Goal: Transaction & Acquisition: Purchase product/service

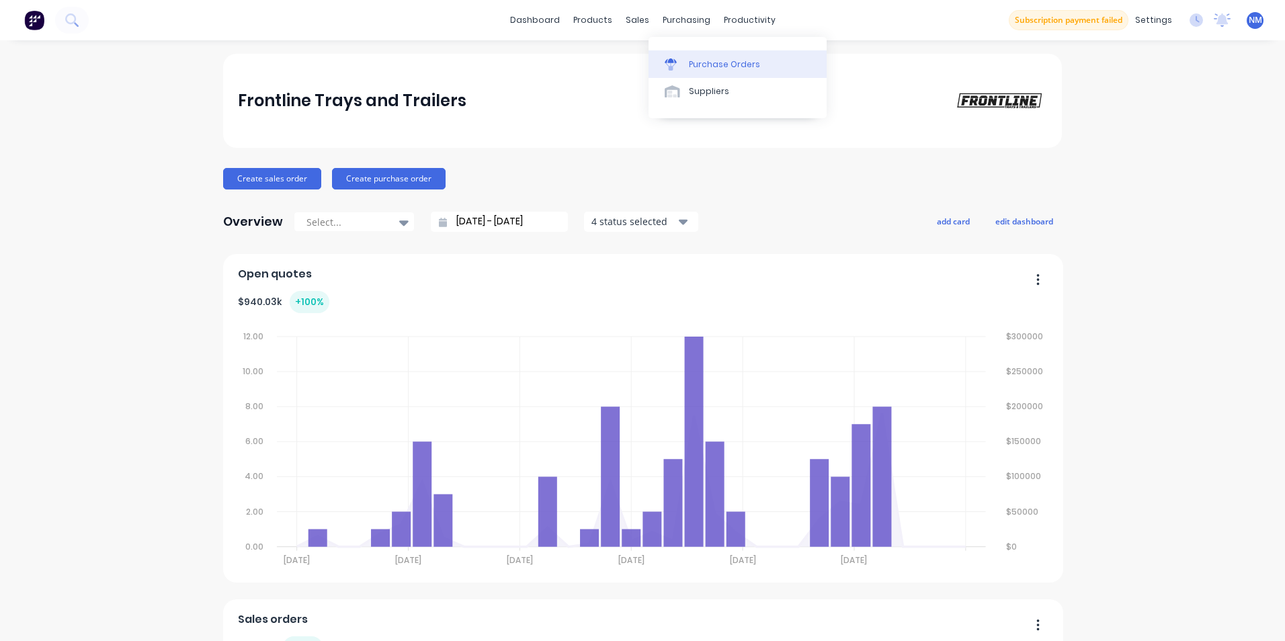
click at [678, 66] on div at bounding box center [675, 64] width 20 height 12
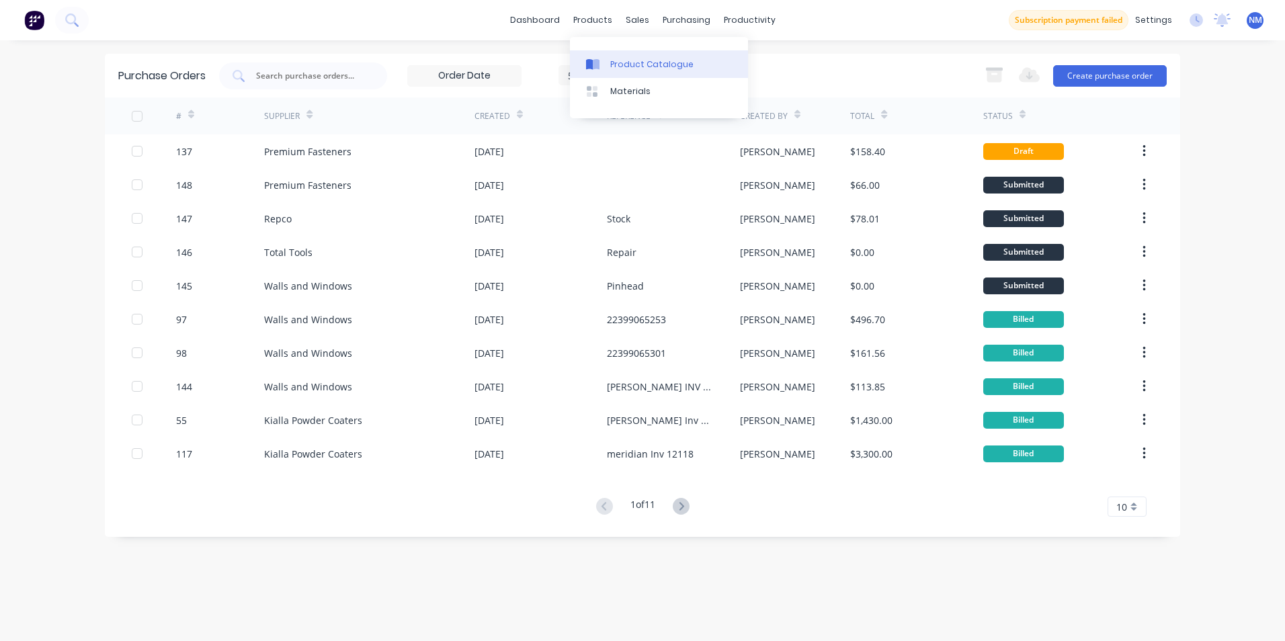
click at [610, 69] on div "Product Catalogue" at bounding box center [651, 64] width 83 height 12
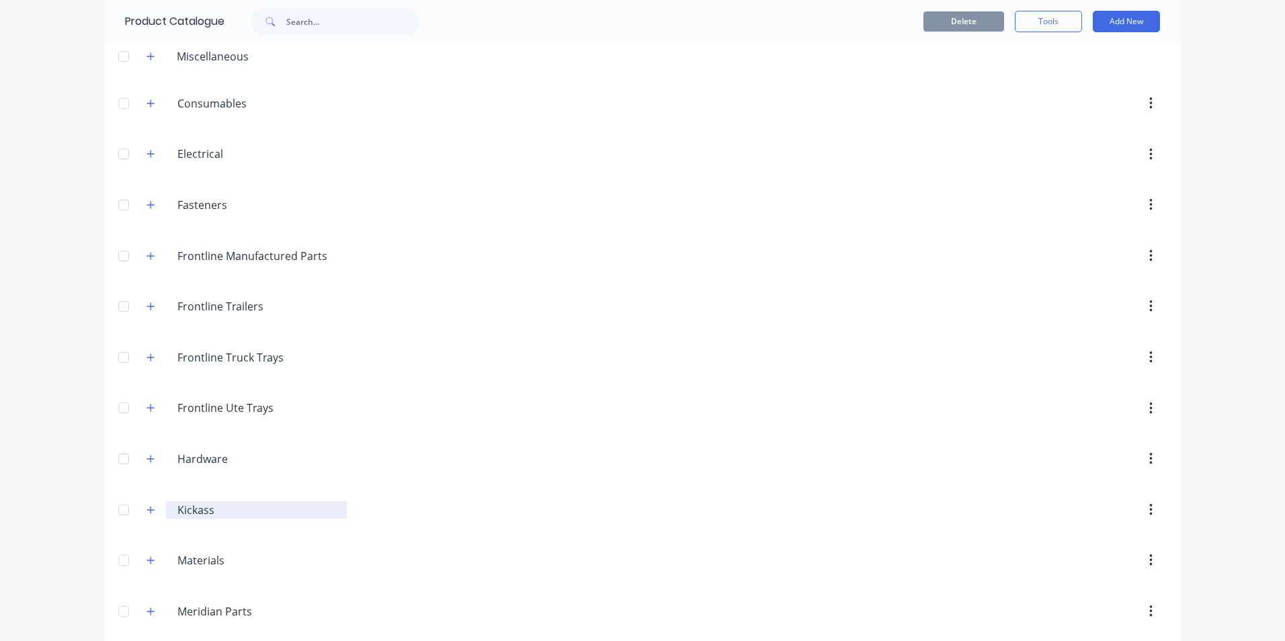
scroll to position [134, 0]
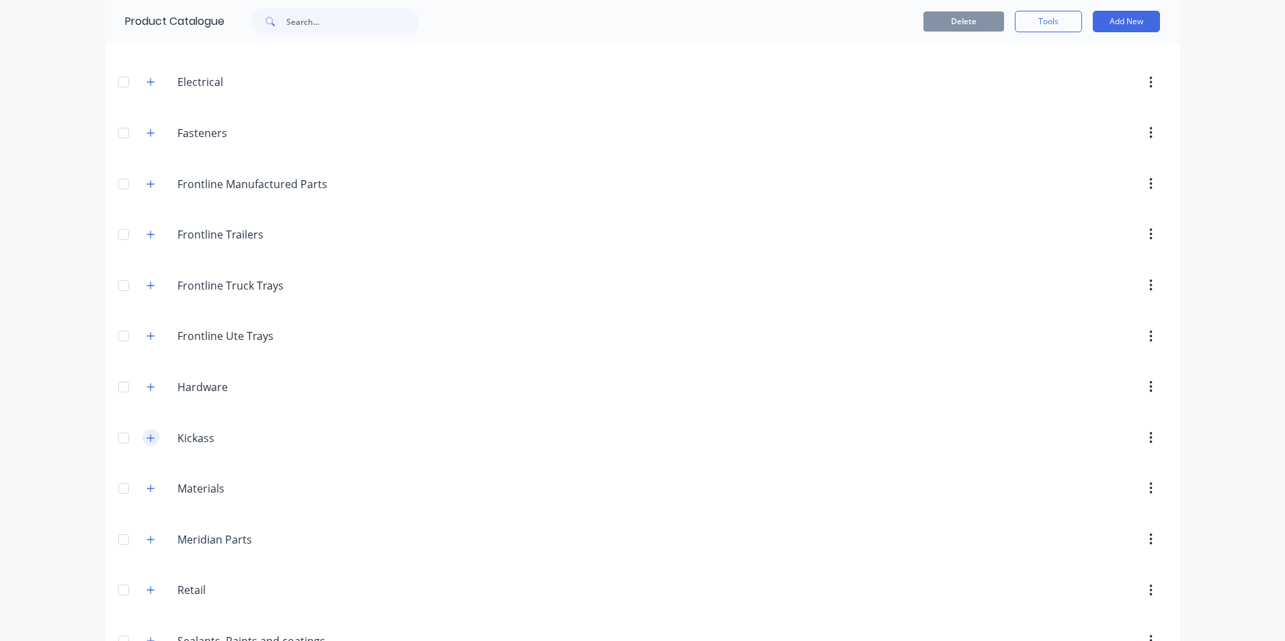
click at [147, 440] on icon "button" at bounding box center [151, 438] width 8 height 9
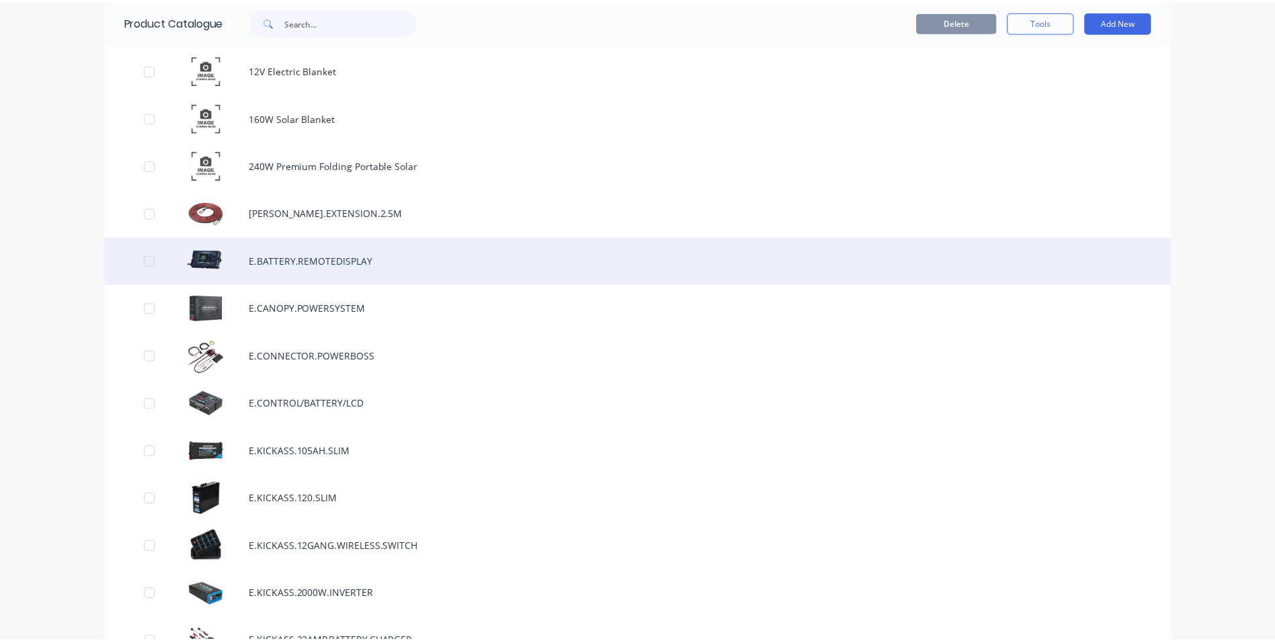
scroll to position [605, 0]
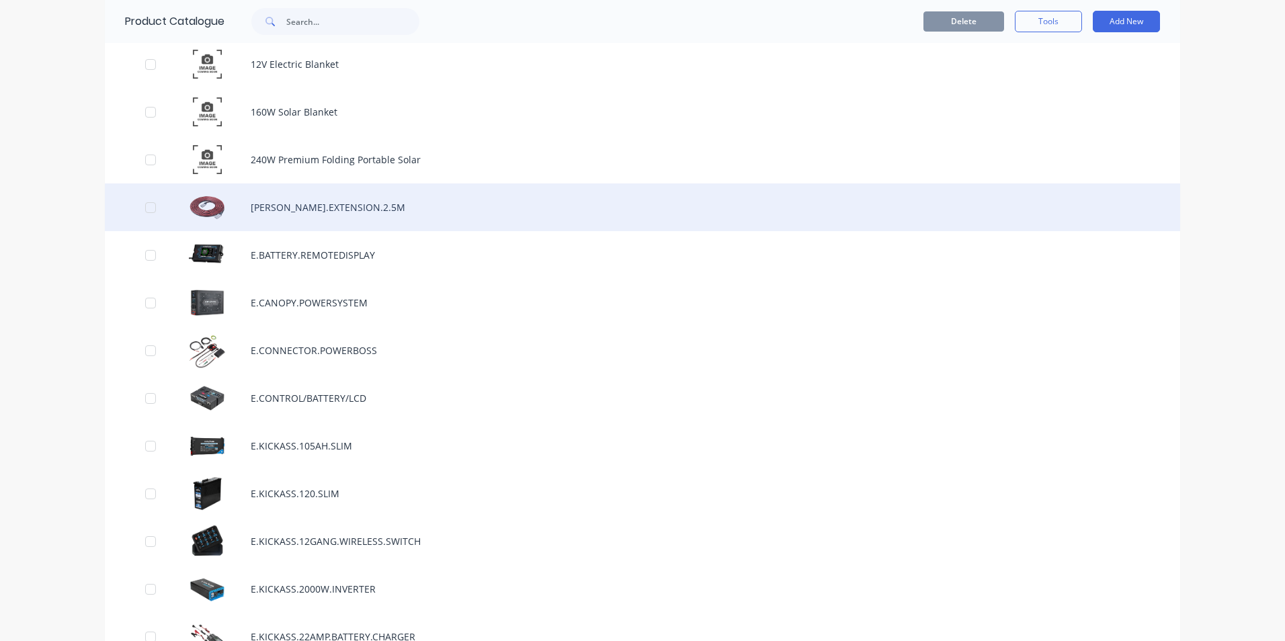
click at [284, 216] on div "[PERSON_NAME].EXTENSION.2.5M" at bounding box center [642, 207] width 1075 height 48
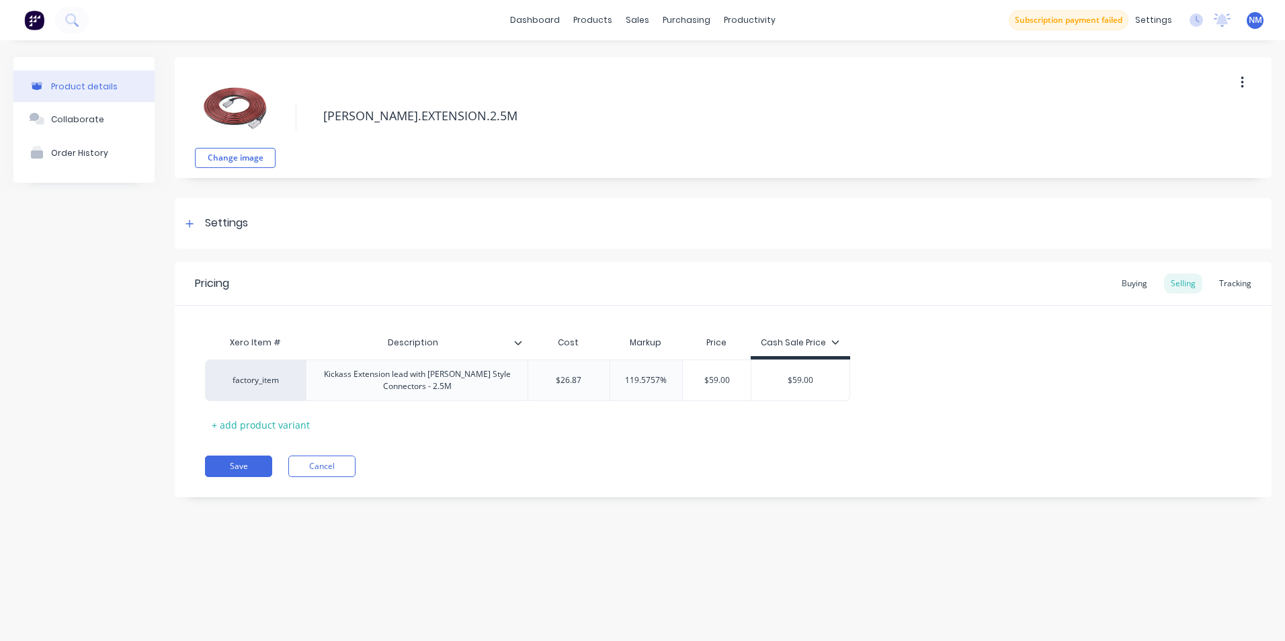
type textarea "x"
click at [665, 68] on div "Sales Orders" at bounding box center [686, 64] width 55 height 12
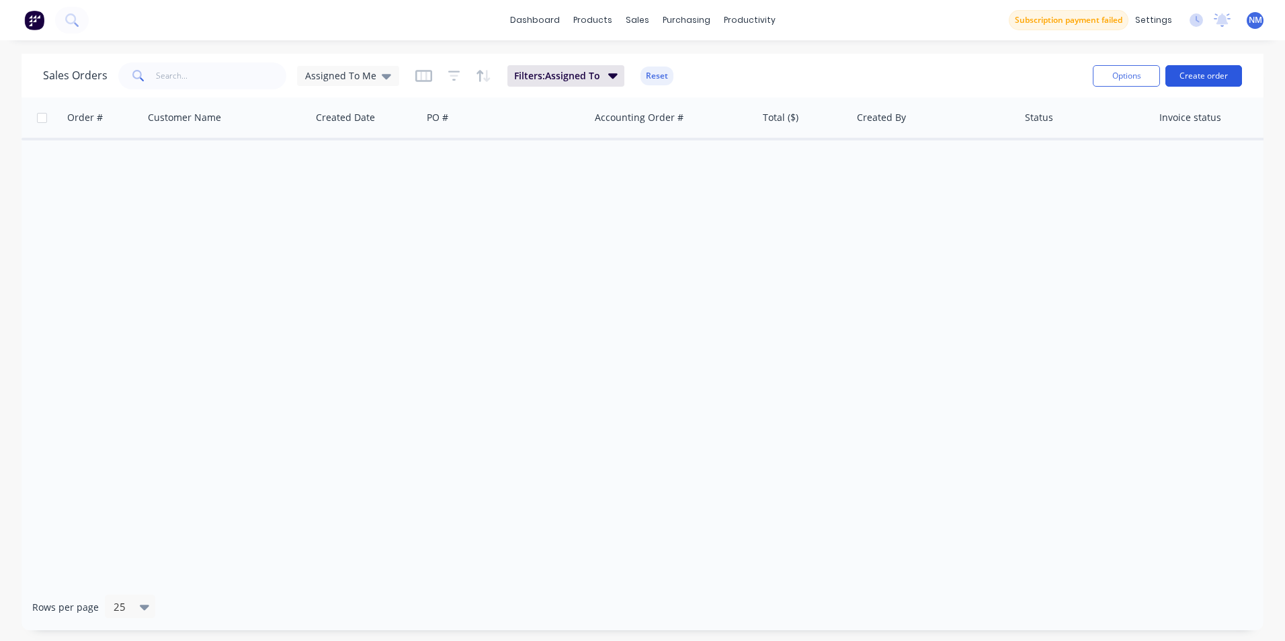
click at [1188, 67] on button "Create order" at bounding box center [1203, 76] width 77 height 22
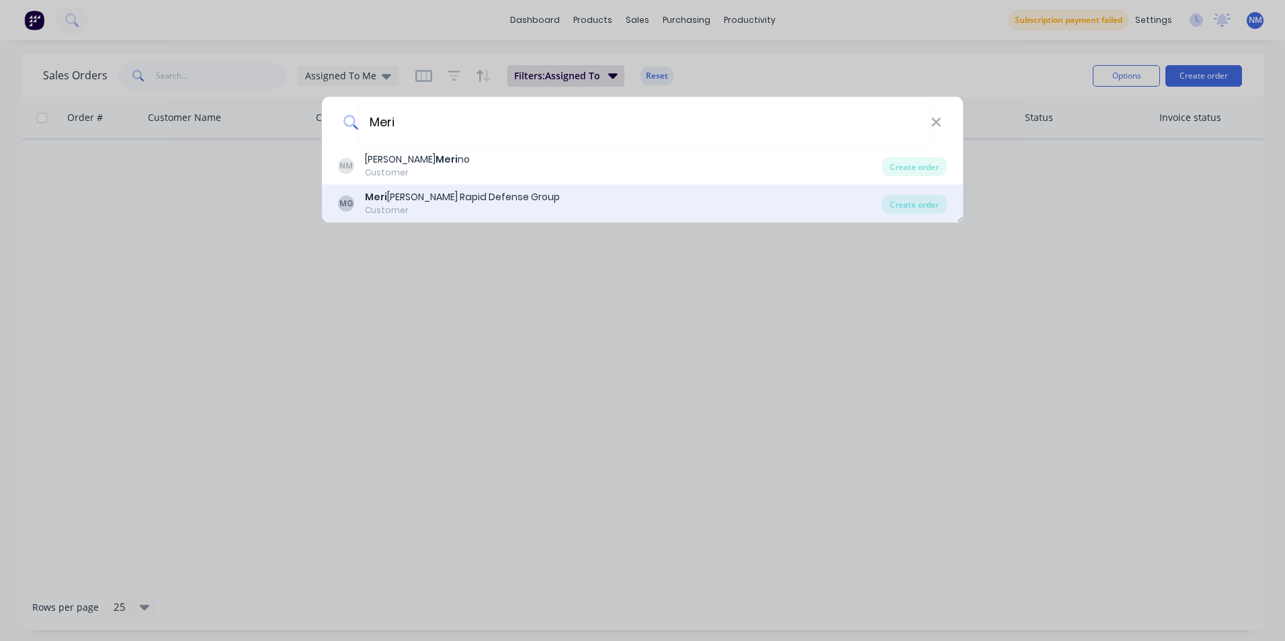
type input "Meri"
click at [505, 200] on div "Meri dian Rapid Defense Group" at bounding box center [462, 197] width 195 height 14
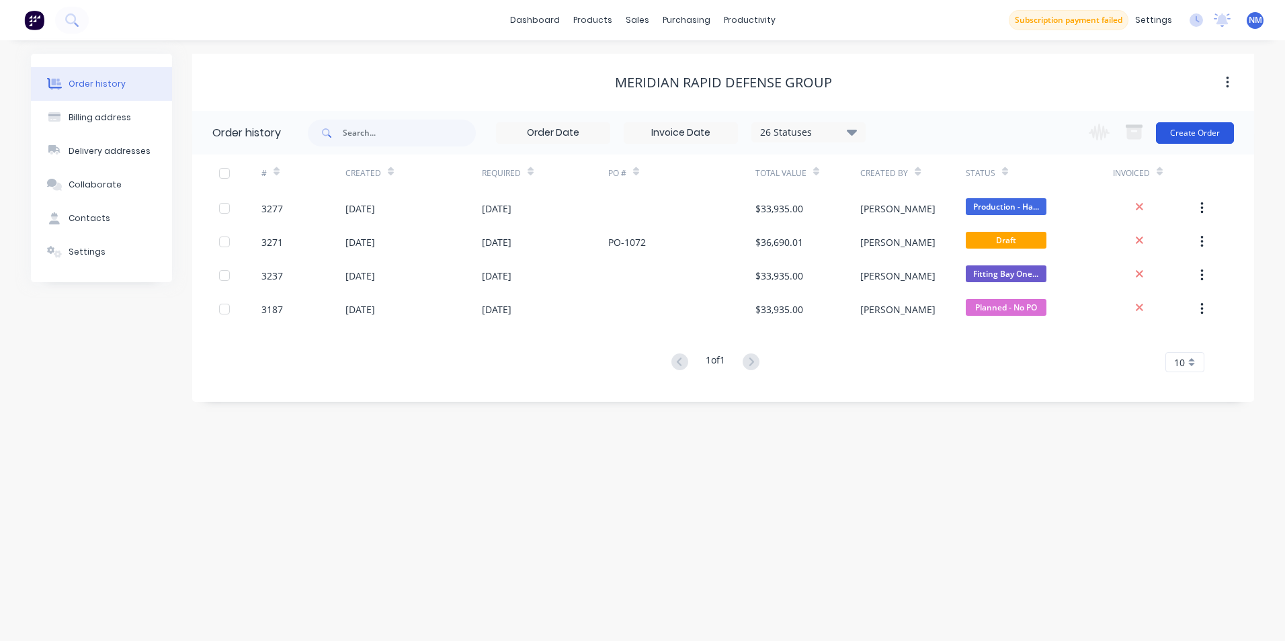
click at [1206, 128] on button "Create Order" at bounding box center [1195, 133] width 78 height 22
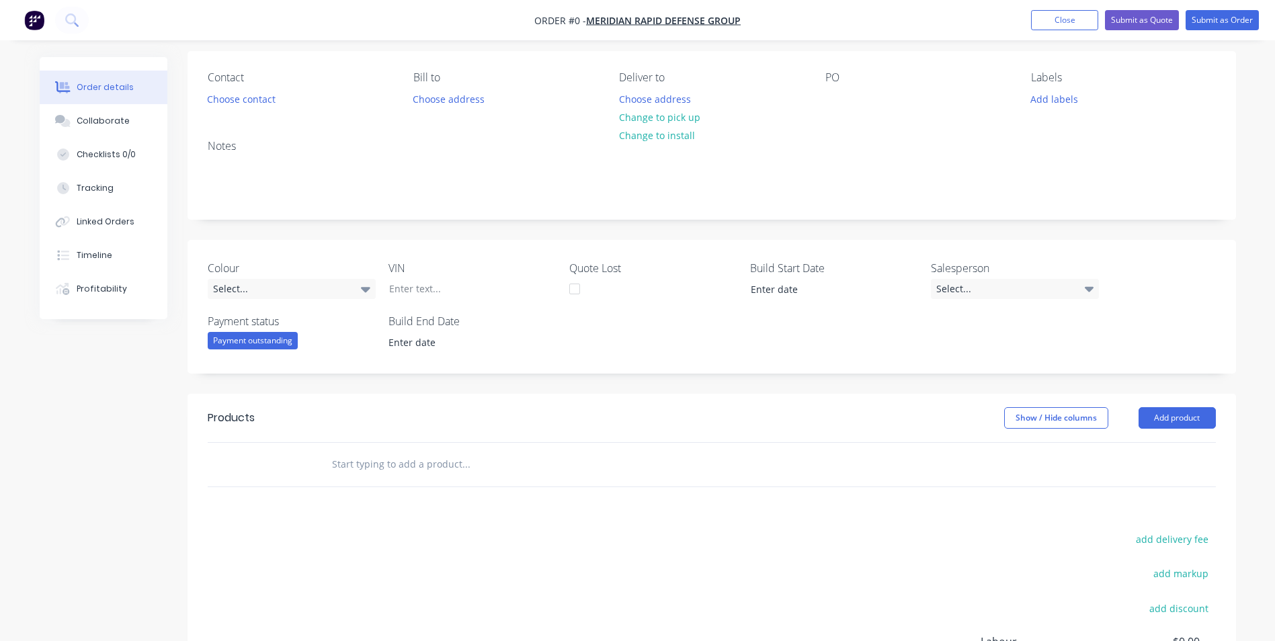
scroll to position [202, 0]
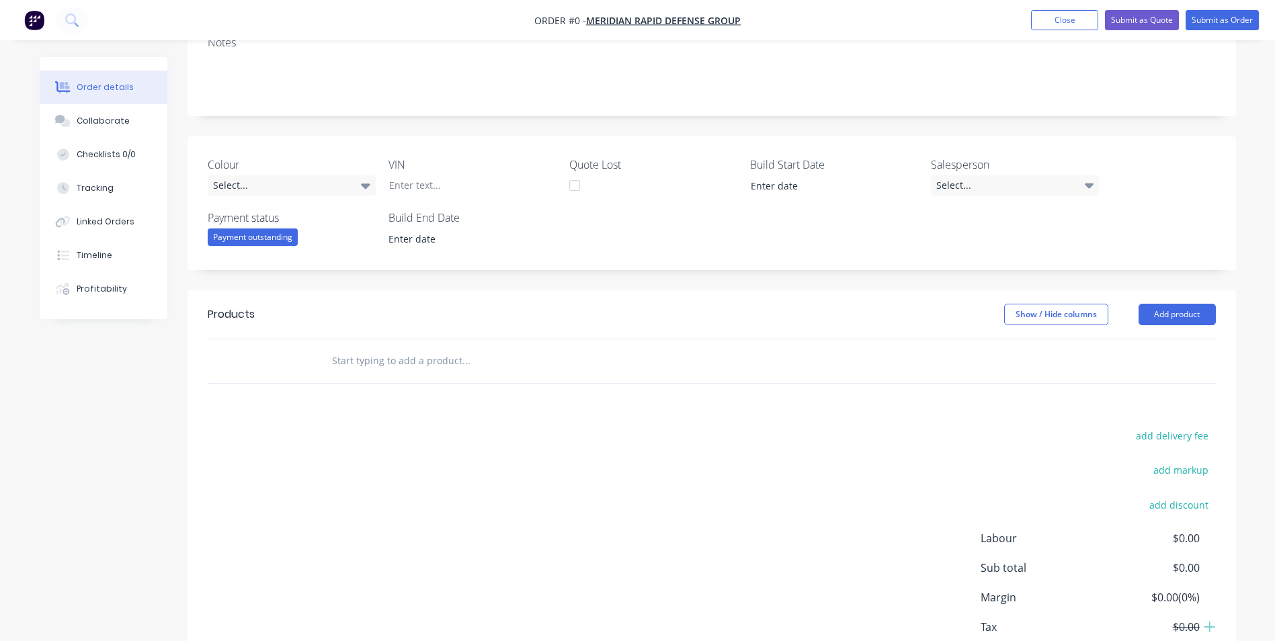
click at [398, 364] on input "text" at bounding box center [465, 360] width 269 height 27
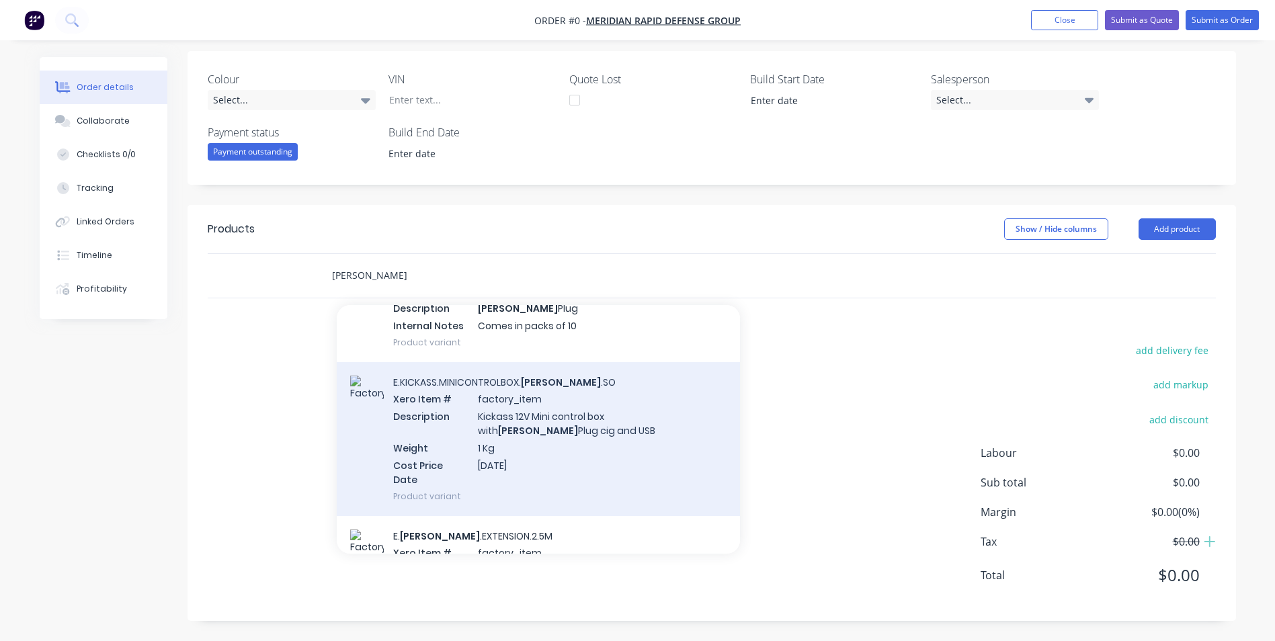
scroll to position [403, 0]
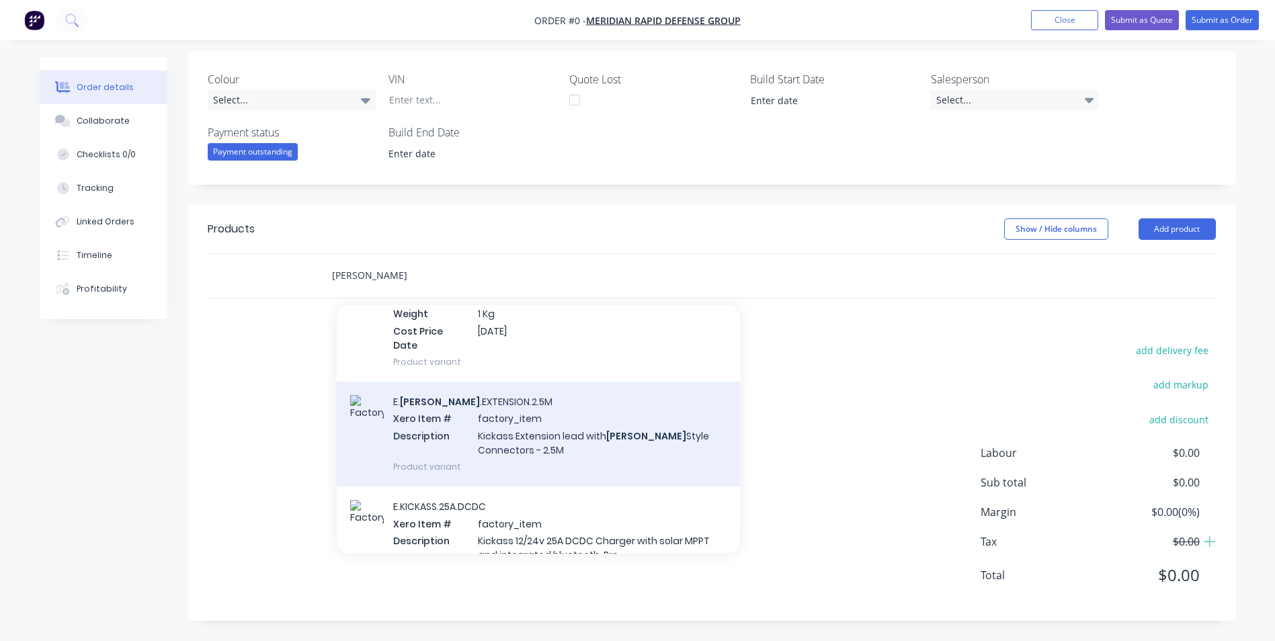
type input "anderson"
click at [547, 417] on div "E. ANDERSON .EXTENSION.2.5M Xero Item # factory_item Description Kickass Extens…" at bounding box center [538, 434] width 403 height 105
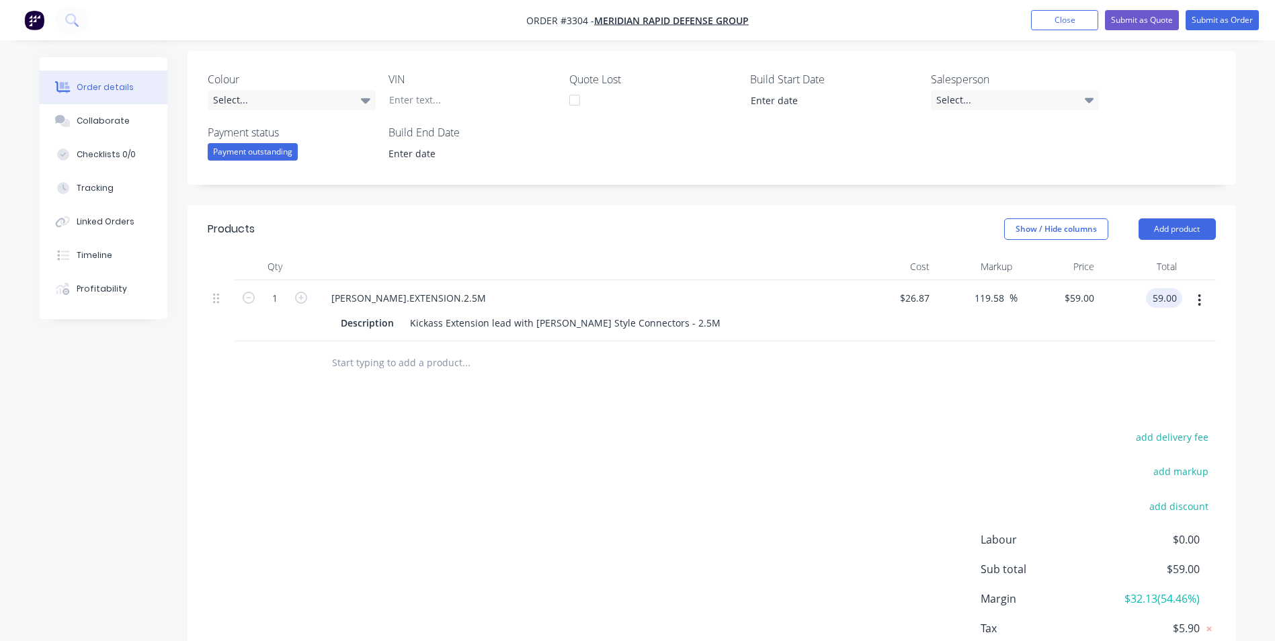
click at [1163, 297] on input "59.00" at bounding box center [1166, 297] width 31 height 19
type input "0"
type input "-100"
type input "$0.00"
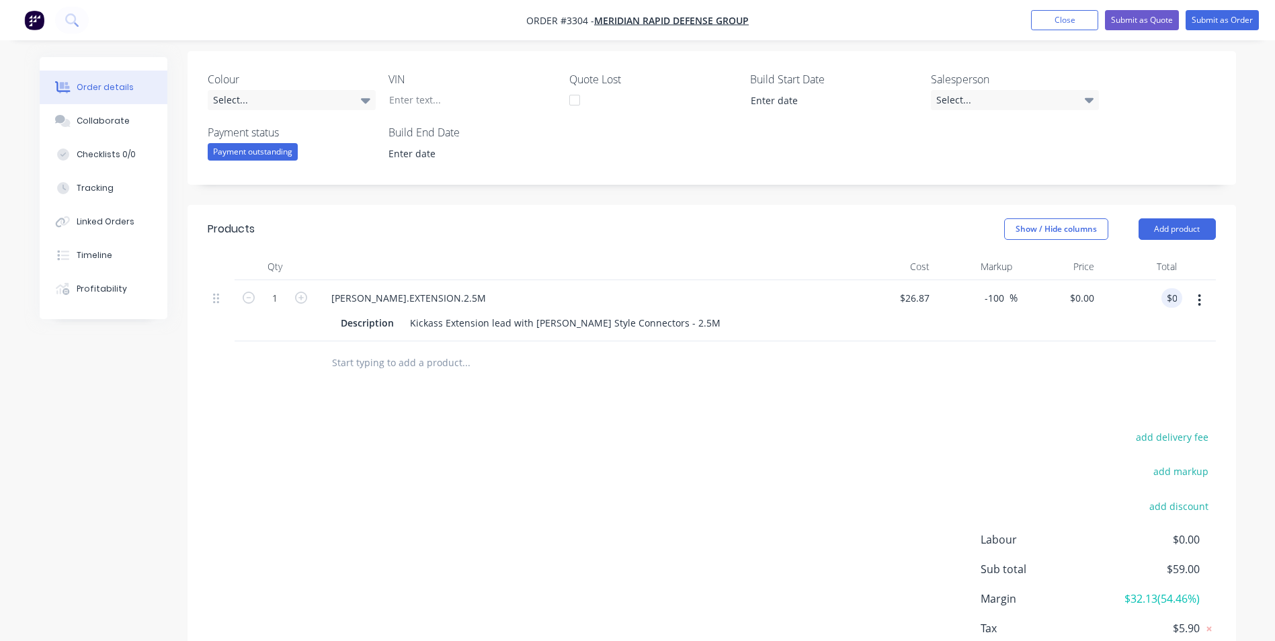
click at [1137, 399] on div "Products Show / Hide columns Add product Qty Cost Markup Price Total 1 E.ANDERS…" at bounding box center [712, 456] width 1049 height 503
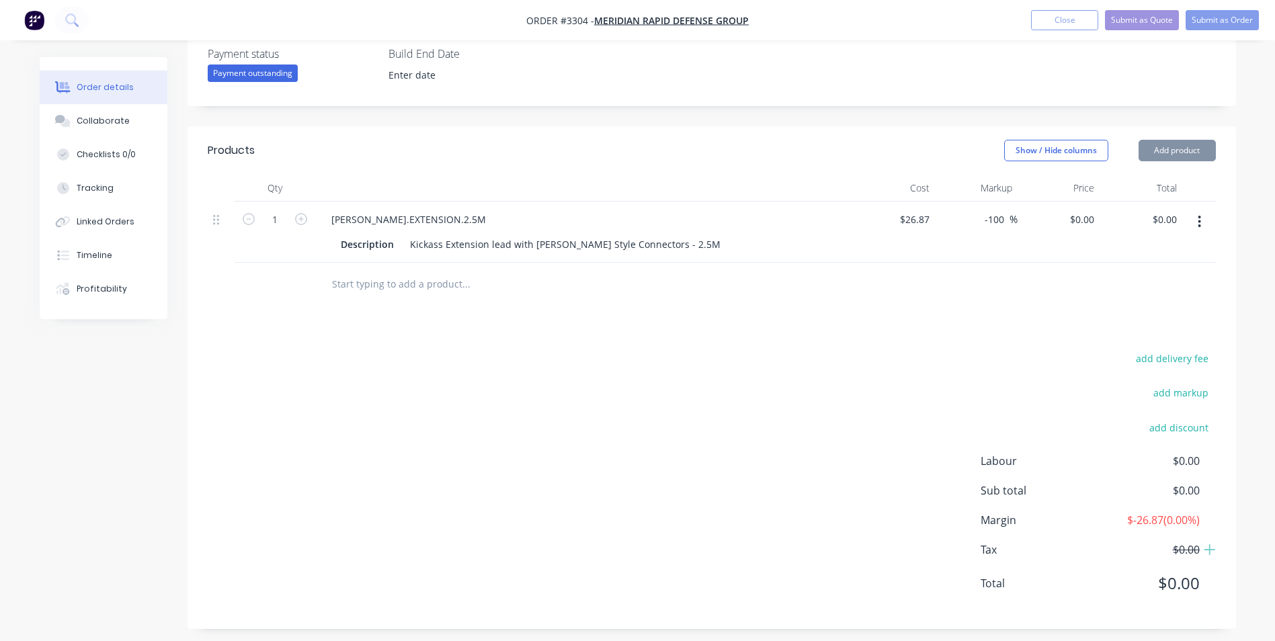
scroll to position [374, 0]
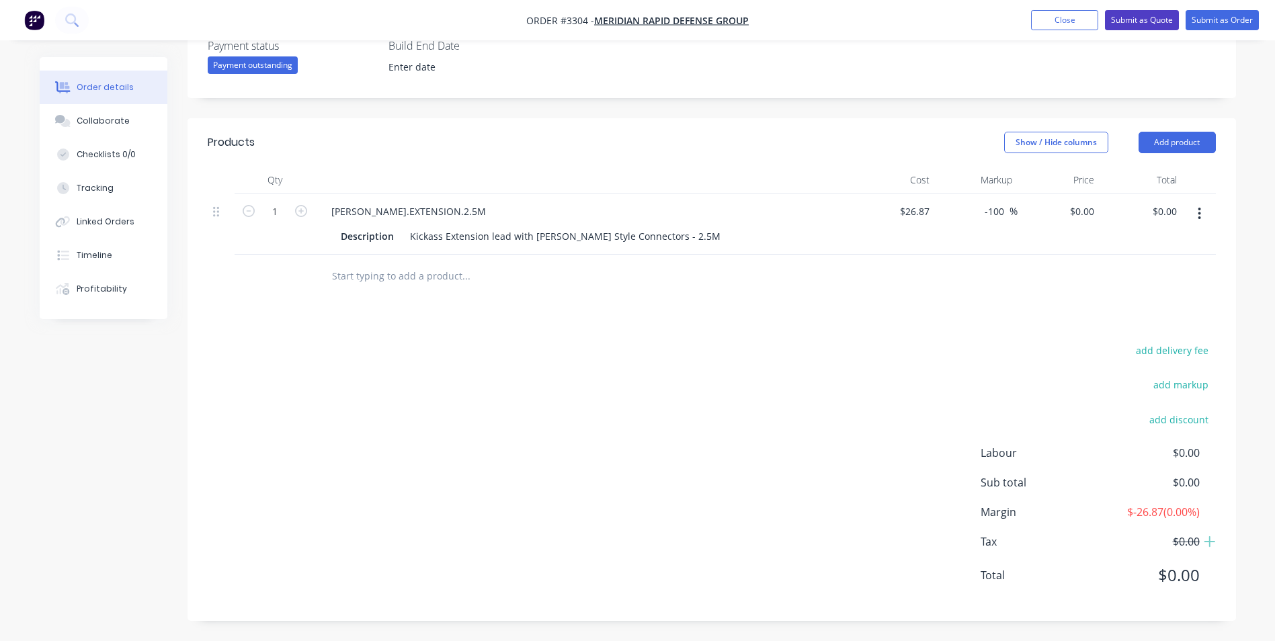
click at [1168, 26] on button "Submit as Quote" at bounding box center [1142, 20] width 74 height 20
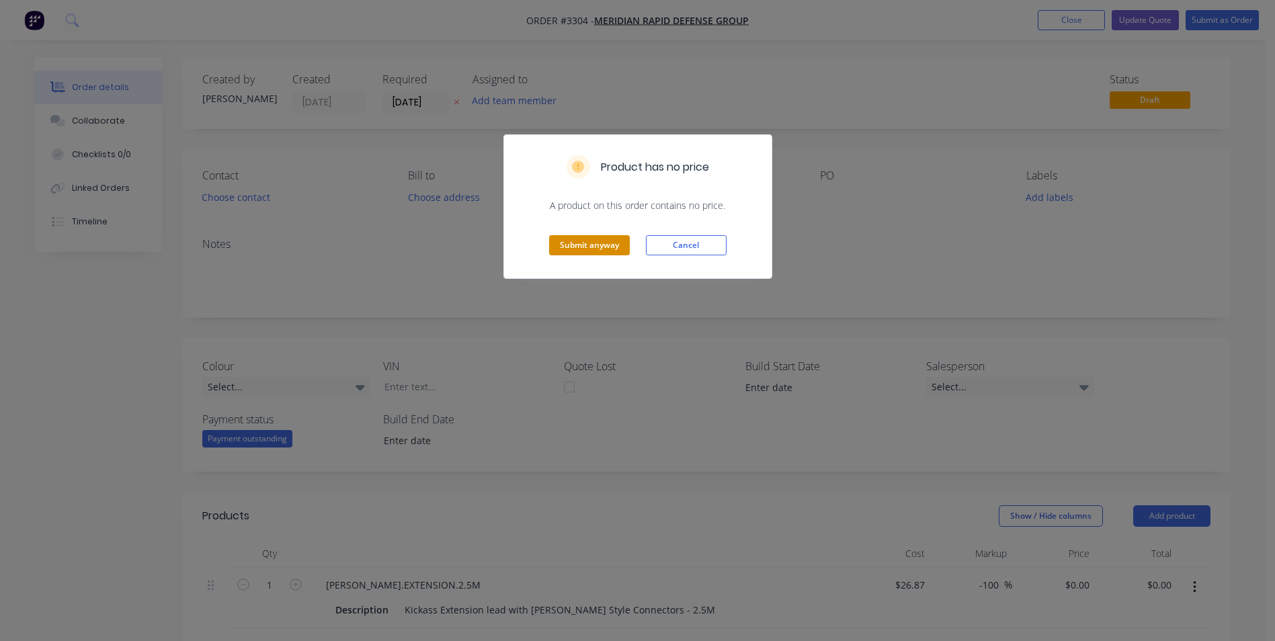
click at [603, 254] on button "Submit anyway" at bounding box center [589, 245] width 81 height 20
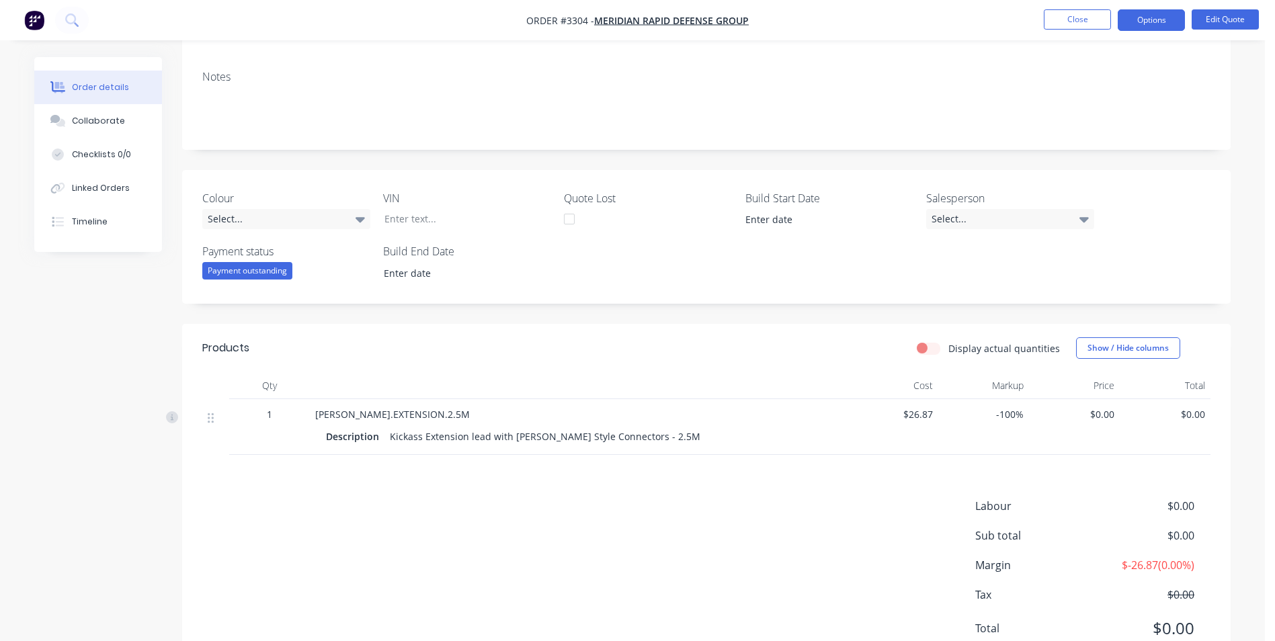
scroll to position [134, 0]
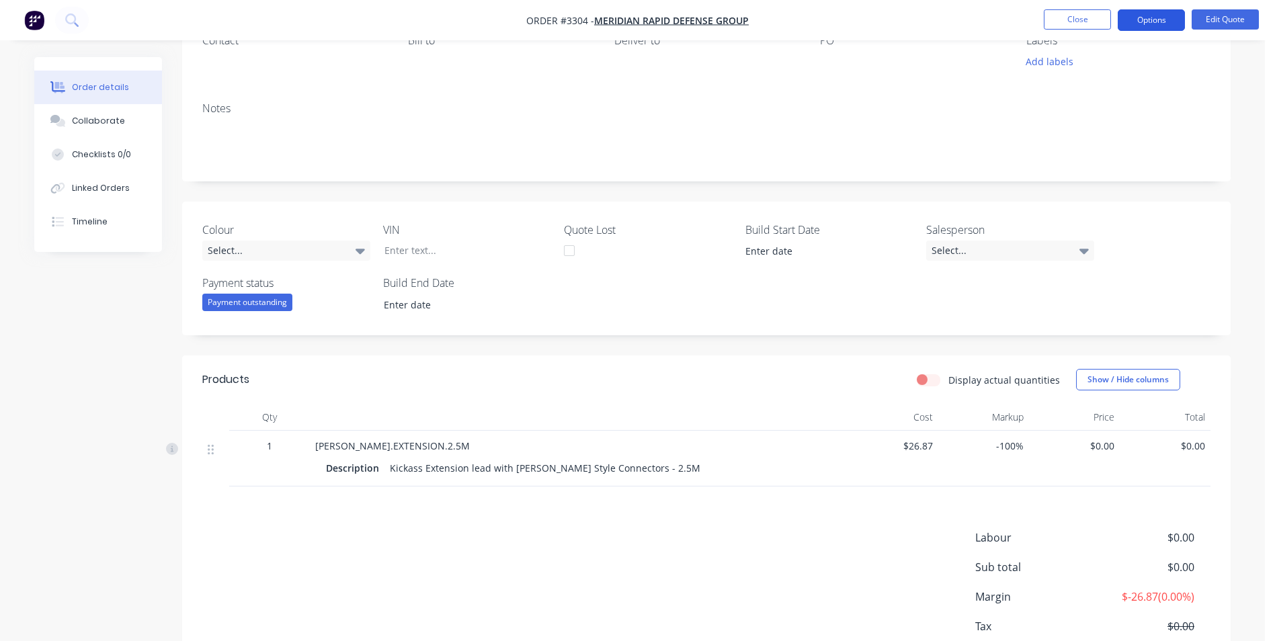
click at [1148, 22] on button "Options" at bounding box center [1151, 20] width 67 height 22
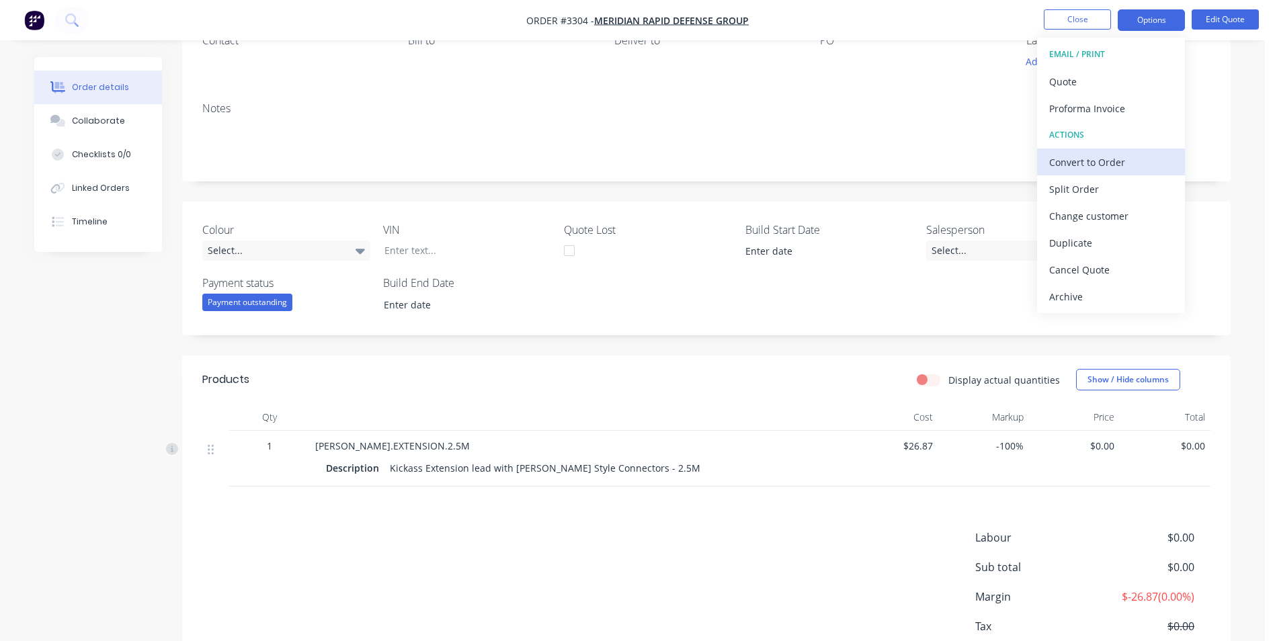
click at [1067, 168] on div "Convert to Order" at bounding box center [1111, 162] width 124 height 19
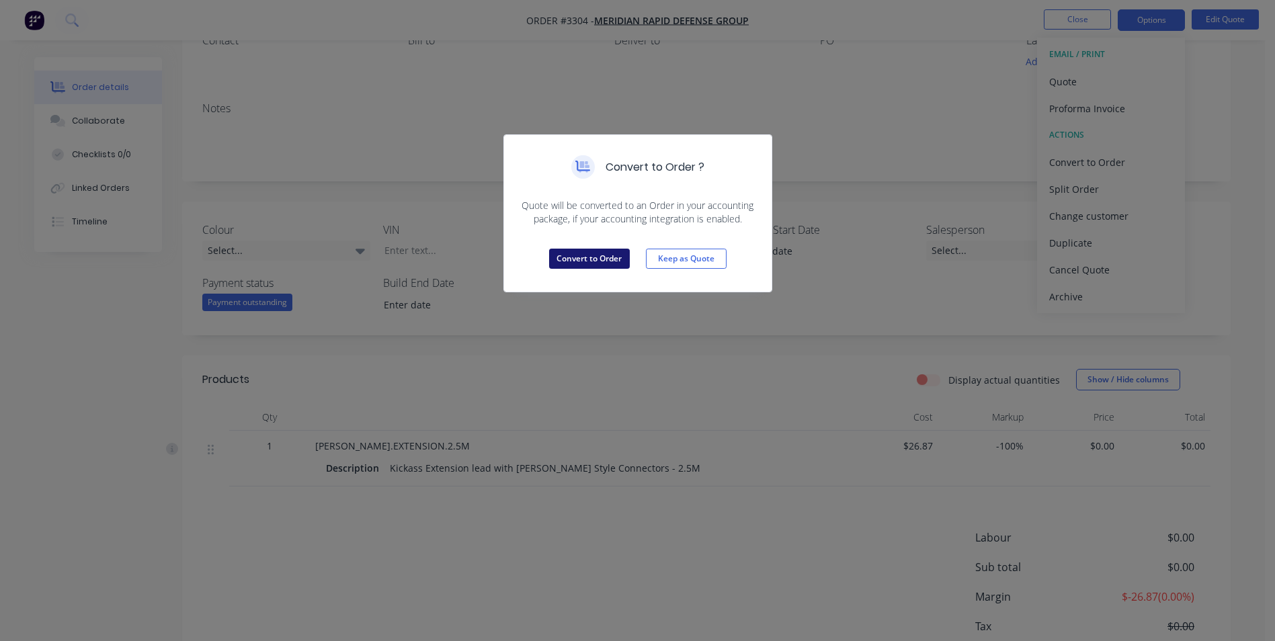
click at [591, 264] on button "Convert to Order" at bounding box center [589, 259] width 81 height 20
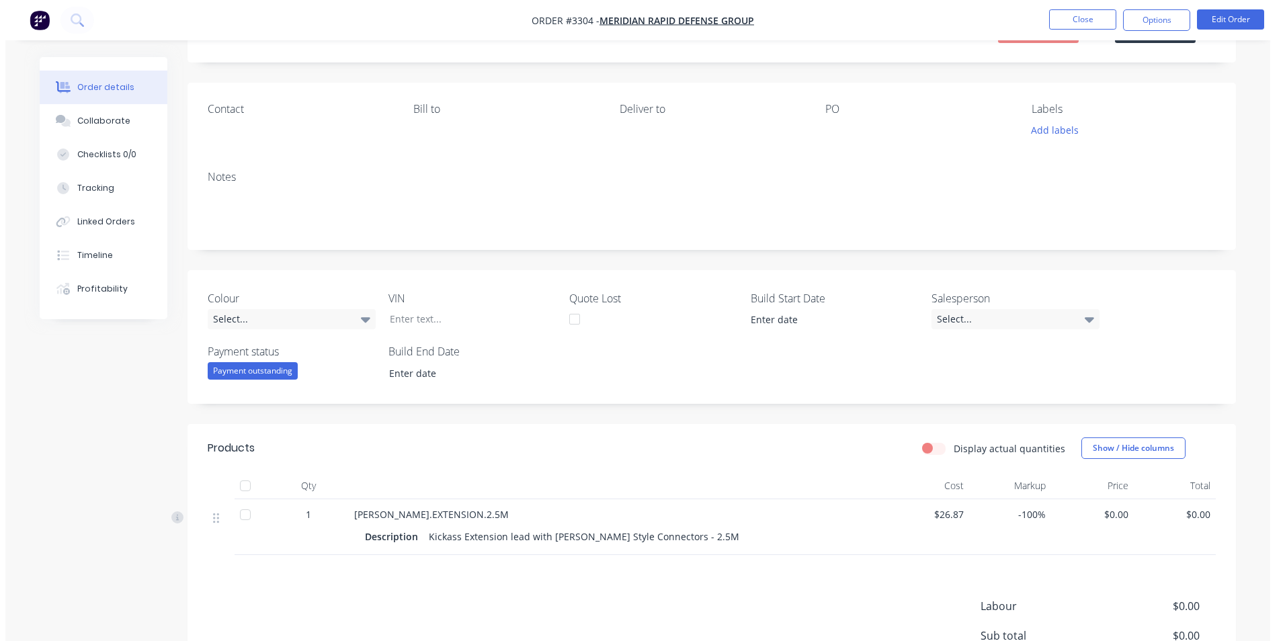
scroll to position [0, 0]
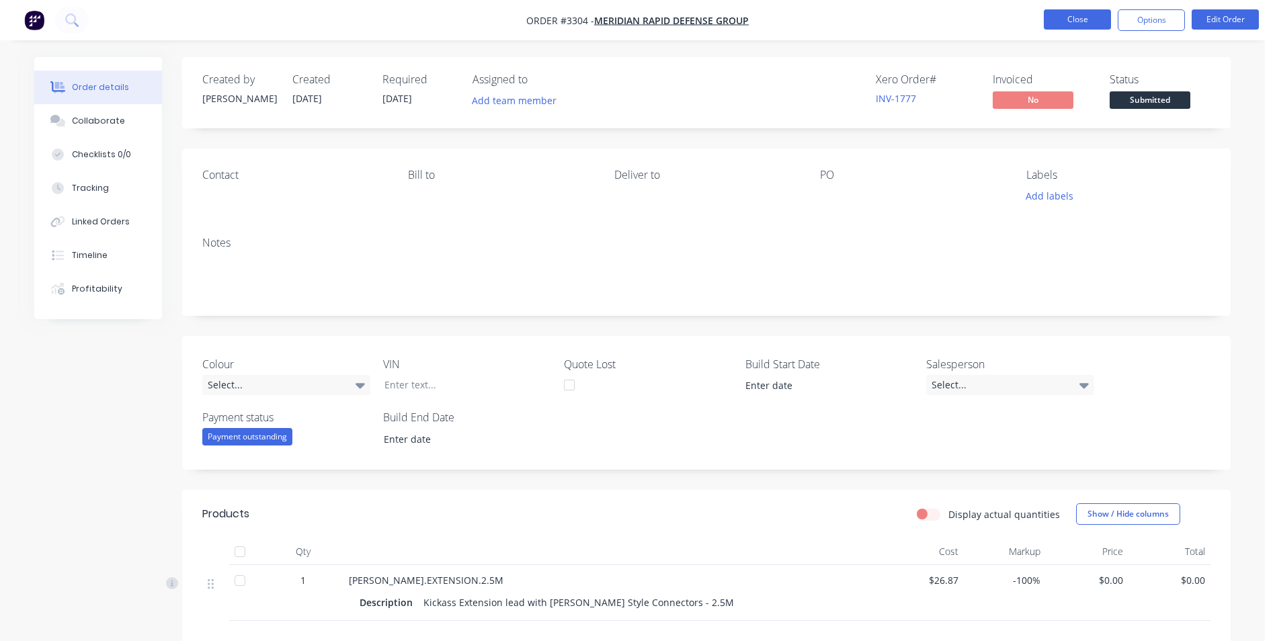
click at [1088, 21] on button "Close" at bounding box center [1077, 19] width 67 height 20
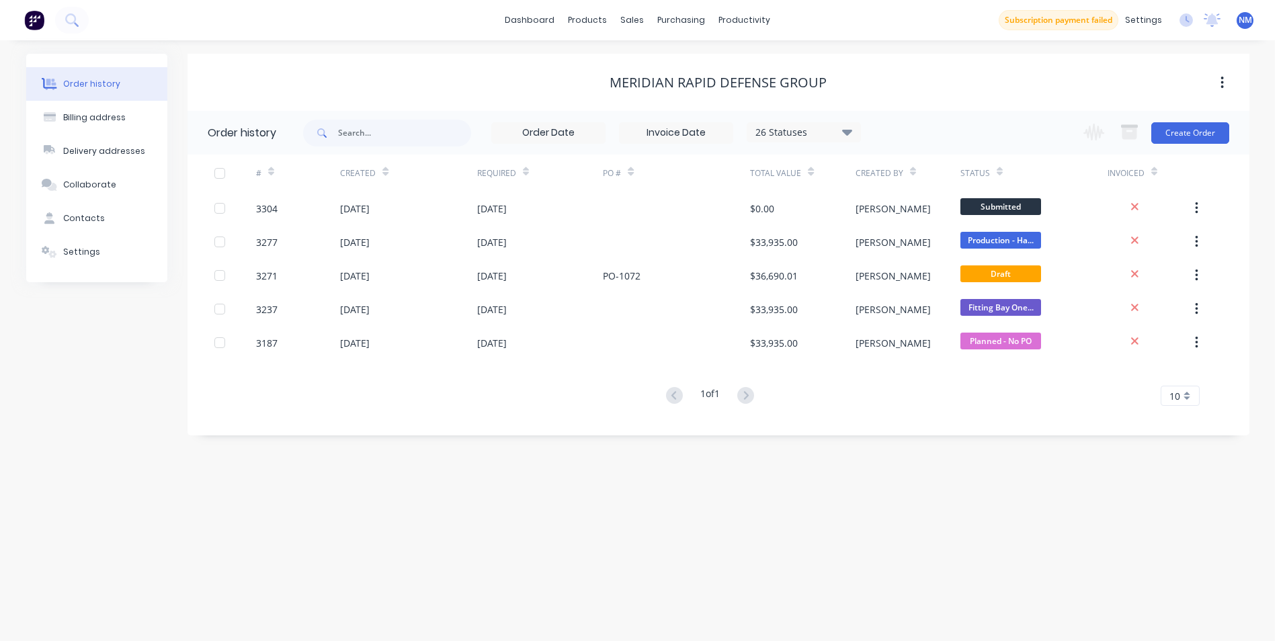
click at [1079, 21] on button "Subscription payment failed" at bounding box center [1059, 20] width 120 height 20
click at [1029, 17] on button "Subscription payment failed" at bounding box center [1059, 20] width 120 height 20
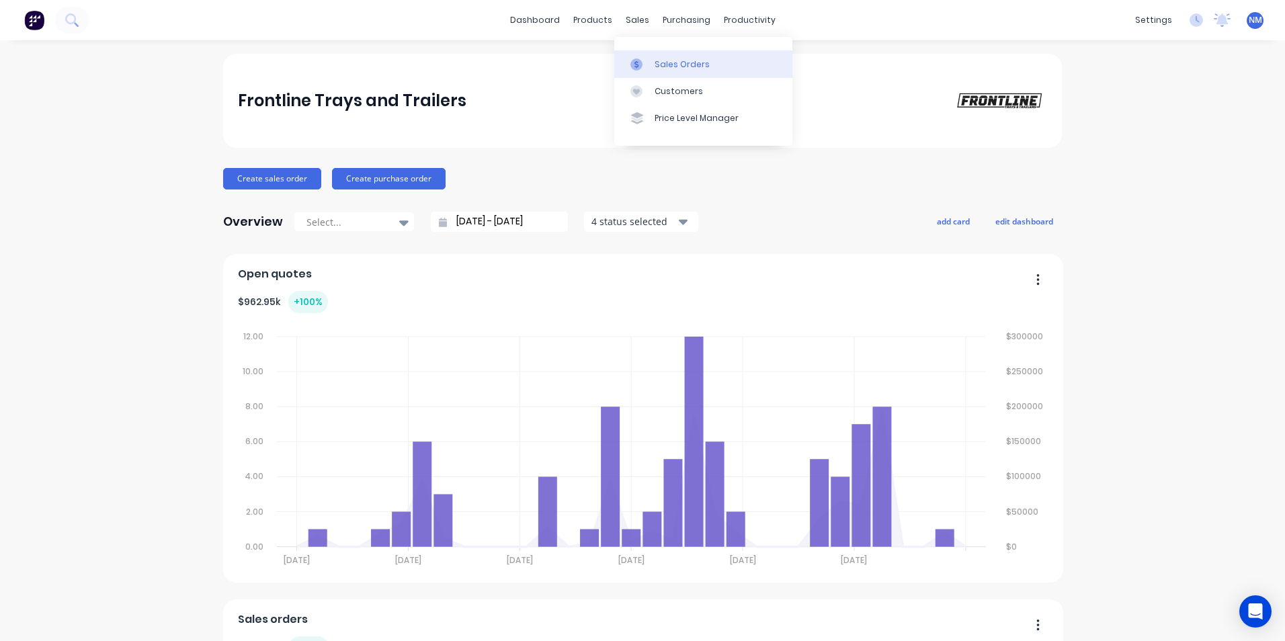
click at [656, 64] on div "Sales Orders" at bounding box center [682, 64] width 55 height 12
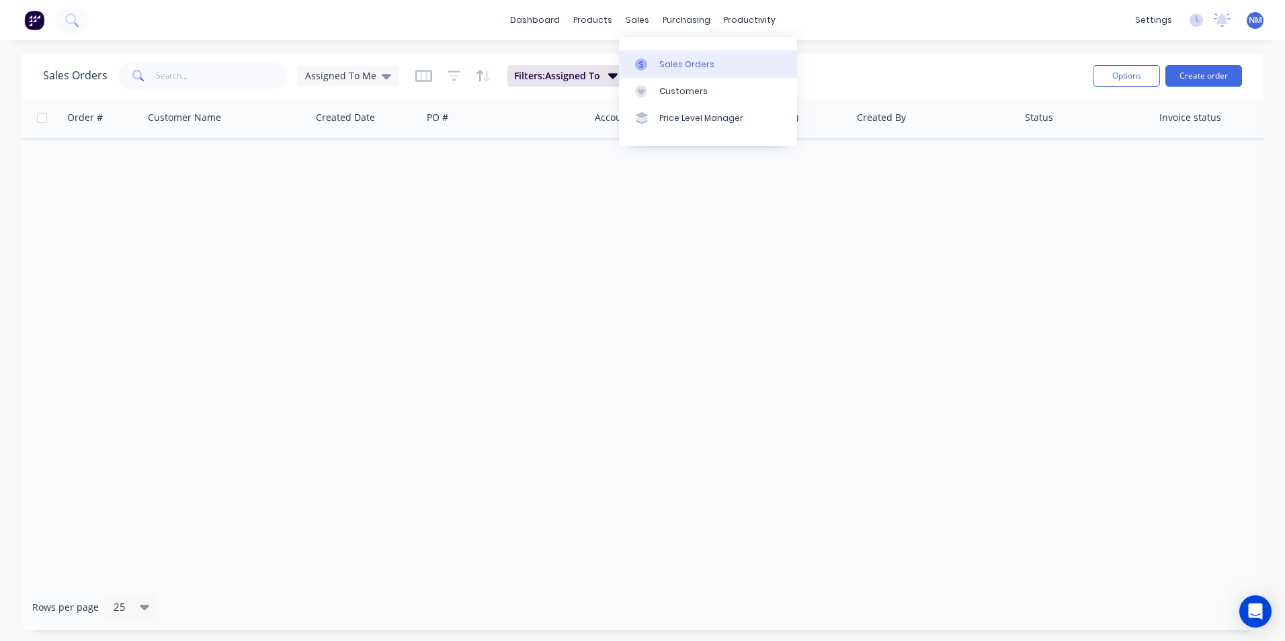
click at [643, 62] on icon at bounding box center [641, 64] width 12 height 12
click at [358, 81] on span "Assigned To Me" at bounding box center [340, 76] width 71 height 14
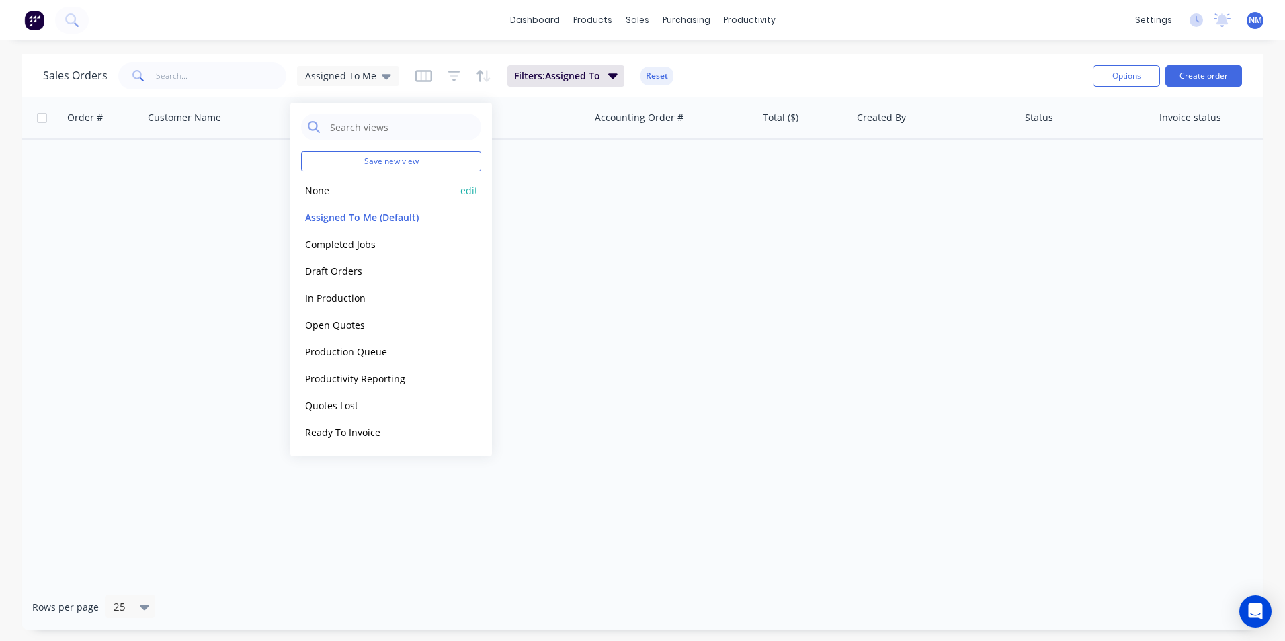
click at [337, 191] on button "None" at bounding box center [377, 190] width 153 height 15
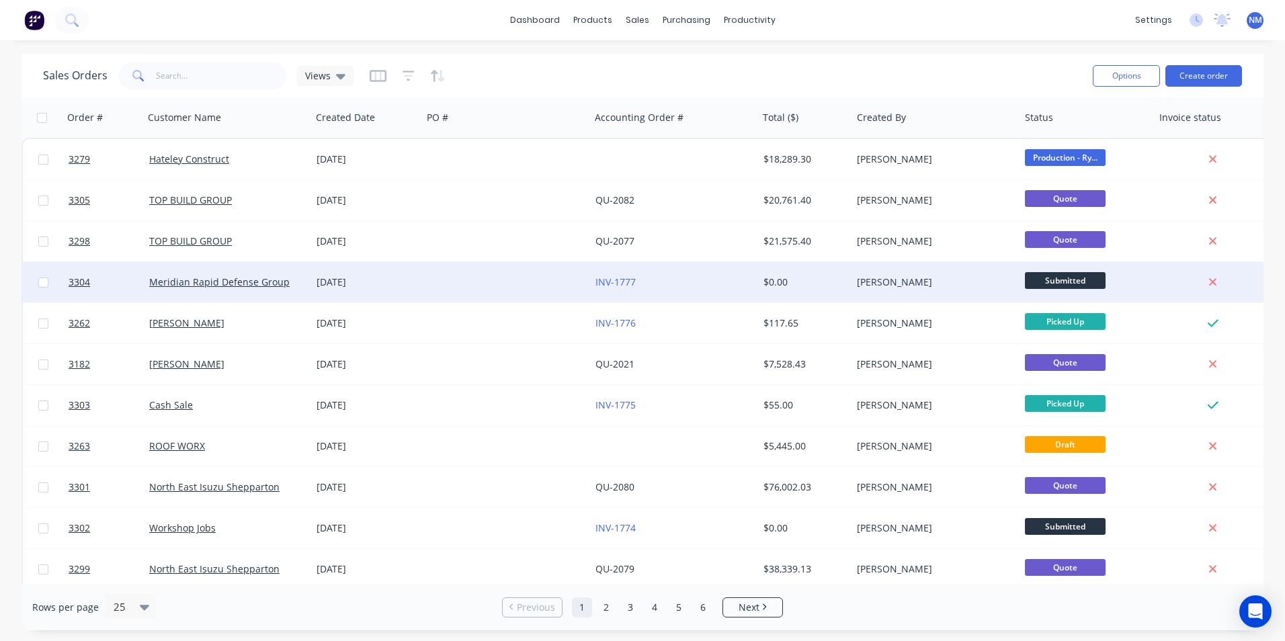
scroll to position [67, 0]
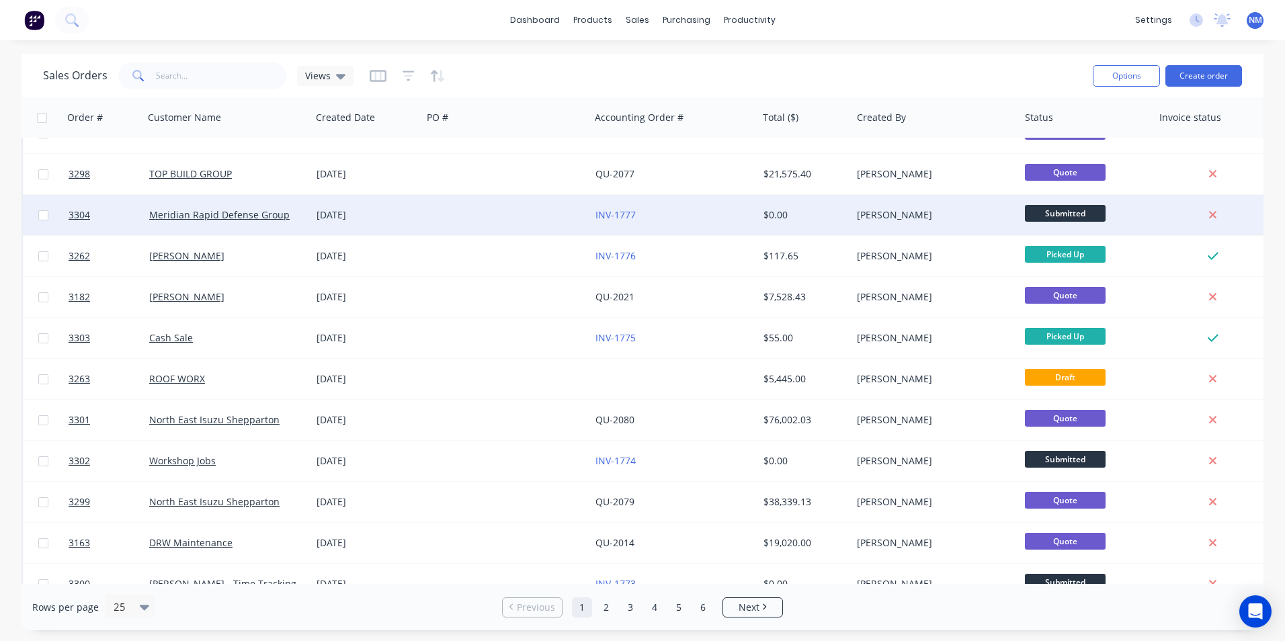
click at [1059, 209] on span "Submitted" at bounding box center [1065, 213] width 81 height 17
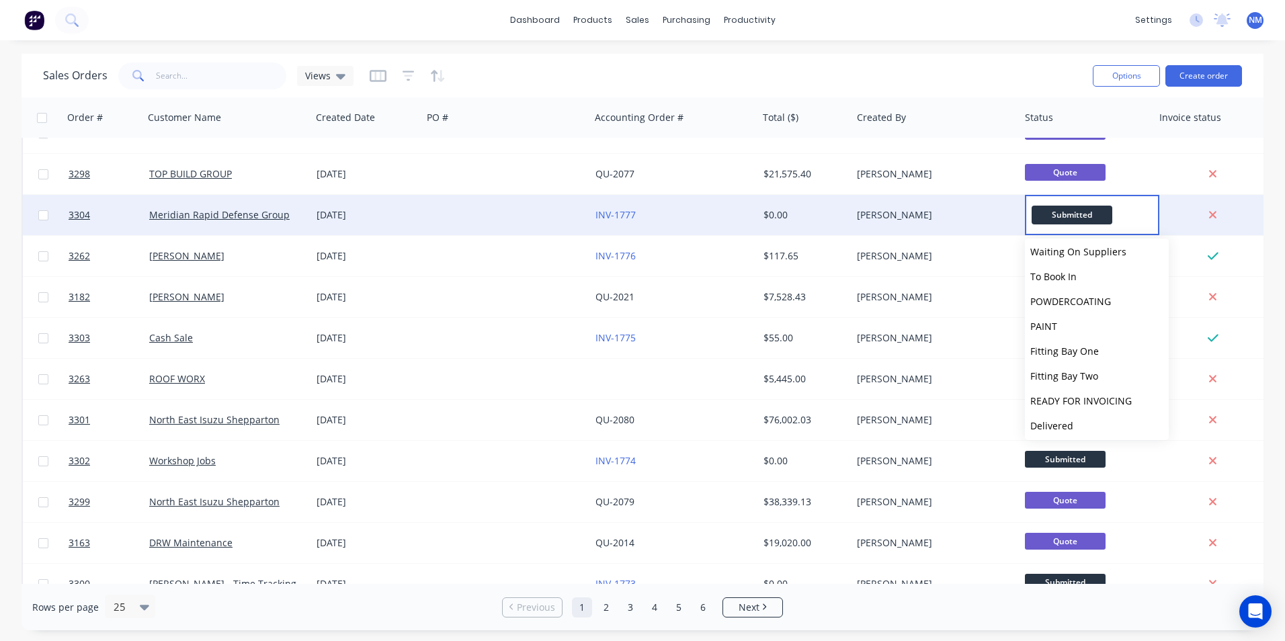
scroll to position [331, 0]
click at [1056, 427] on span "Picked Up" at bounding box center [1052, 422] width 44 height 13
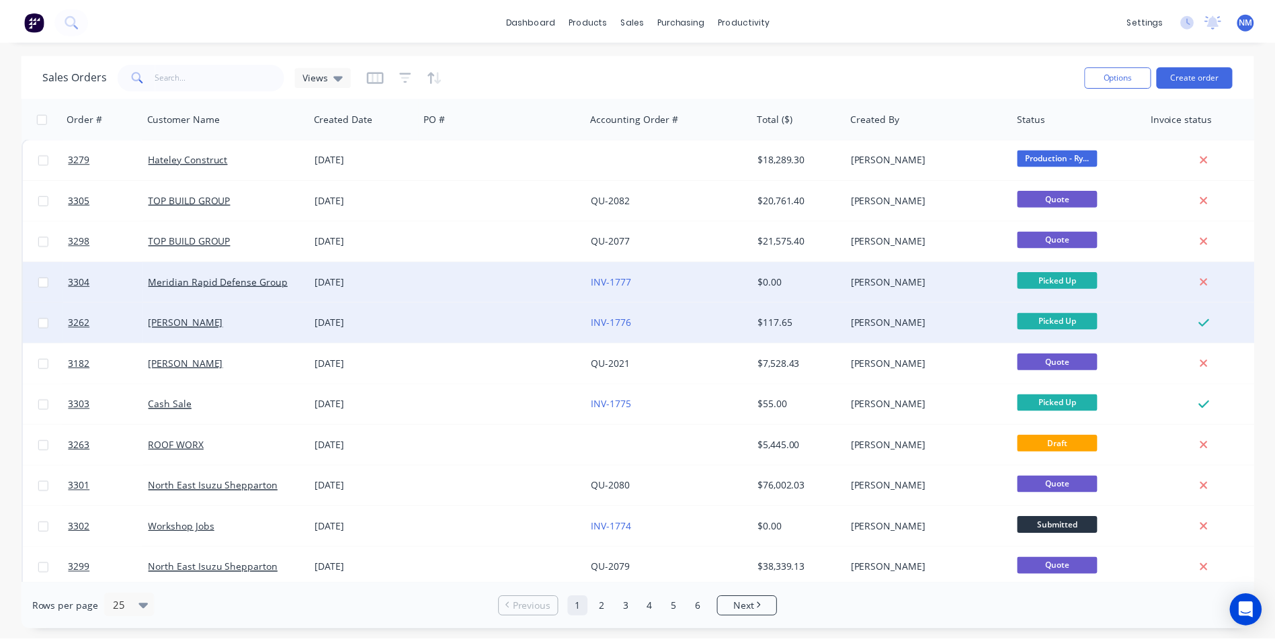
scroll to position [0, 0]
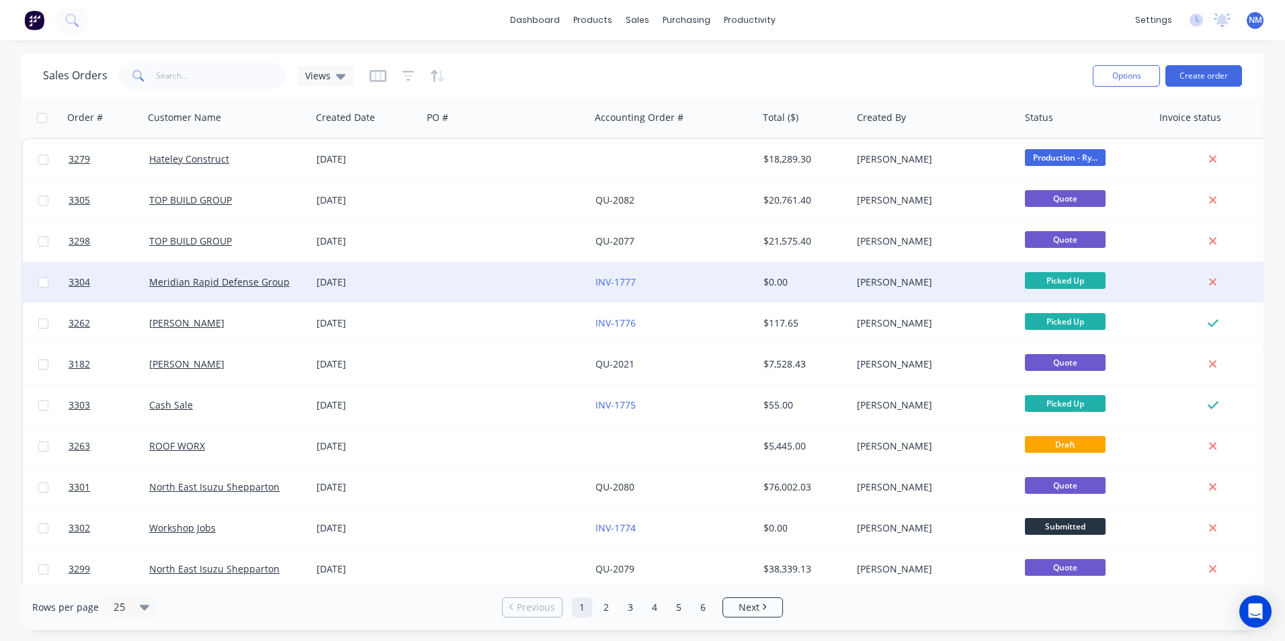
click at [1052, 282] on span "Picked Up" at bounding box center [1065, 280] width 81 height 17
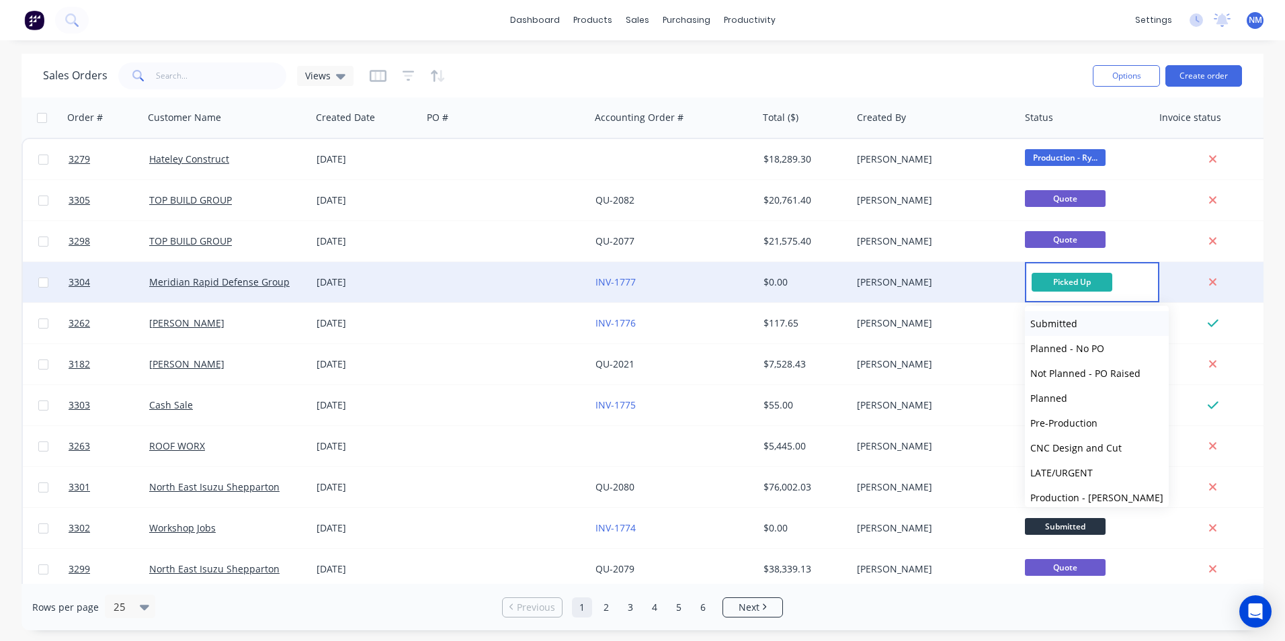
click at [1055, 317] on span "Submitted" at bounding box center [1053, 323] width 47 height 13
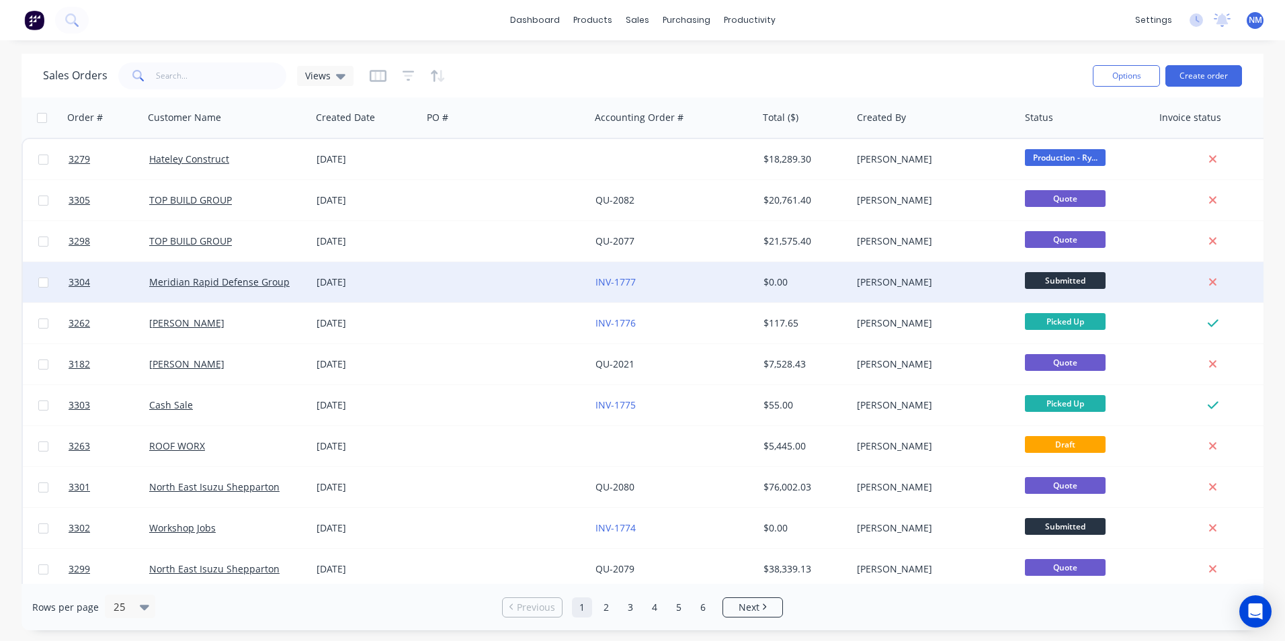
click at [744, 282] on div "INV-1777" at bounding box center [670, 282] width 149 height 13
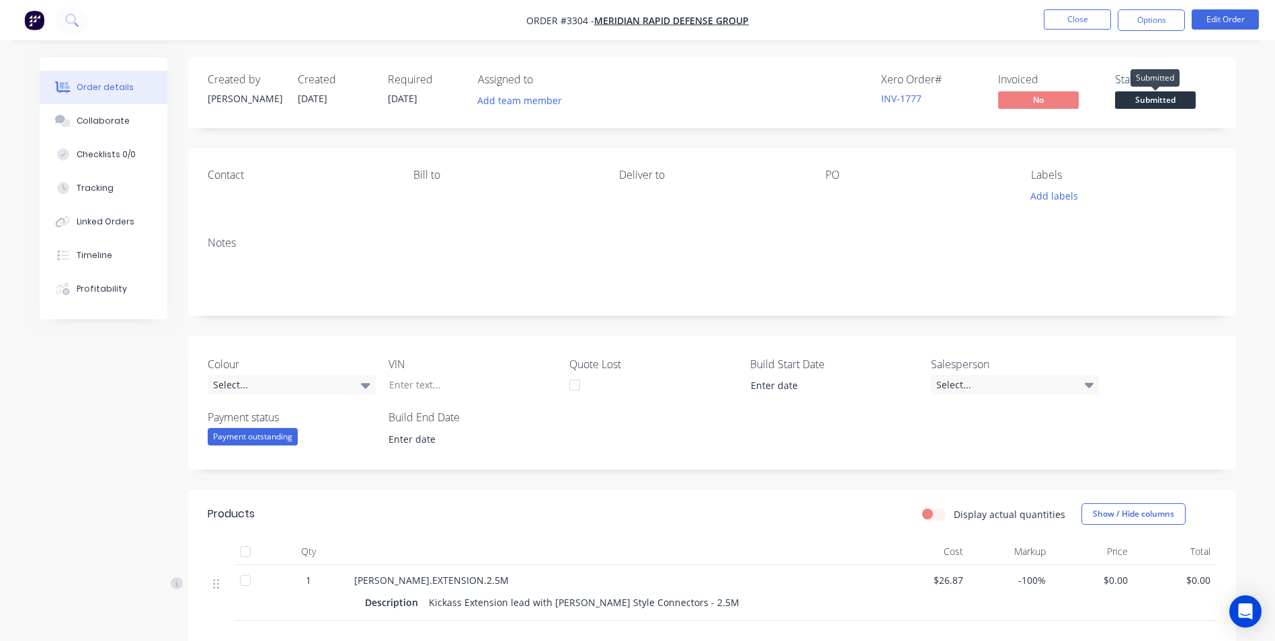
click at [1139, 95] on span "Submitted" at bounding box center [1155, 99] width 81 height 17
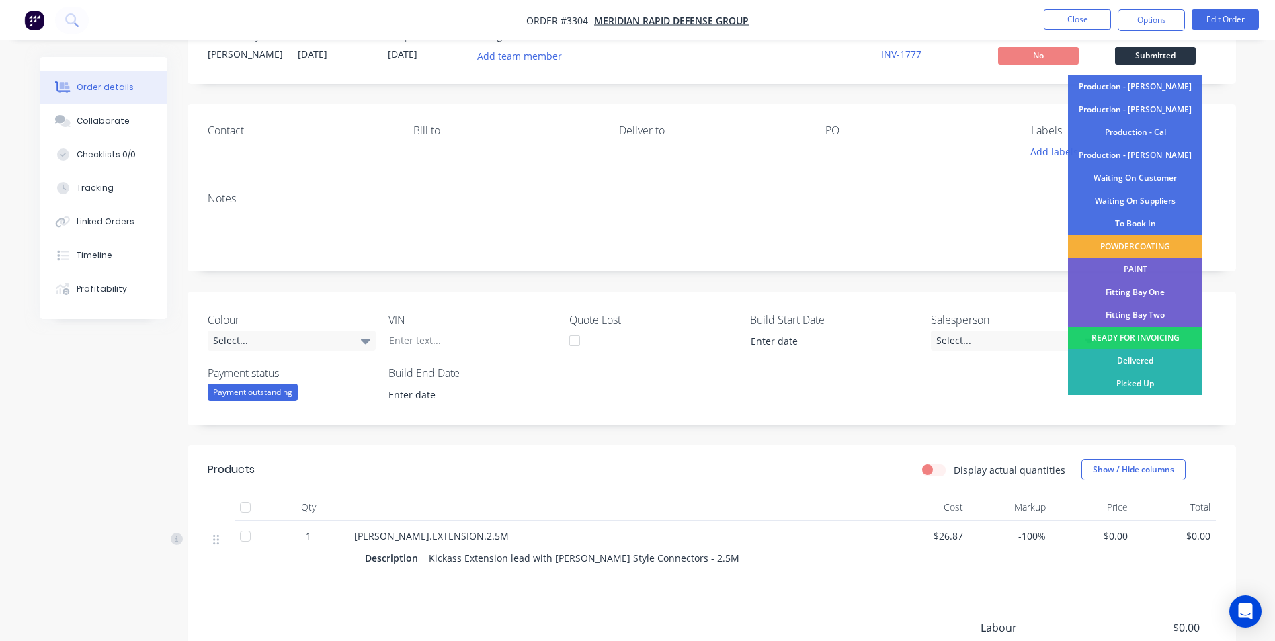
scroll to position [67, 0]
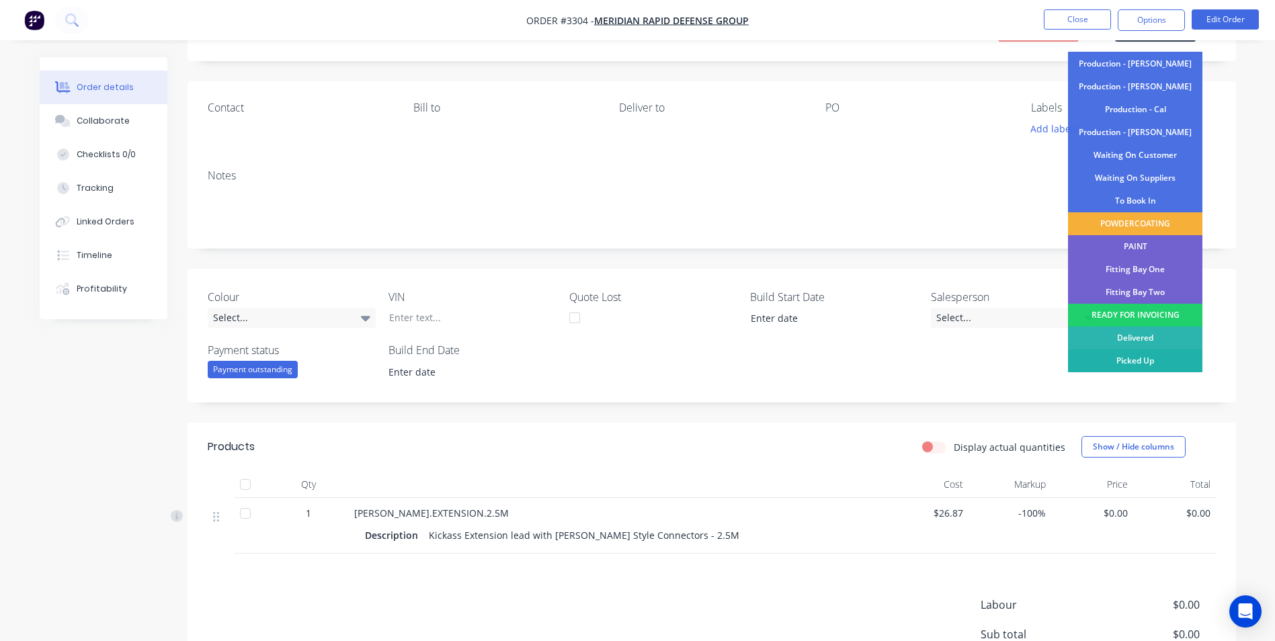
click at [1121, 361] on div "Picked Up" at bounding box center [1135, 361] width 134 height 23
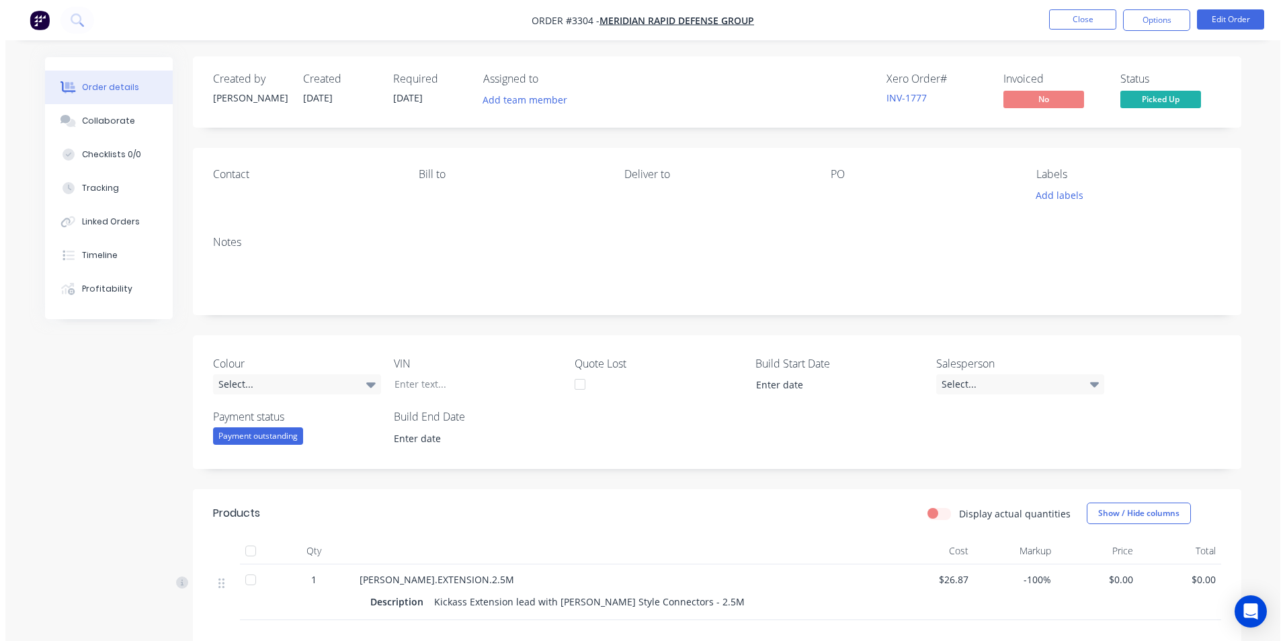
scroll to position [0, 0]
click at [1070, 15] on button "Close" at bounding box center [1077, 19] width 67 height 20
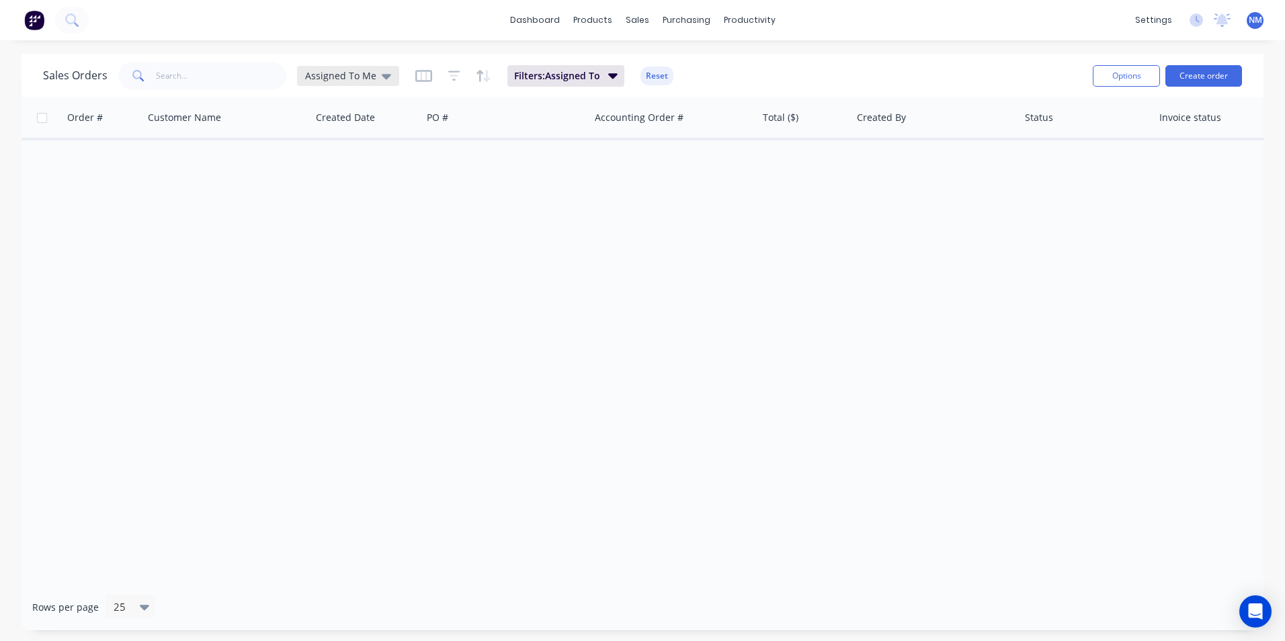
click at [338, 78] on span "Assigned To Me" at bounding box center [340, 76] width 71 height 14
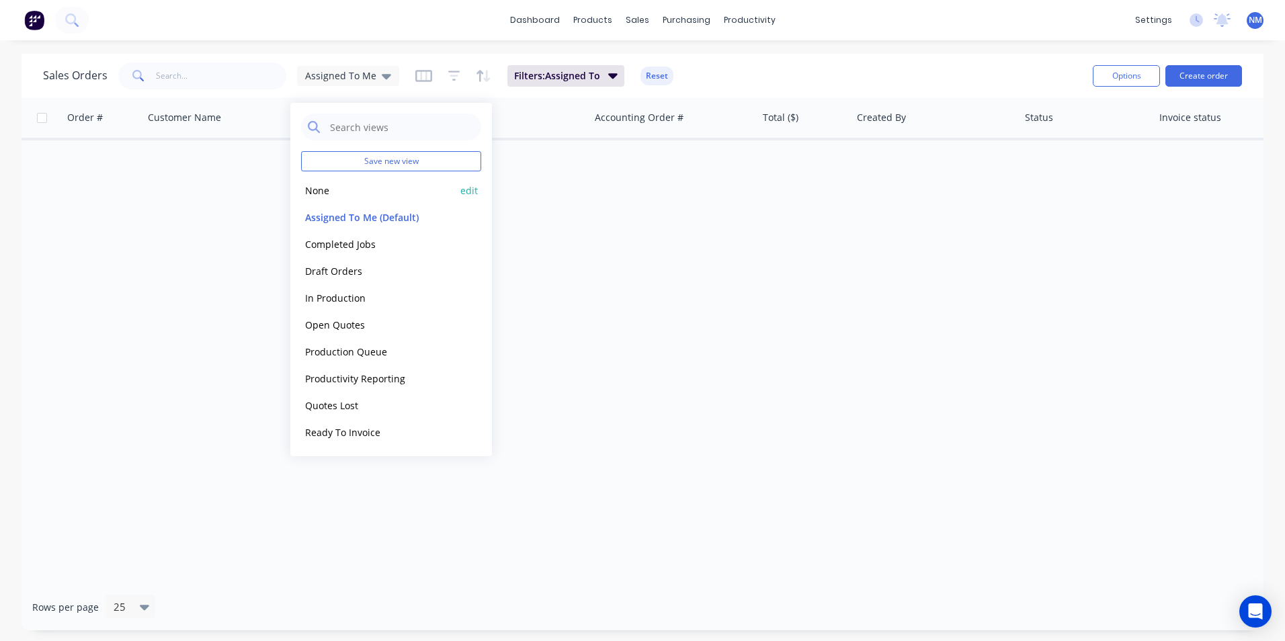
click at [321, 194] on button "None" at bounding box center [377, 190] width 153 height 15
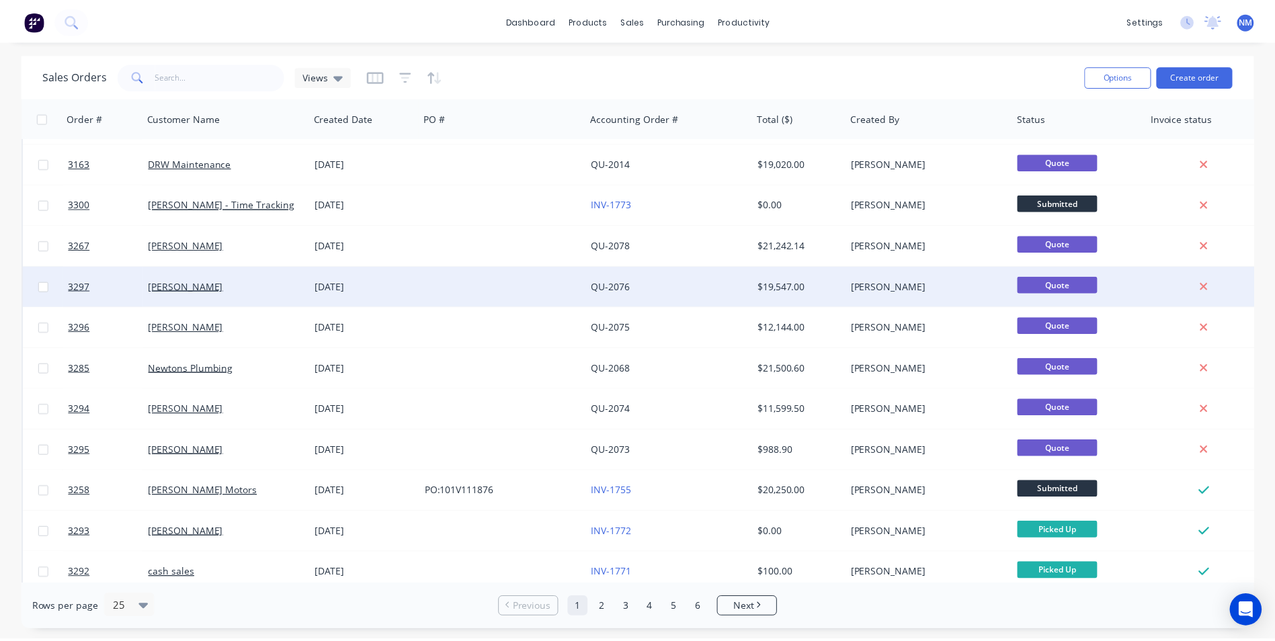
scroll to position [470, 0]
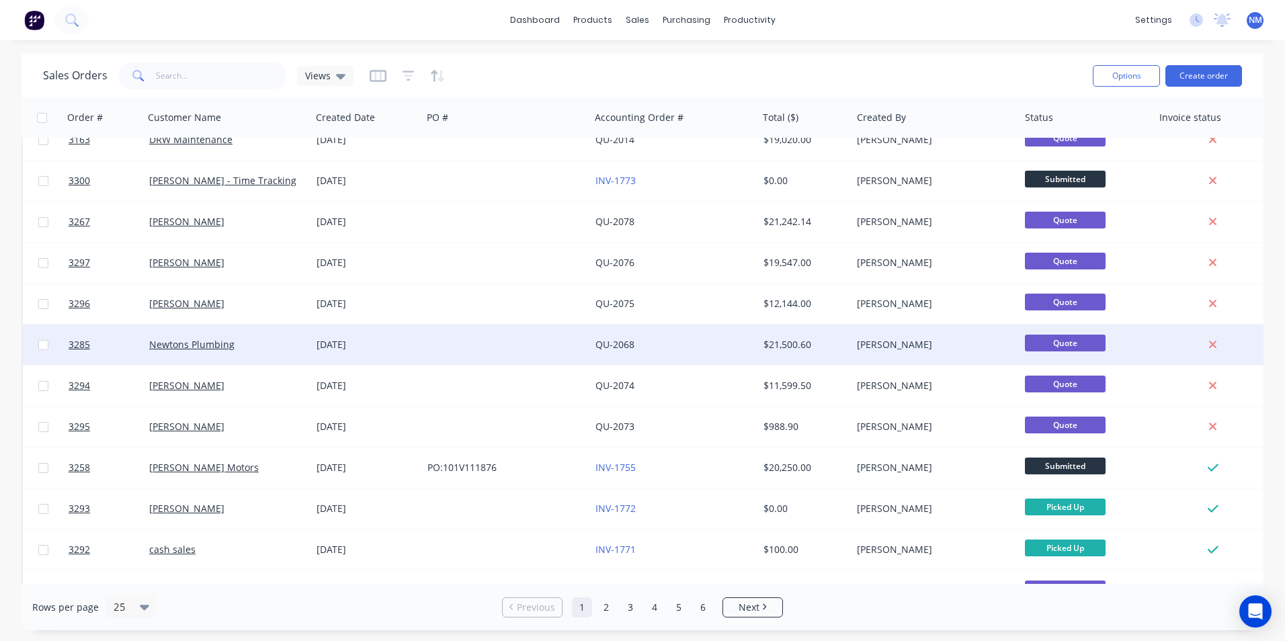
click at [516, 347] on div at bounding box center [506, 345] width 168 height 40
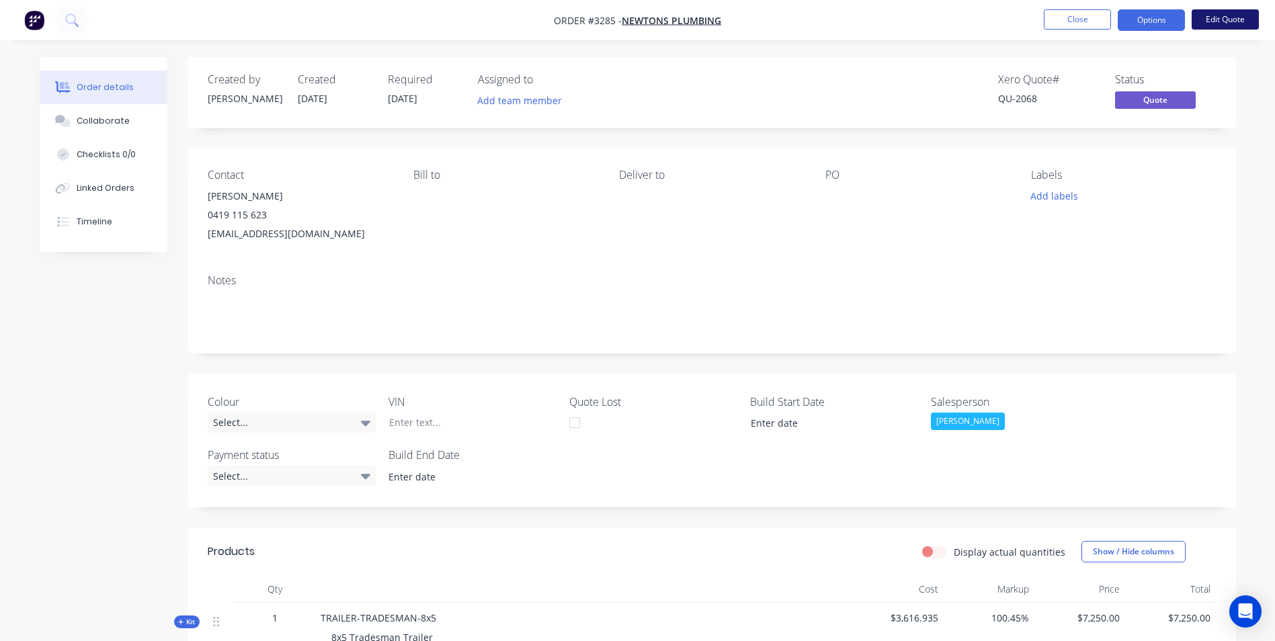
click at [1223, 18] on button "Edit Quote" at bounding box center [1225, 19] width 67 height 20
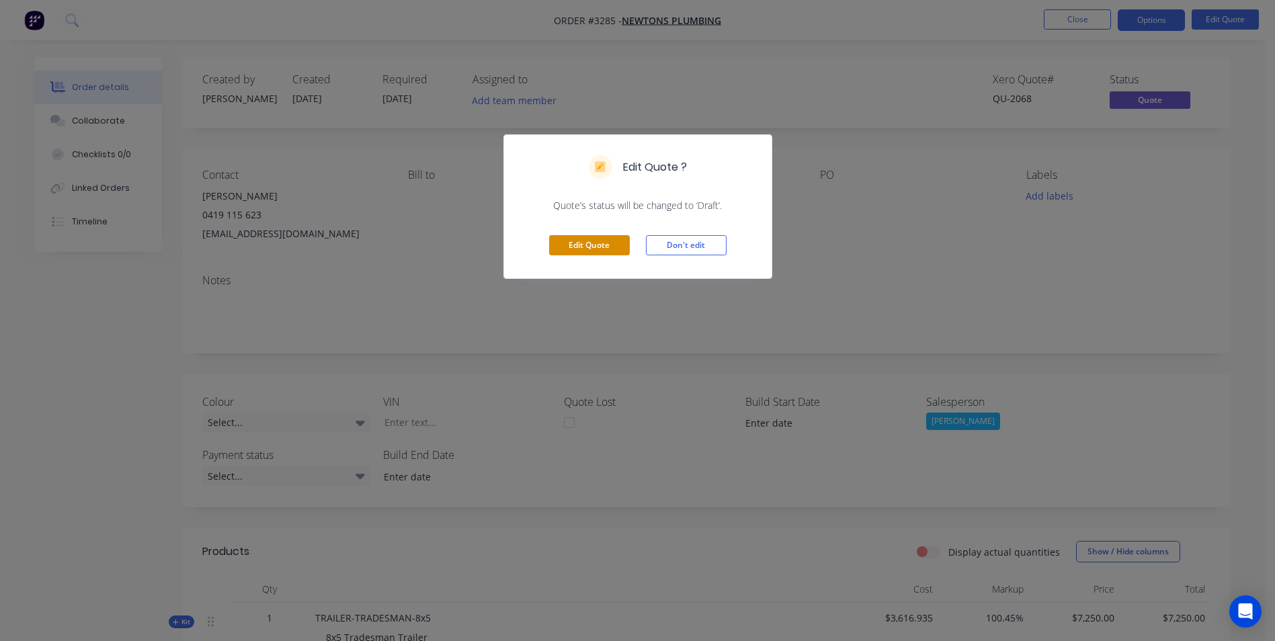
click at [589, 236] on button "Edit Quote" at bounding box center [589, 245] width 81 height 20
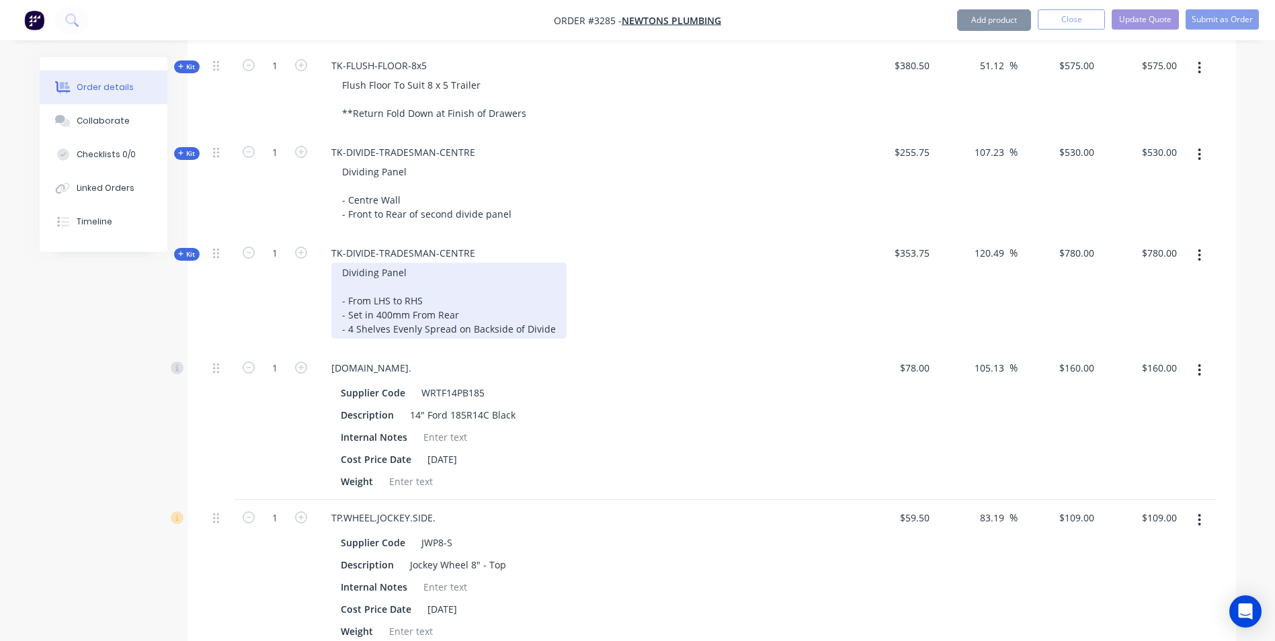
scroll to position [1344, 0]
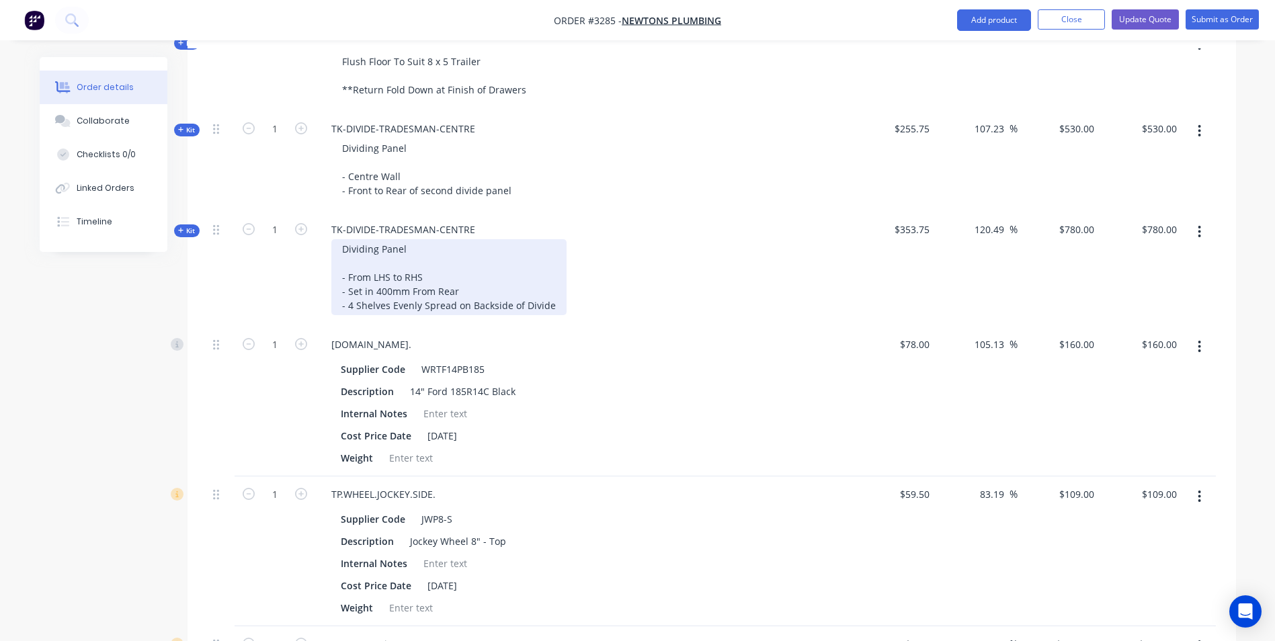
click at [389, 269] on div "Dividing Panel - From LHS to RHS - Set in 400mm From Rear - 4 Shelves Evenly Sp…" at bounding box center [448, 277] width 235 height 76
click at [464, 265] on div "Dividing Panel - From LHS to RHS - Set in 500mm From Rear - 4 Shelves Evenly Sp…" at bounding box center [448, 277] width 235 height 76
click at [350, 286] on div "Dividing Panel - From LHS to RHS - Set in 500mm From Rear - 4 Shelves Evenly Sp…" at bounding box center [448, 277] width 235 height 76
drag, startPoint x: 552, startPoint y: 286, endPoint x: 349, endPoint y: 292, distance: 203.7
click at [349, 292] on div "Dividing Panel - From LHS to RHS - Set in 500mm From Rear - 4 Shelves Evenly Sp…" at bounding box center [448, 277] width 235 height 76
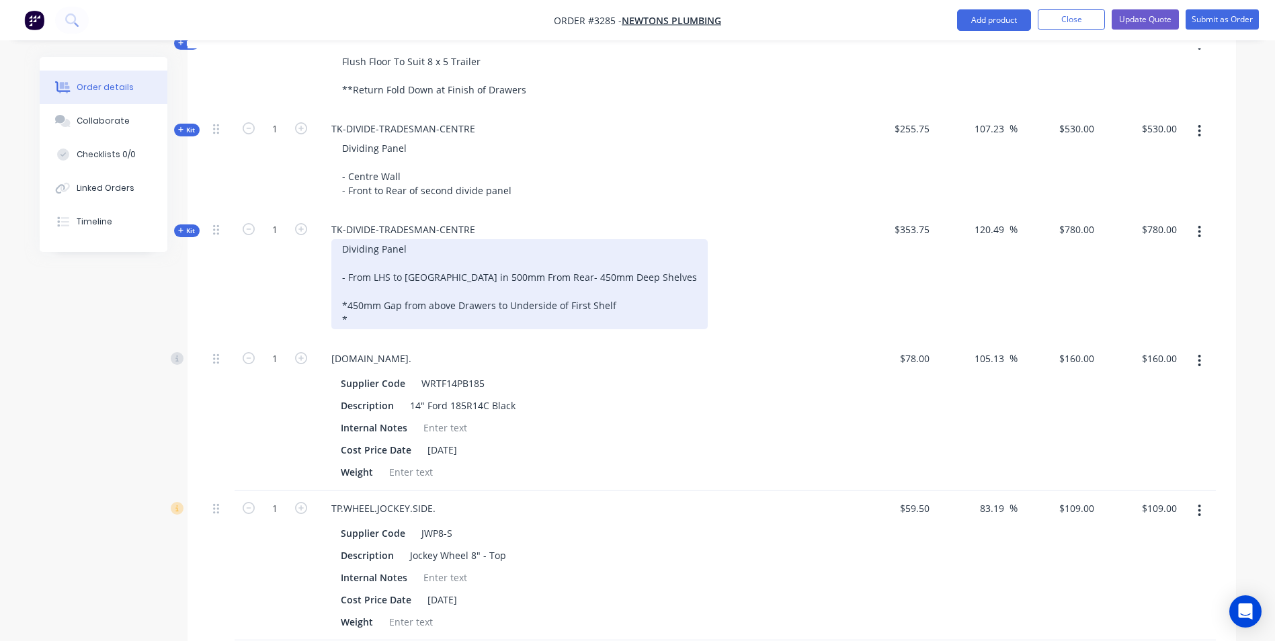
click at [380, 327] on div "Dividing Panel - From LHS to RHS - Set in 500mm From Rear - 450mm Deep Shelves …" at bounding box center [519, 284] width 376 height 90
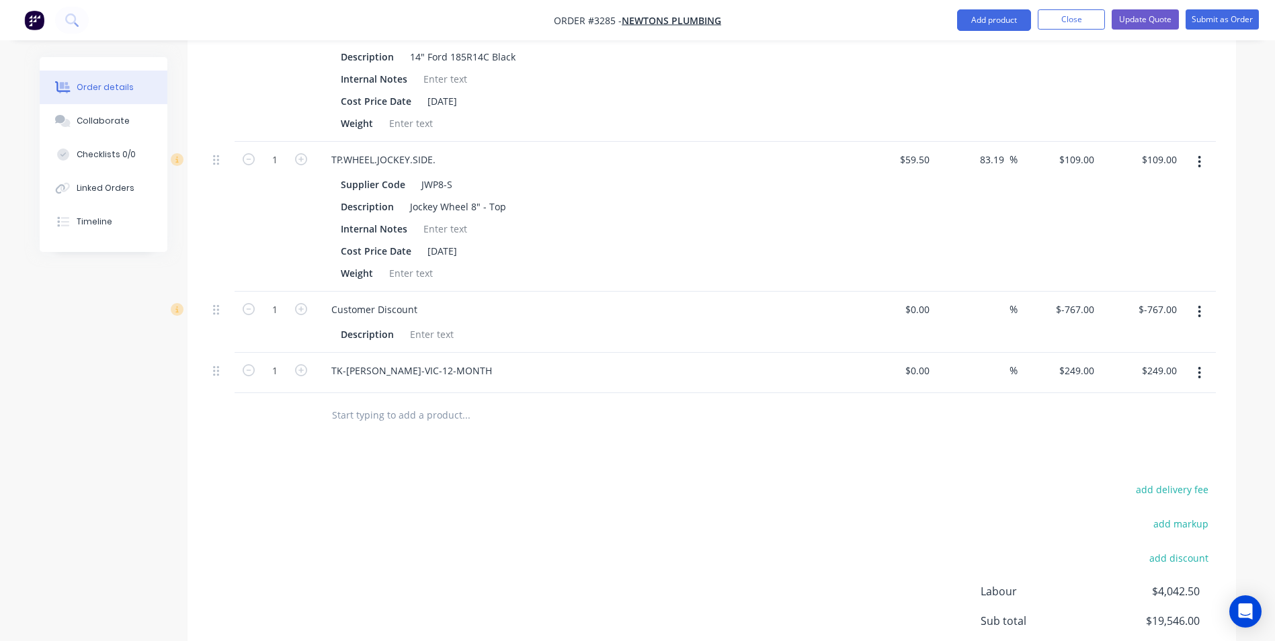
scroll to position [1748, 0]
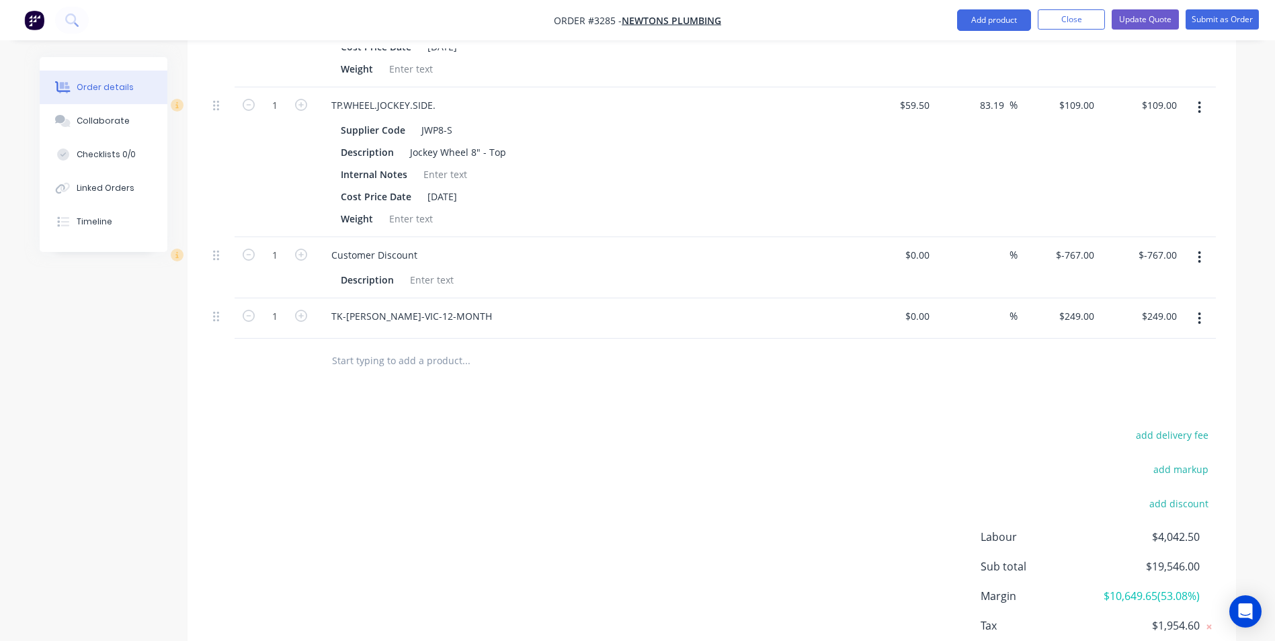
click at [407, 369] on input "text" at bounding box center [465, 360] width 269 height 27
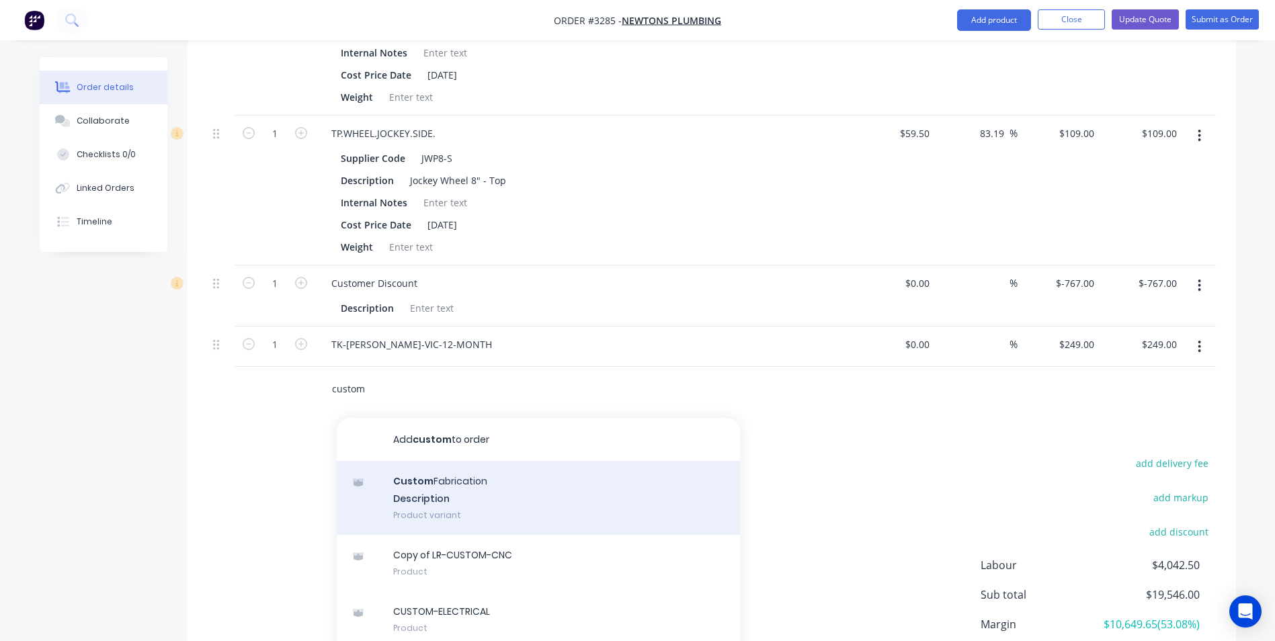
type input "custom"
click at [435, 486] on div "Custom Fabrication Description Product variant" at bounding box center [538, 498] width 403 height 74
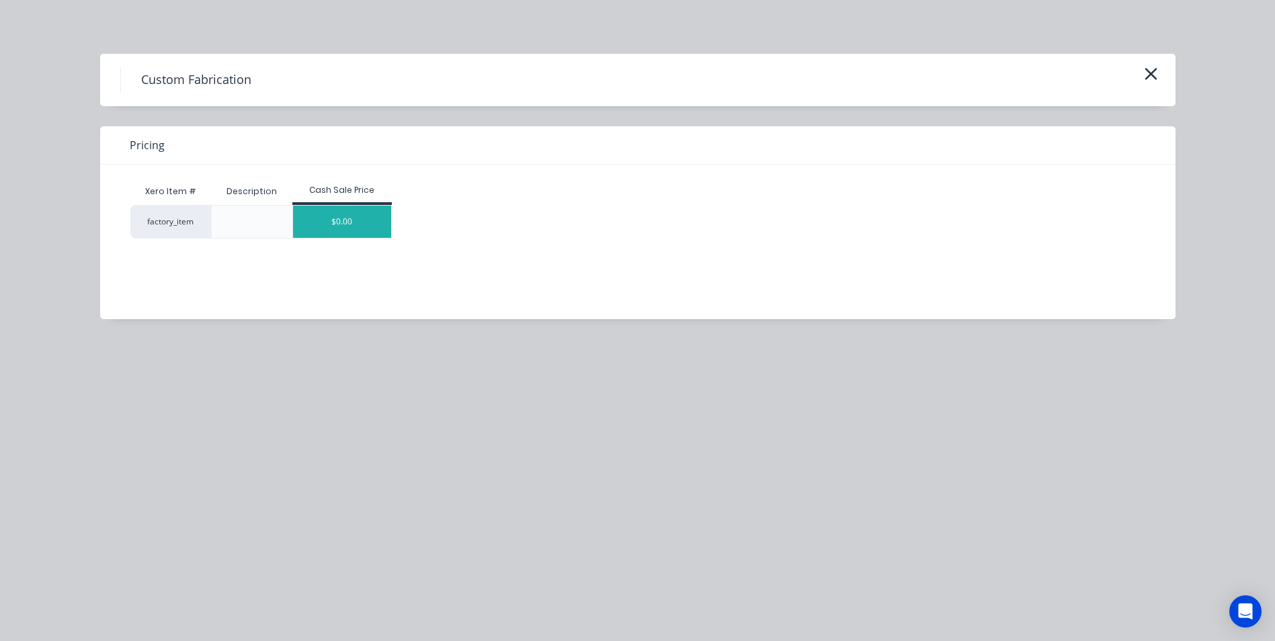
click at [326, 231] on div "$0.00" at bounding box center [342, 222] width 98 height 32
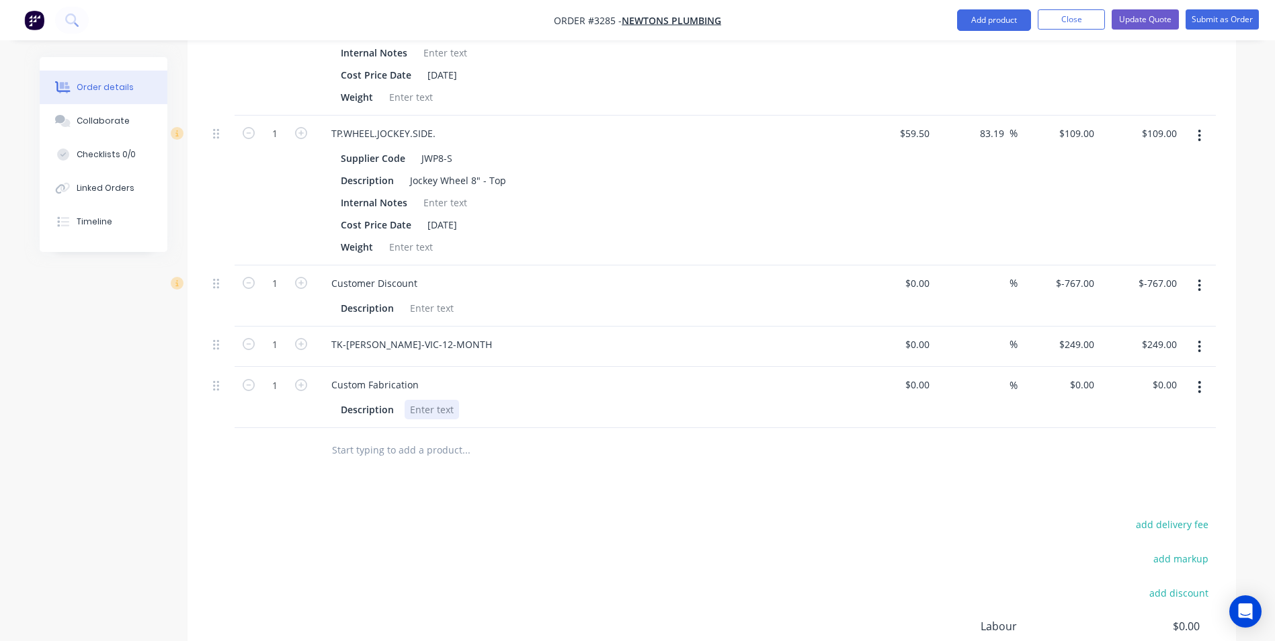
click at [423, 400] on div at bounding box center [432, 409] width 54 height 19
click at [1088, 375] on input "$0.00" at bounding box center [1084, 384] width 31 height 19
type input "$340.00"
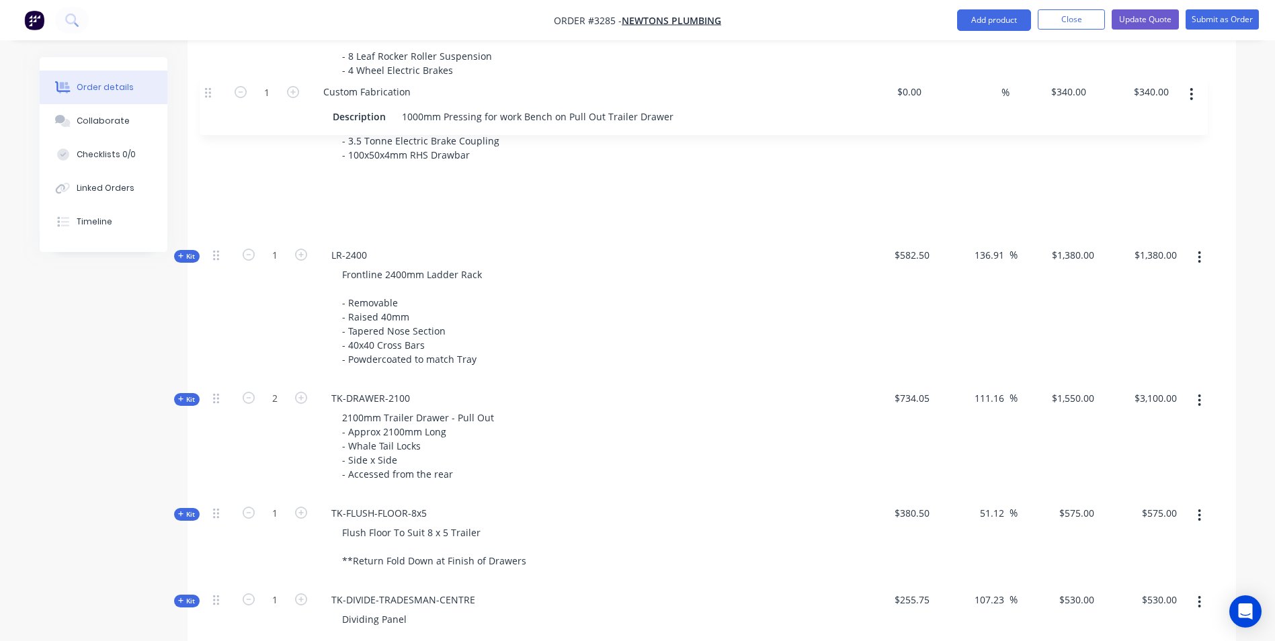
scroll to position [926, 0]
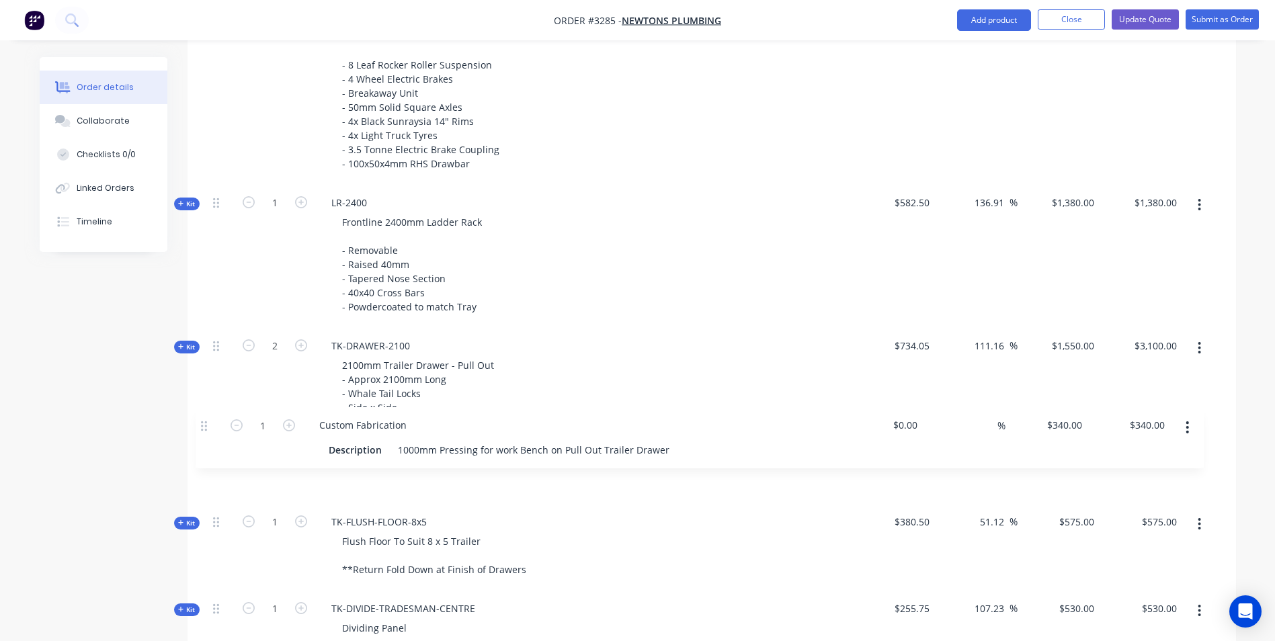
drag, startPoint x: 215, startPoint y: 367, endPoint x: 206, endPoint y: 412, distance: 46.0
click at [206, 412] on div "Qty Cost Markup Price Total Kit 1 TRAILER-TRADESMAN-8x5 8x5 Tradesman Trailer -…" at bounding box center [712, 483] width 1049 height 1623
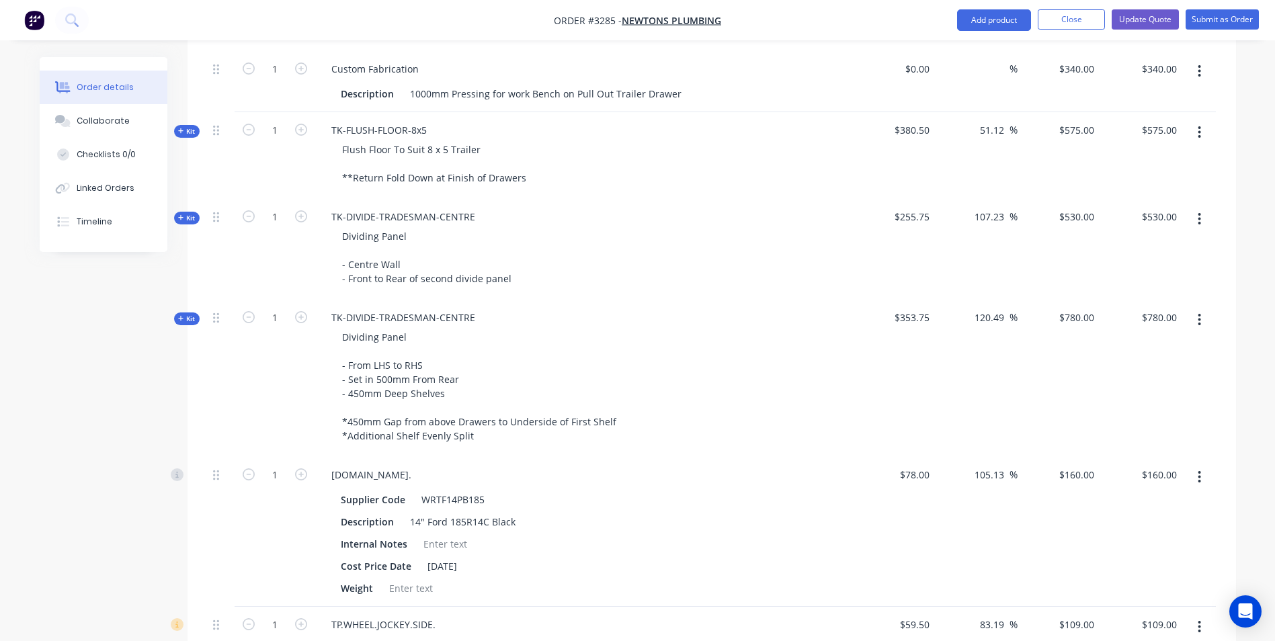
scroll to position [1313, 0]
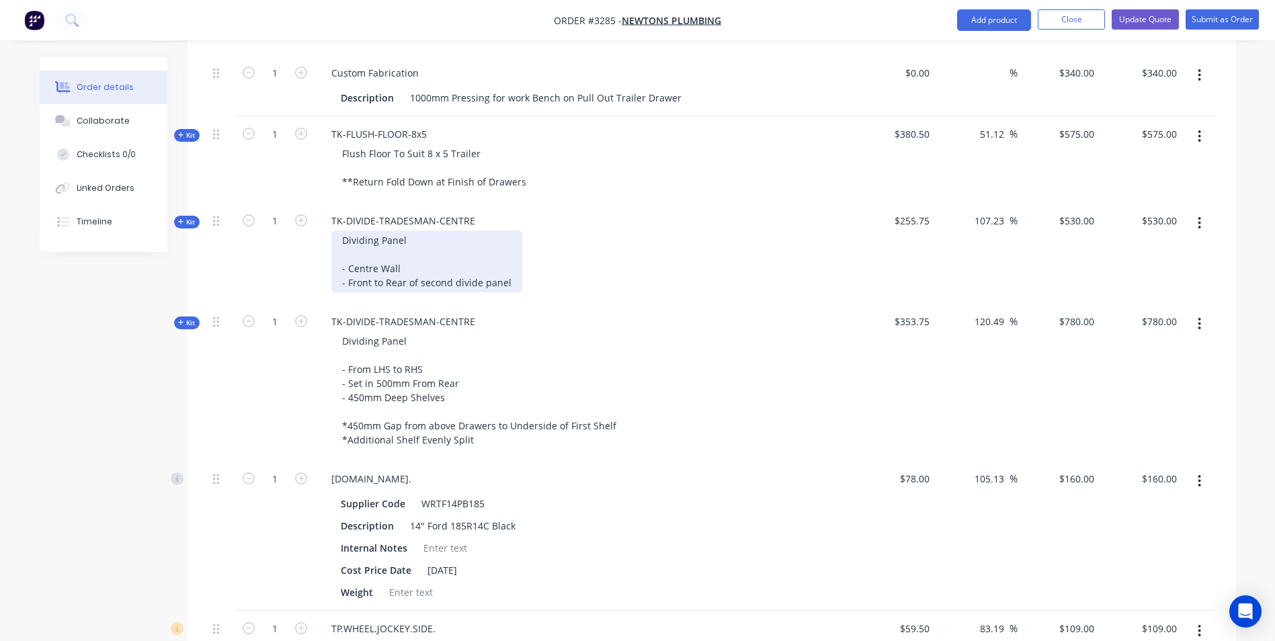
click at [405, 251] on div "Dividing Panel - Centre Wall - Front to Rear of second divide panel" at bounding box center [426, 262] width 191 height 62
click at [506, 262] on div "Dividing Panel - Centre Wall - Front to Rear of second divide panel" at bounding box center [426, 262] width 191 height 62
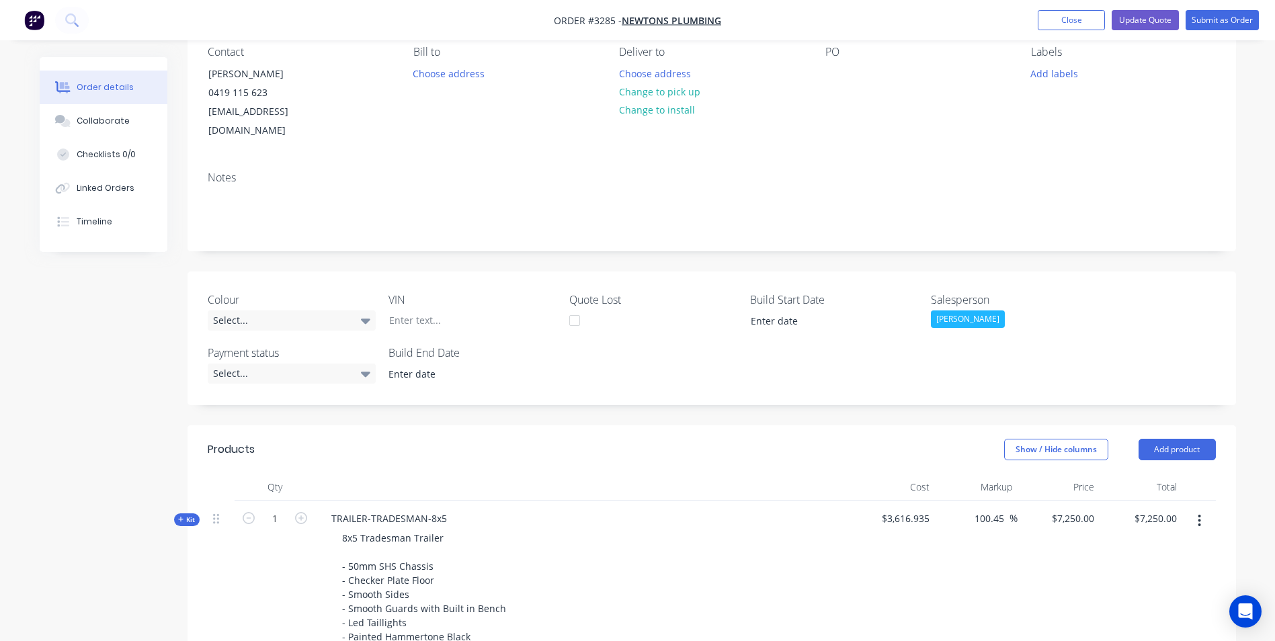
scroll to position [0, 0]
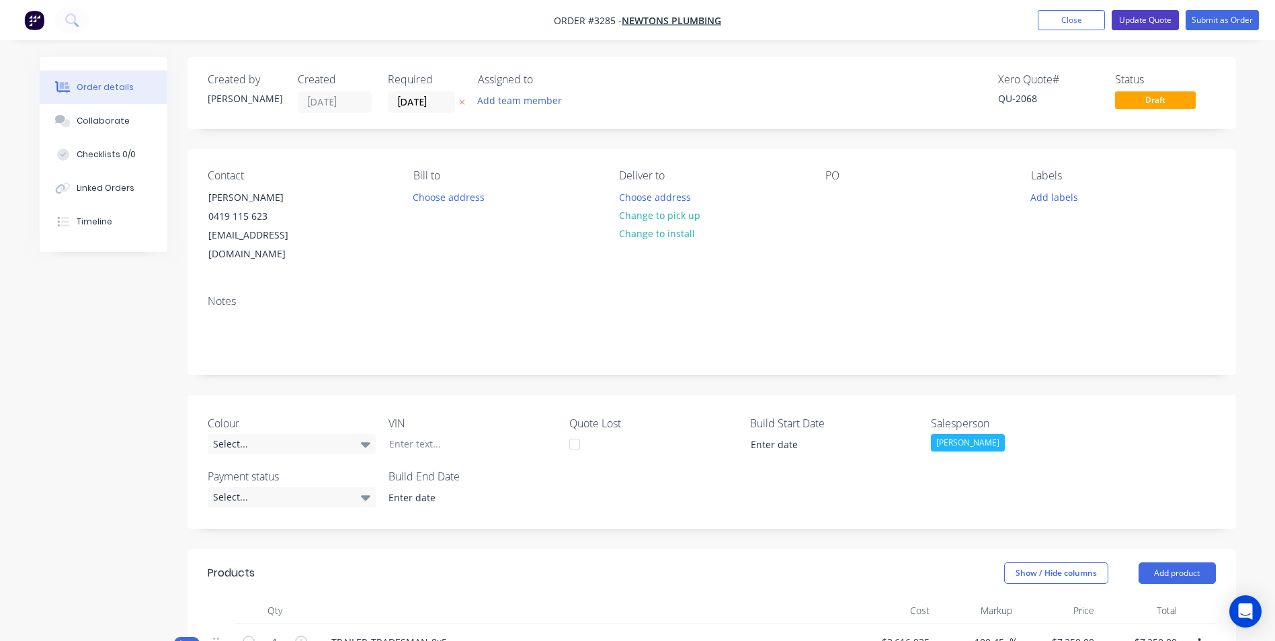
click at [1142, 19] on button "Update Quote" at bounding box center [1145, 20] width 67 height 20
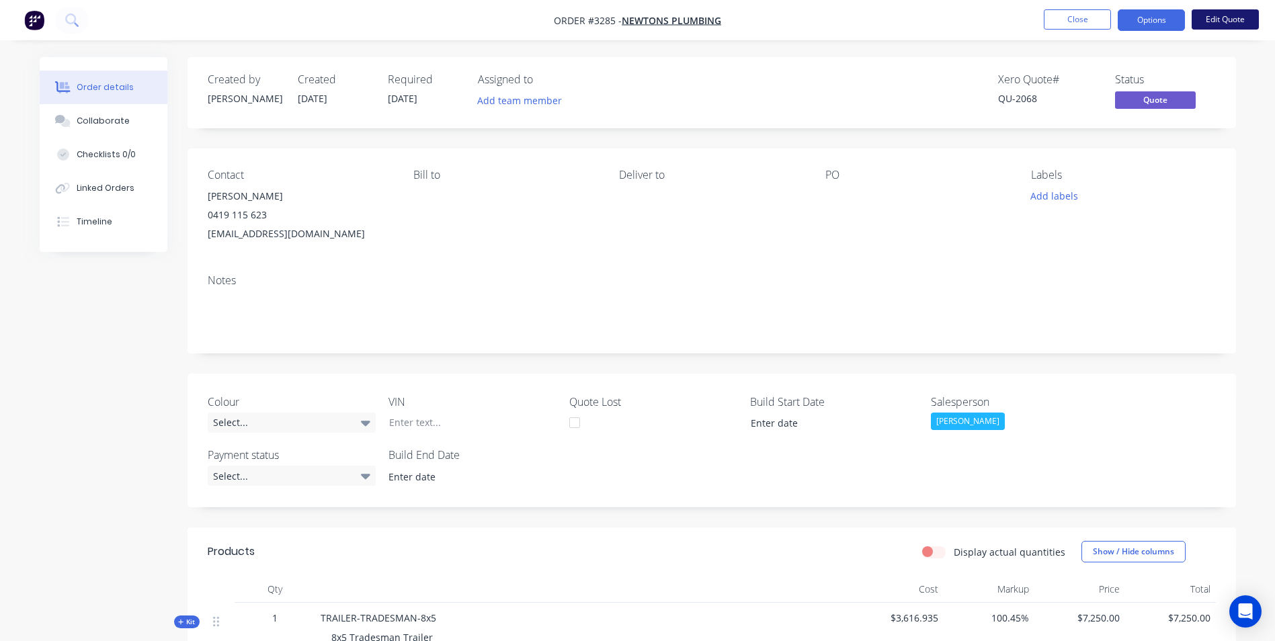
click at [1219, 20] on button "Edit Quote" at bounding box center [1225, 19] width 67 height 20
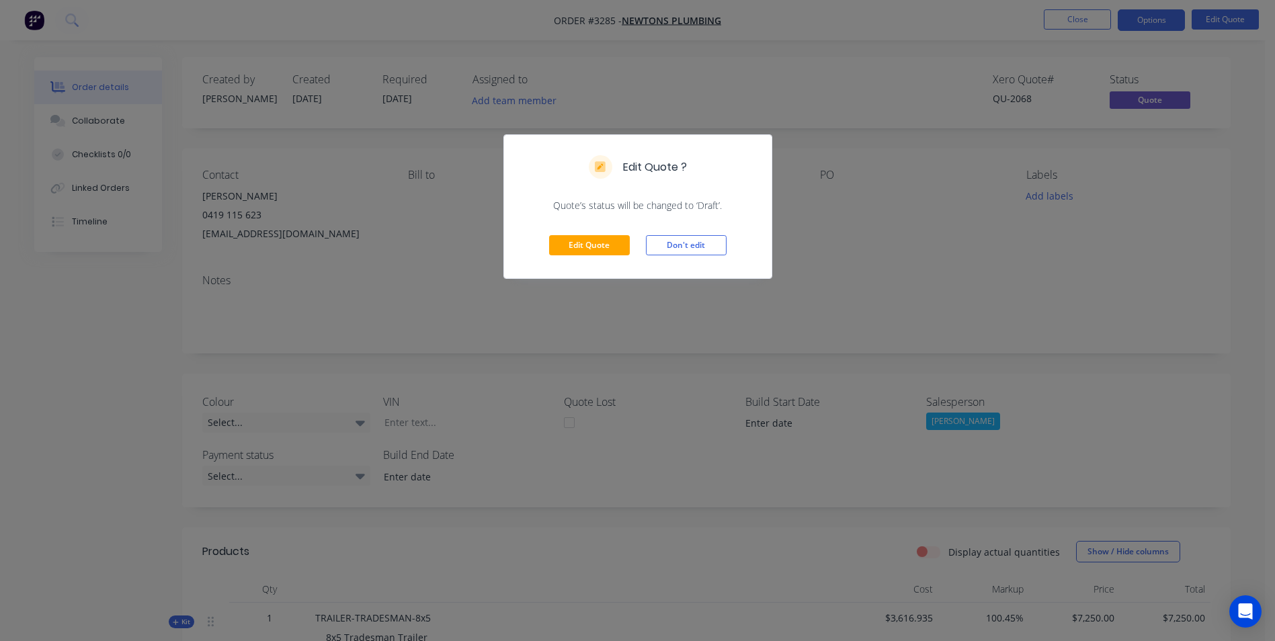
click at [682, 183] on div "Edit Quote ?" at bounding box center [638, 167] width 268 height 64
click at [736, 77] on div "Edit Quote ? Quote’s status will be changed to ‘Draft’. Edit Quote Don't edit" at bounding box center [637, 320] width 1275 height 641
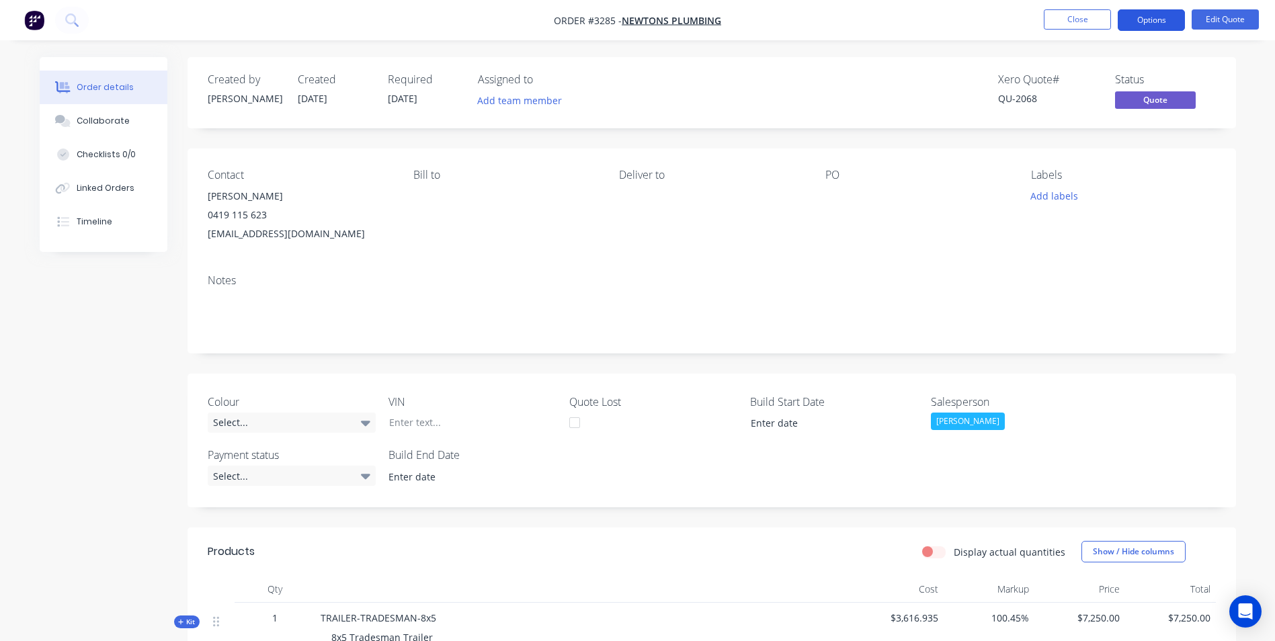
click at [1149, 20] on button "Options" at bounding box center [1151, 20] width 67 height 22
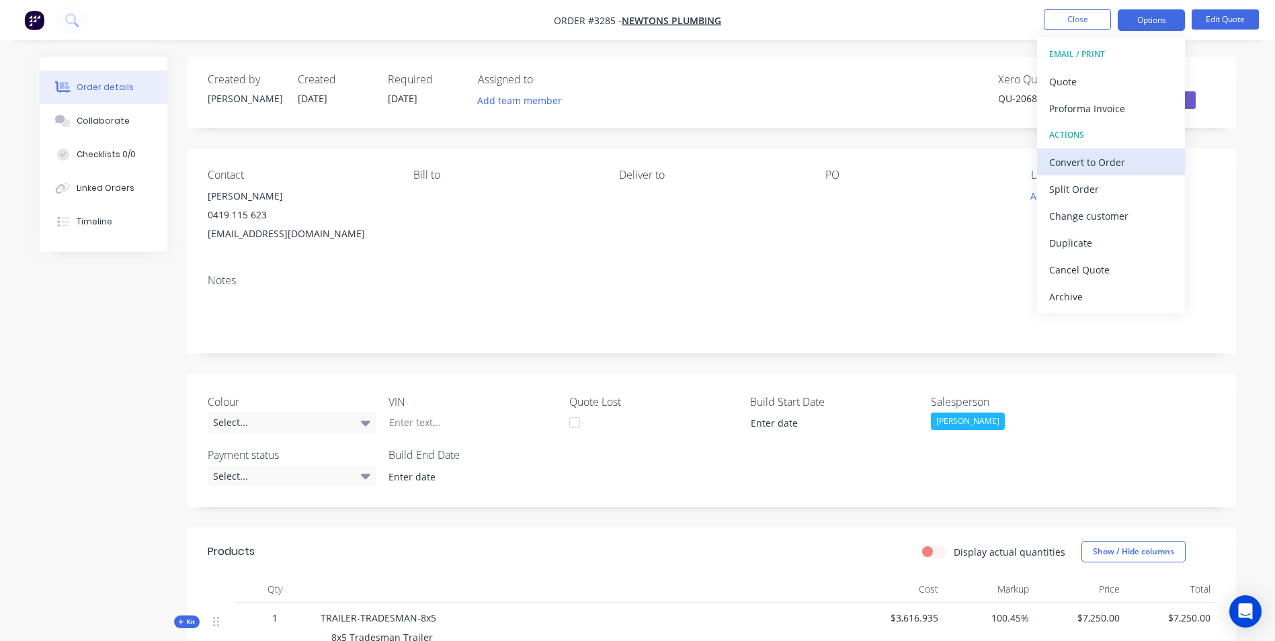
click at [1104, 162] on div "Convert to Order" at bounding box center [1111, 162] width 124 height 19
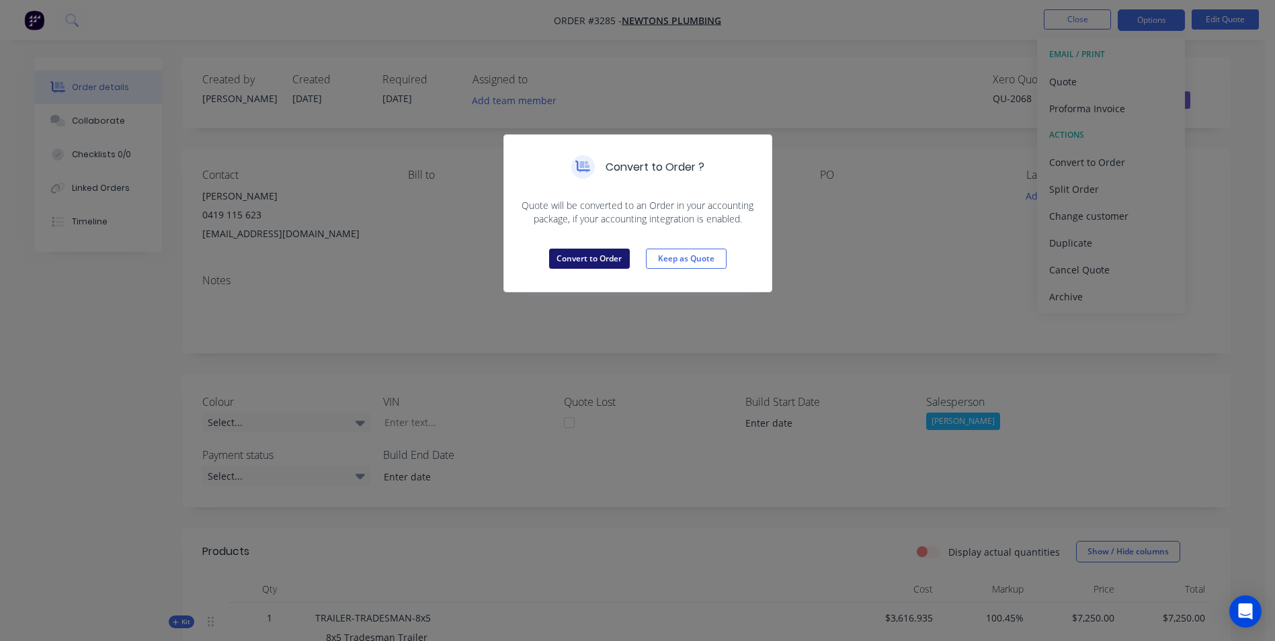
click at [600, 260] on button "Convert to Order" at bounding box center [589, 259] width 81 height 20
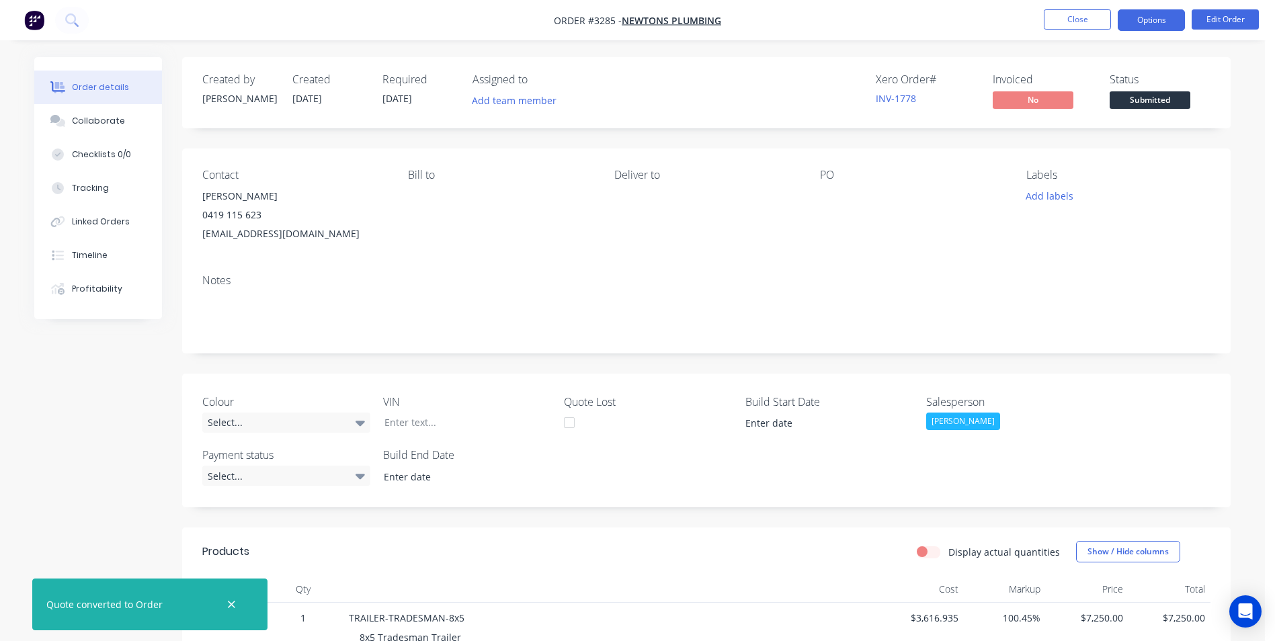
click at [1145, 13] on button "Options" at bounding box center [1151, 20] width 67 height 22
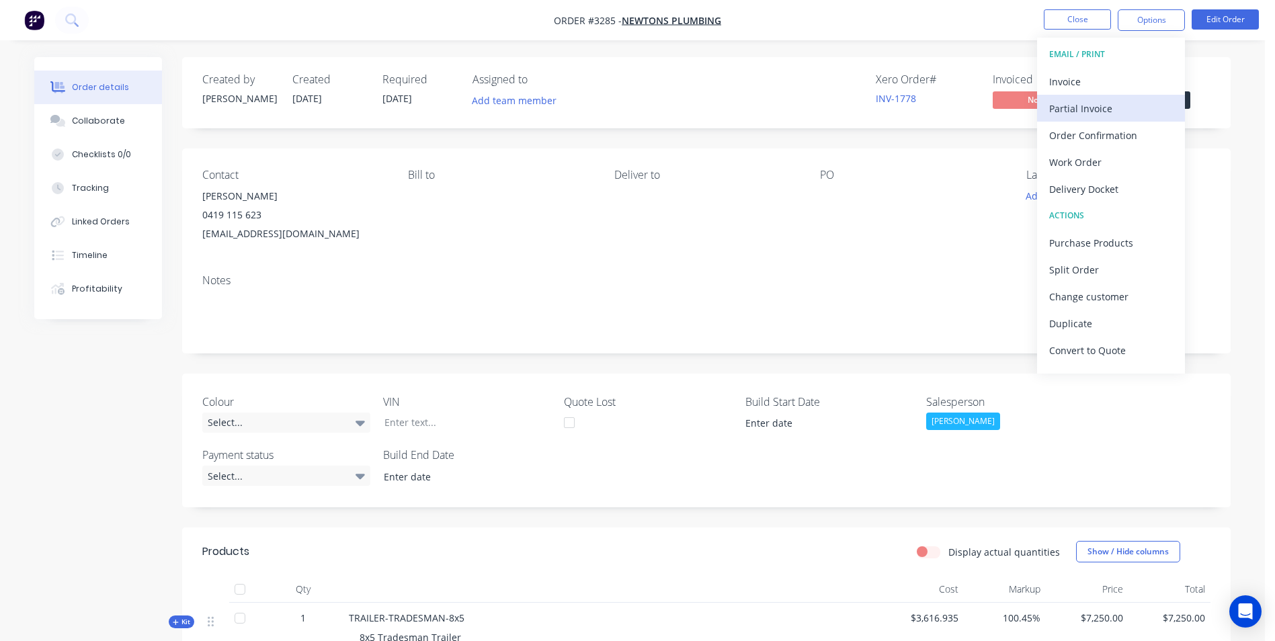
click at [1081, 112] on div "Partial Invoice" at bounding box center [1111, 108] width 124 height 19
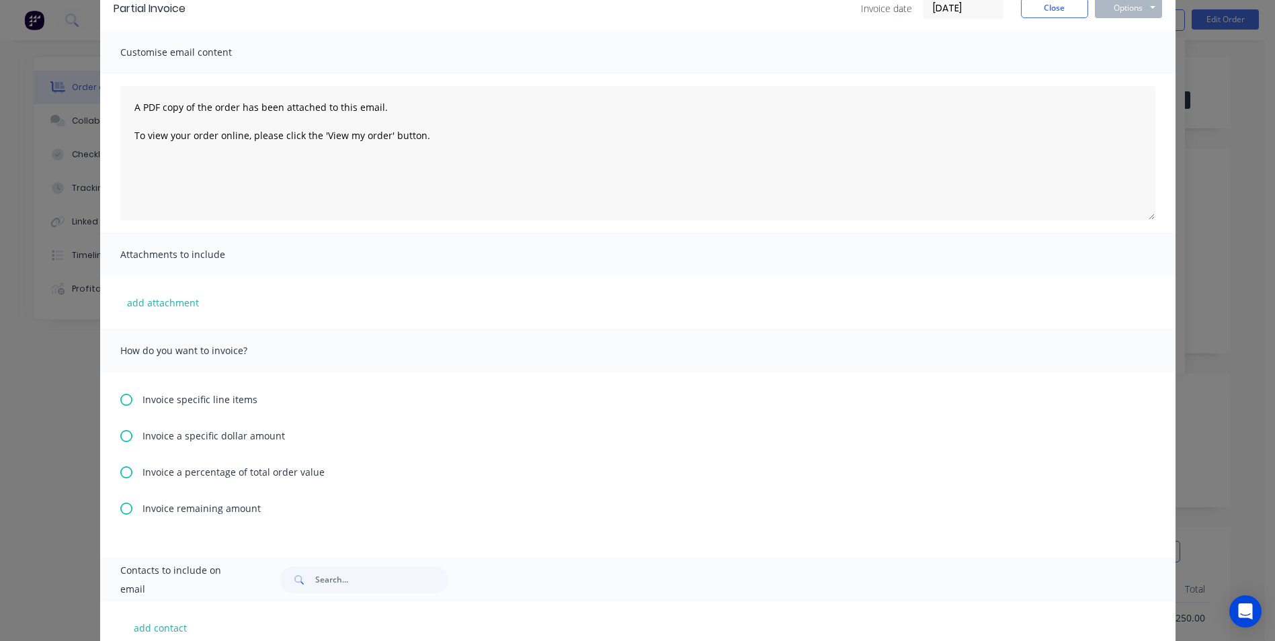
scroll to position [200, 0]
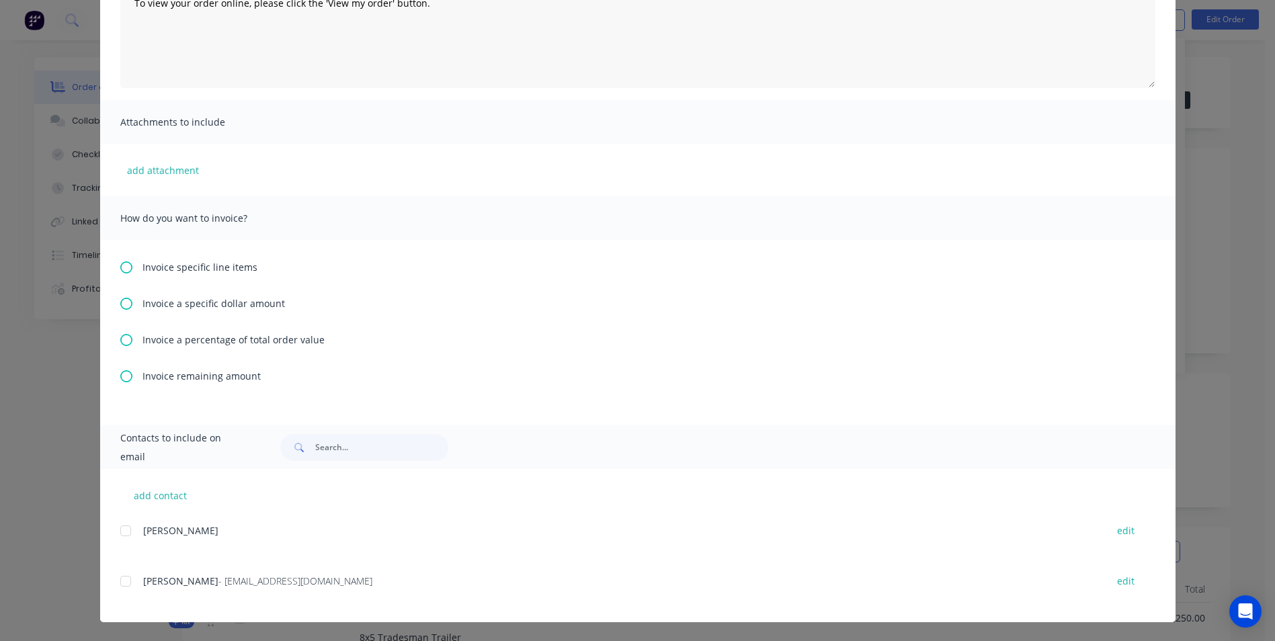
click at [114, 339] on div "Invoice specific line items Invoice a specific dollar amount Invoice a percenta…" at bounding box center [637, 333] width 1075 height 186
click at [120, 337] on icon at bounding box center [126, 340] width 12 height 12
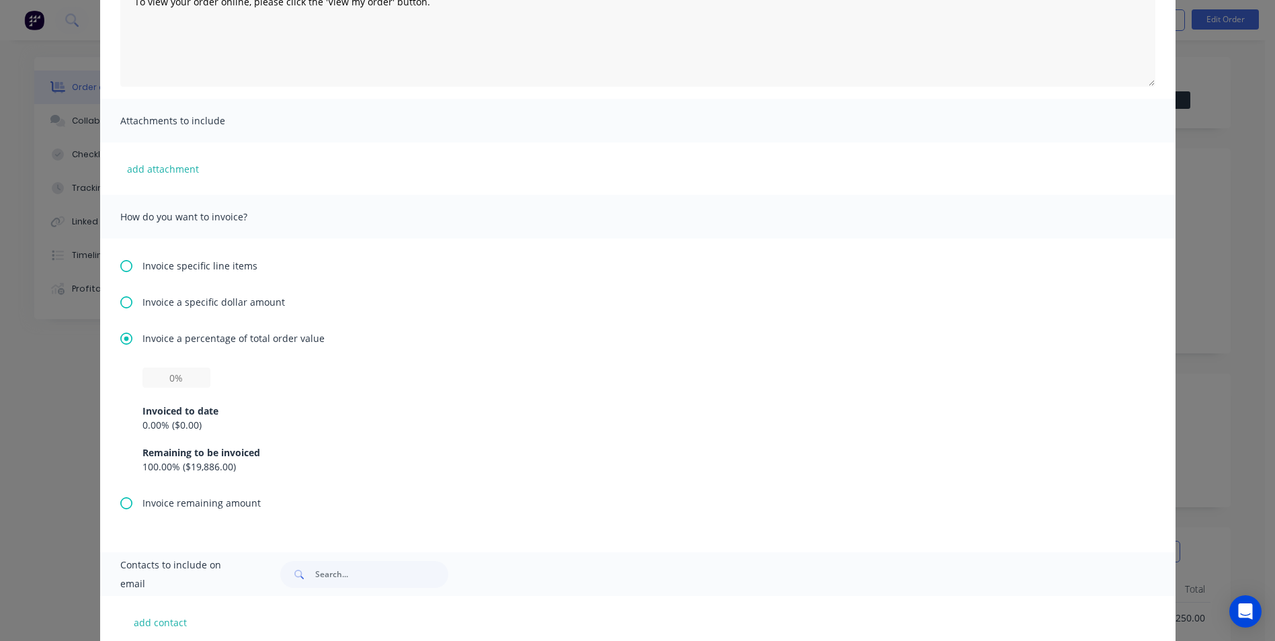
scroll to position [202, 0]
click at [158, 377] on input "text" at bounding box center [176, 377] width 68 height 20
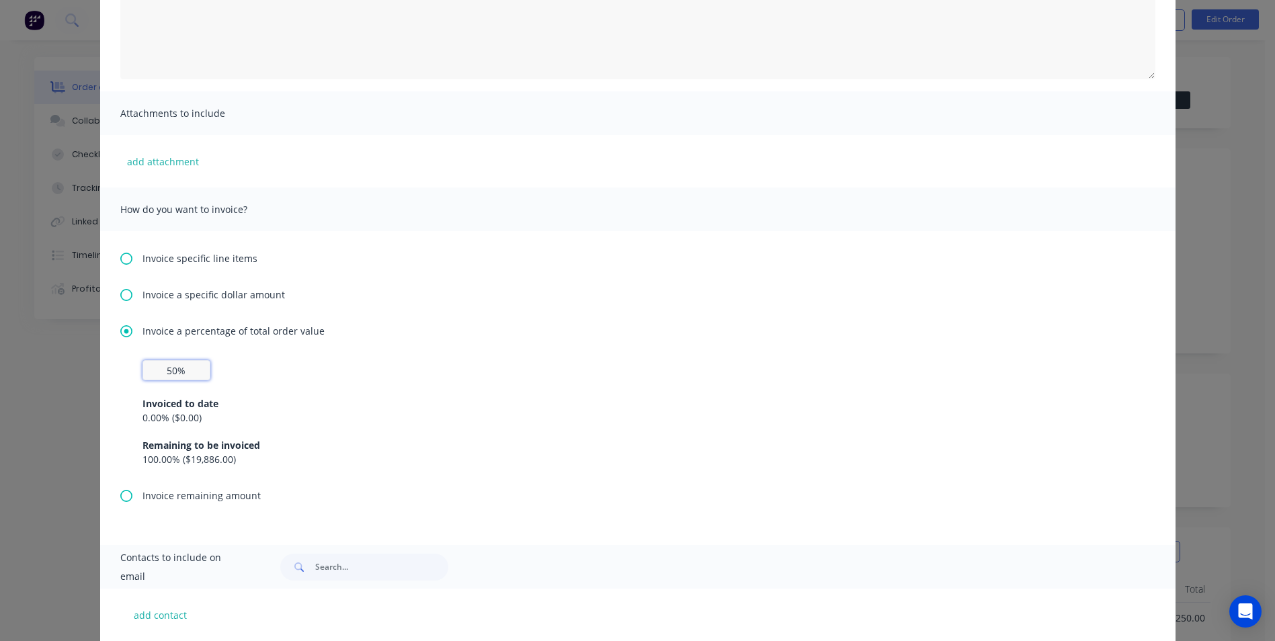
scroll to position [328, 0]
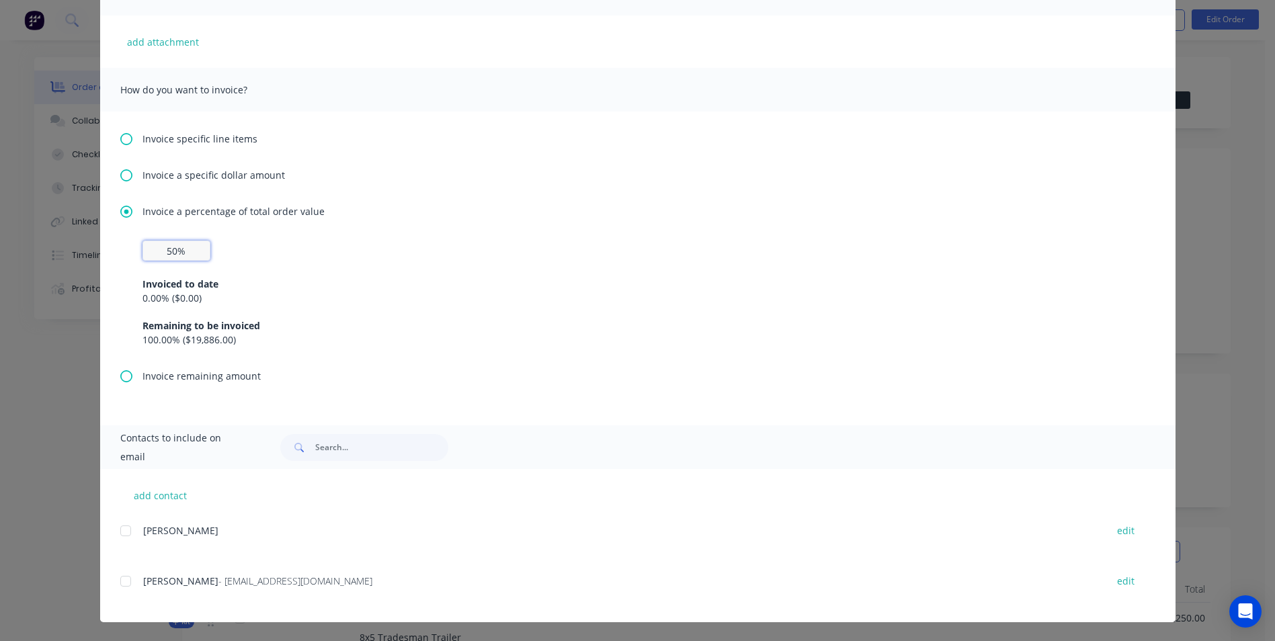
type input "5%"
click at [374, 227] on div "Invoice a percentage of total order value Invoiced to date 0.00 % ( $0.00 ) Rem…" at bounding box center [637, 286] width 1035 height 165
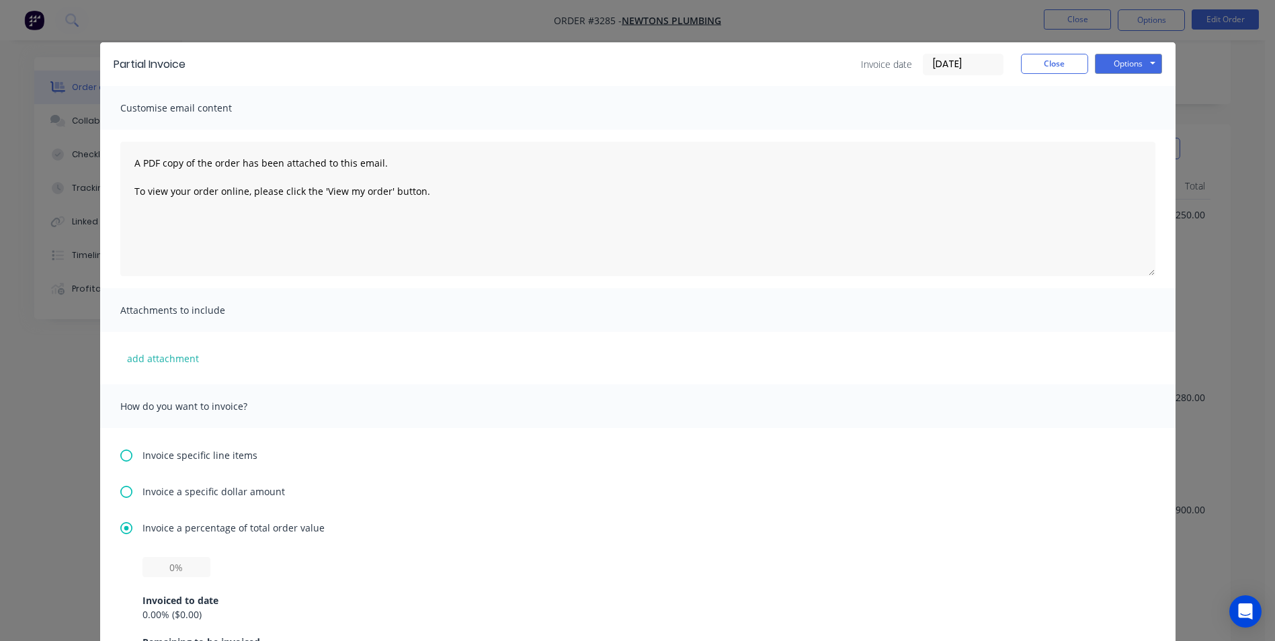
scroll to position [0, 0]
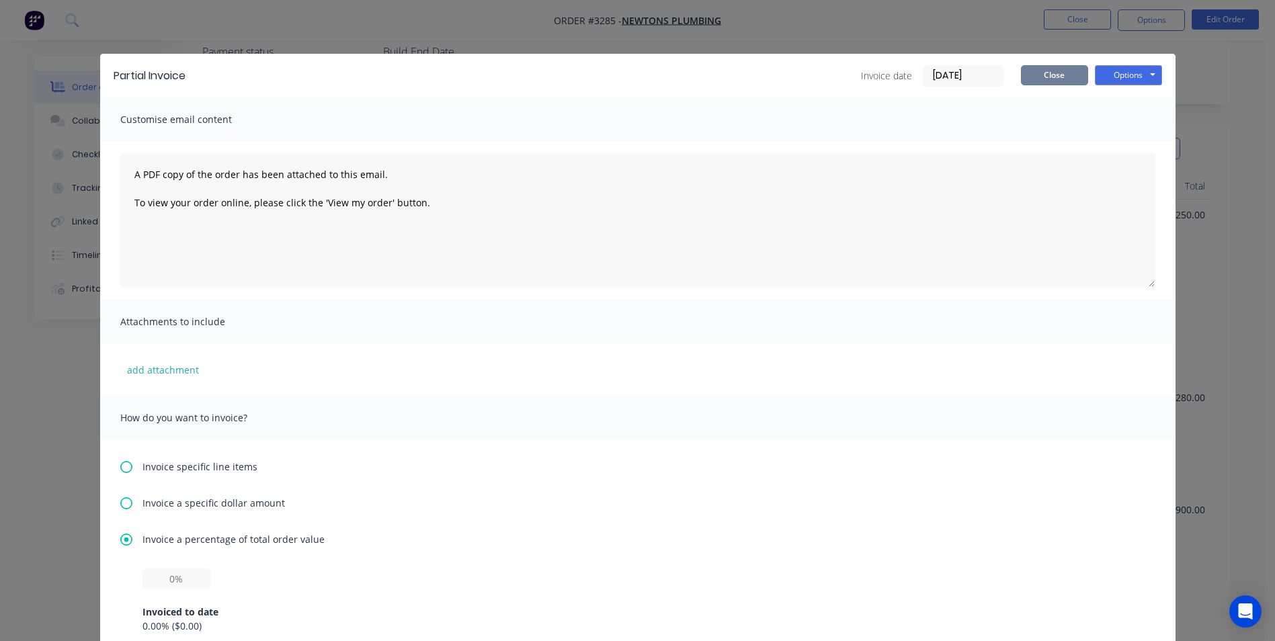
click at [1046, 80] on button "Close" at bounding box center [1054, 75] width 67 height 20
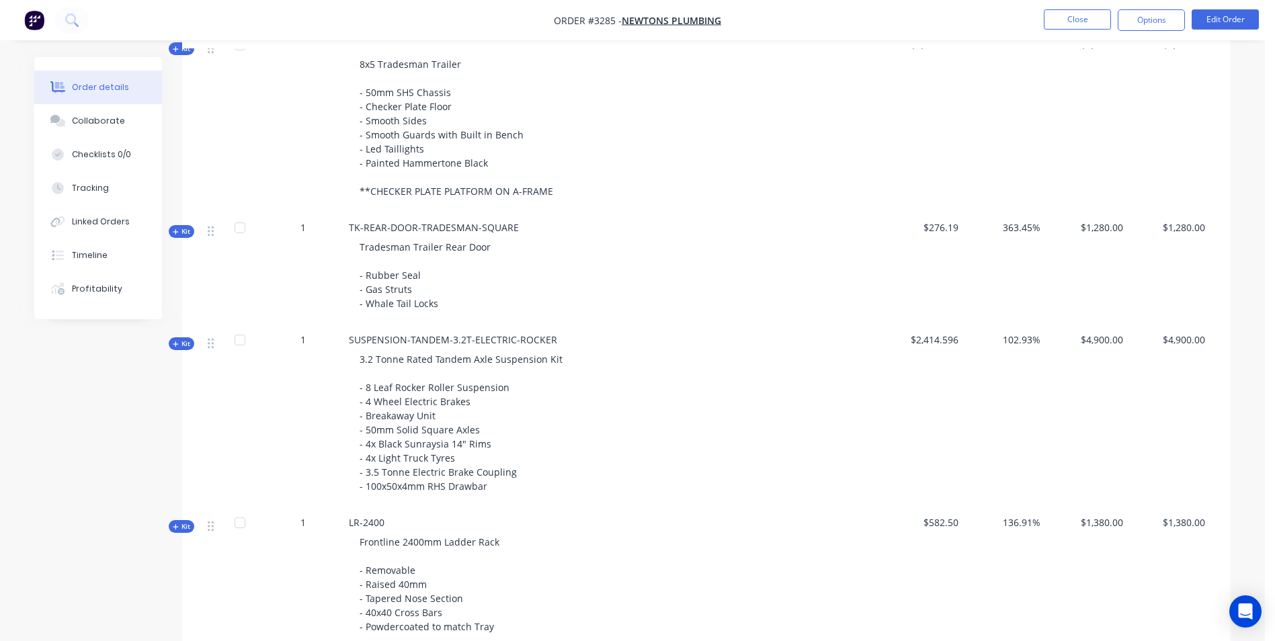
scroll to position [337, 0]
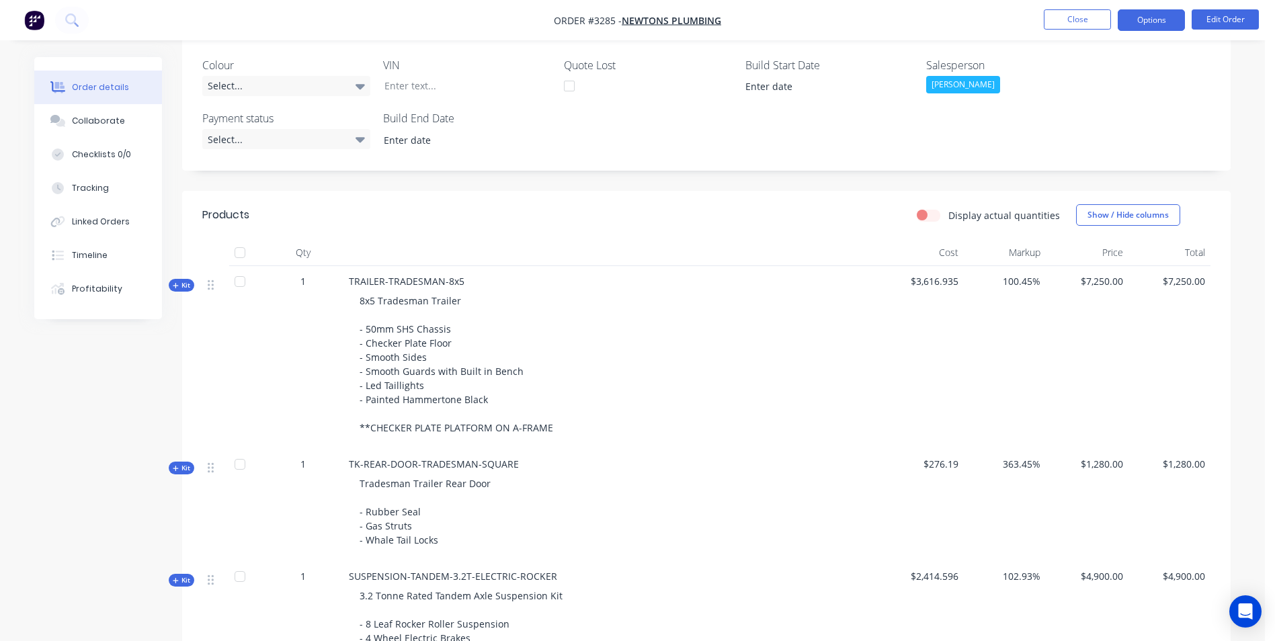
click at [1148, 21] on button "Options" at bounding box center [1151, 20] width 67 height 22
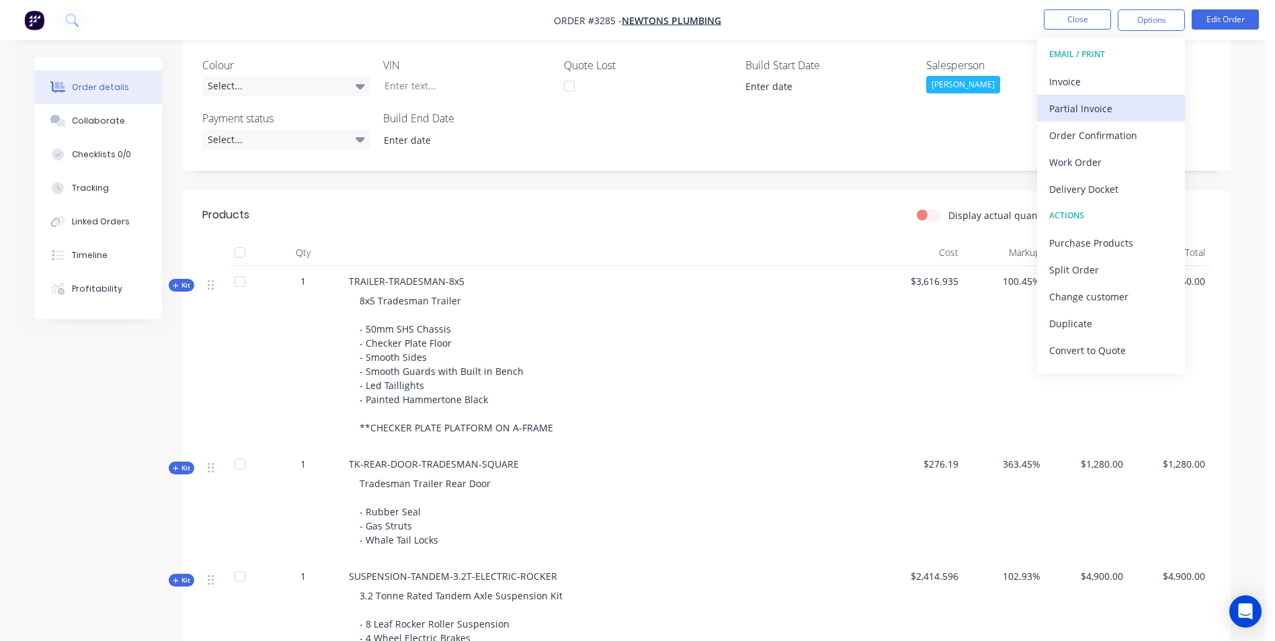
click at [1057, 111] on div "Partial Invoice" at bounding box center [1111, 108] width 124 height 19
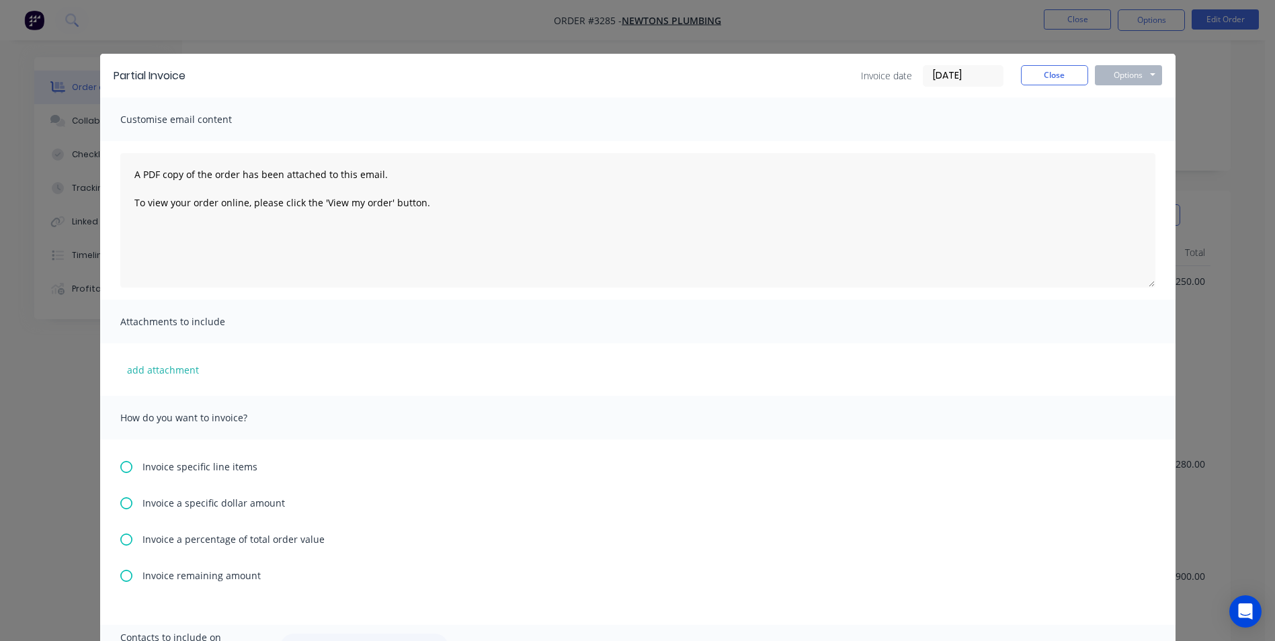
click at [122, 536] on icon at bounding box center [126, 540] width 12 height 12
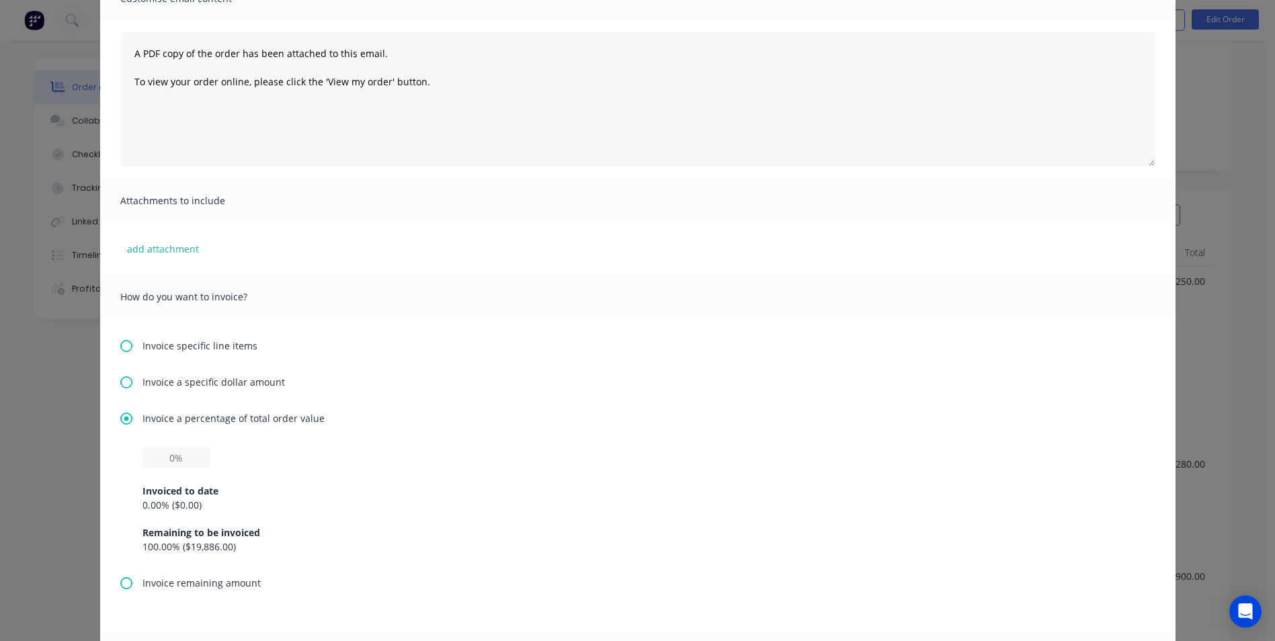
scroll to position [328, 0]
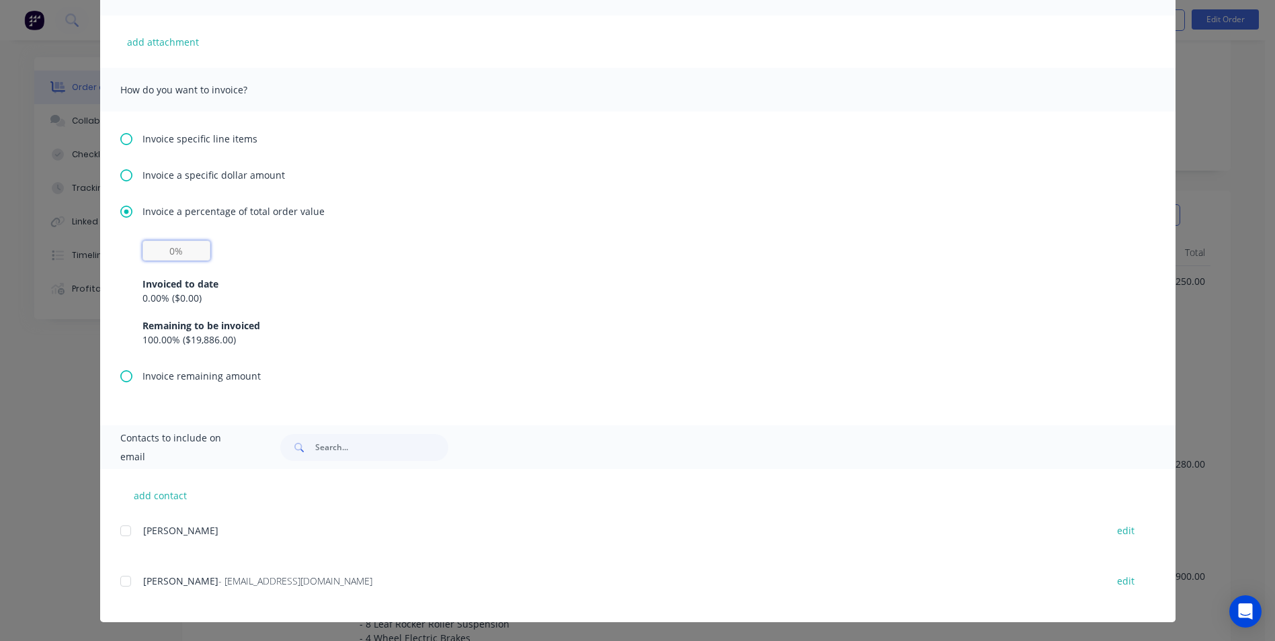
click at [165, 255] on input "text" at bounding box center [176, 251] width 68 height 20
click at [120, 583] on div at bounding box center [125, 581] width 27 height 27
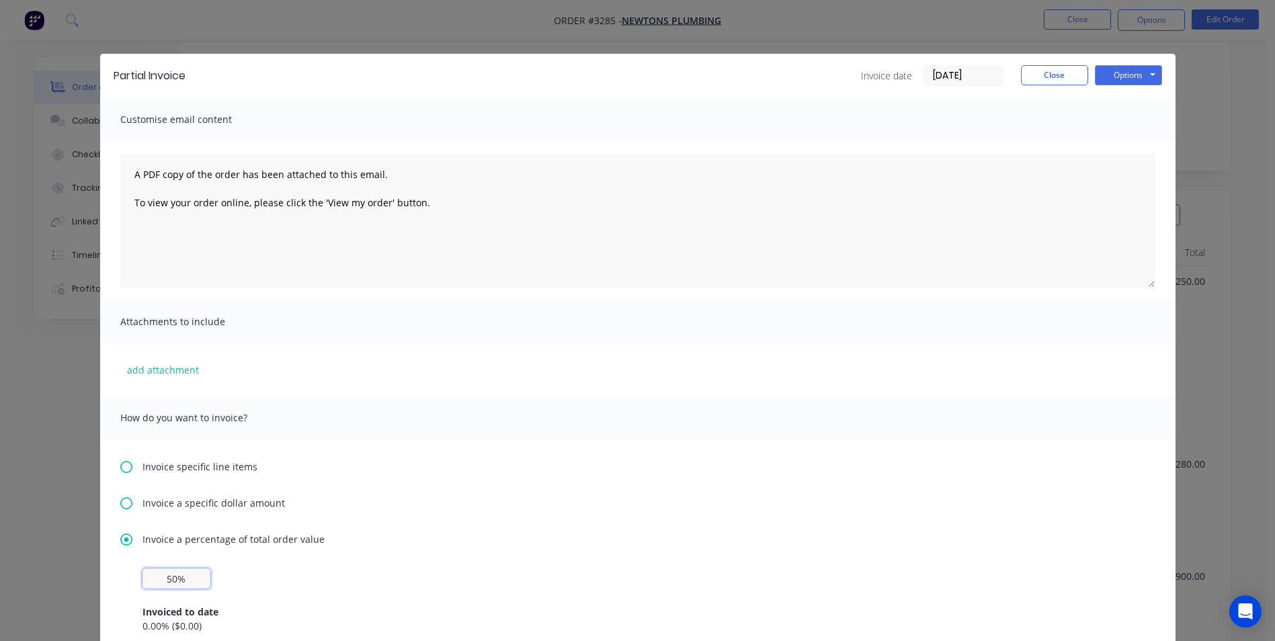
scroll to position [135, 0]
type input "50%"
click at [1110, 78] on button "Options" at bounding box center [1128, 75] width 67 height 20
click at [1111, 145] on button "Email" at bounding box center [1138, 143] width 86 height 22
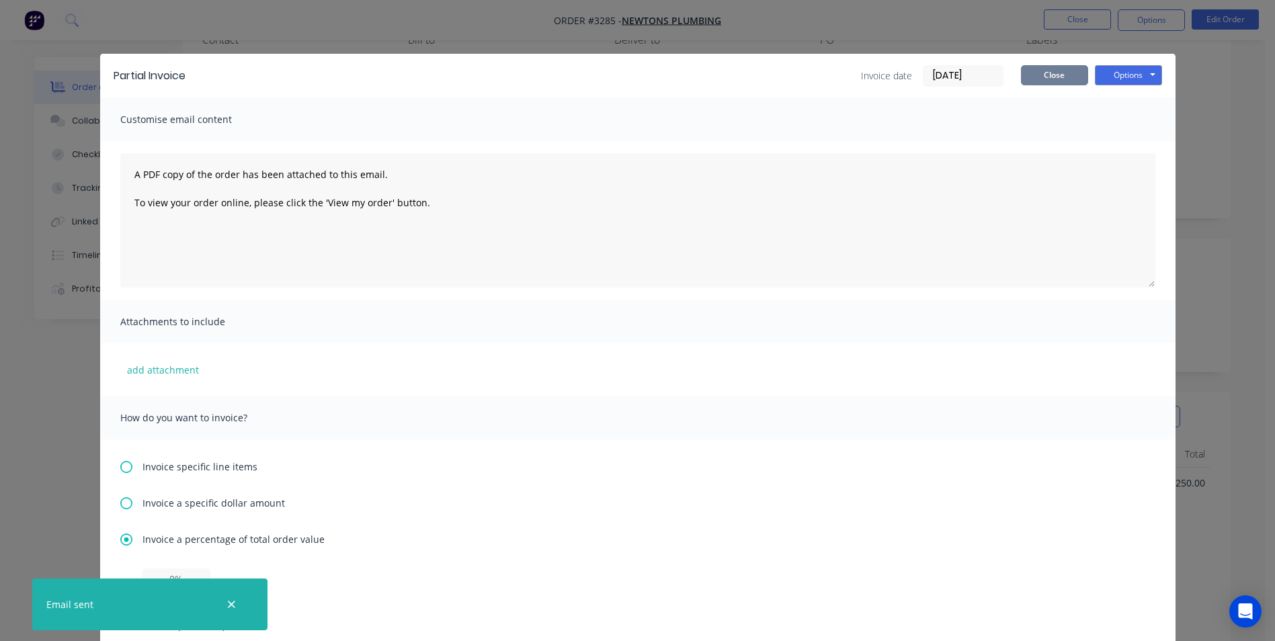
click at [1048, 79] on button "Close" at bounding box center [1054, 75] width 67 height 20
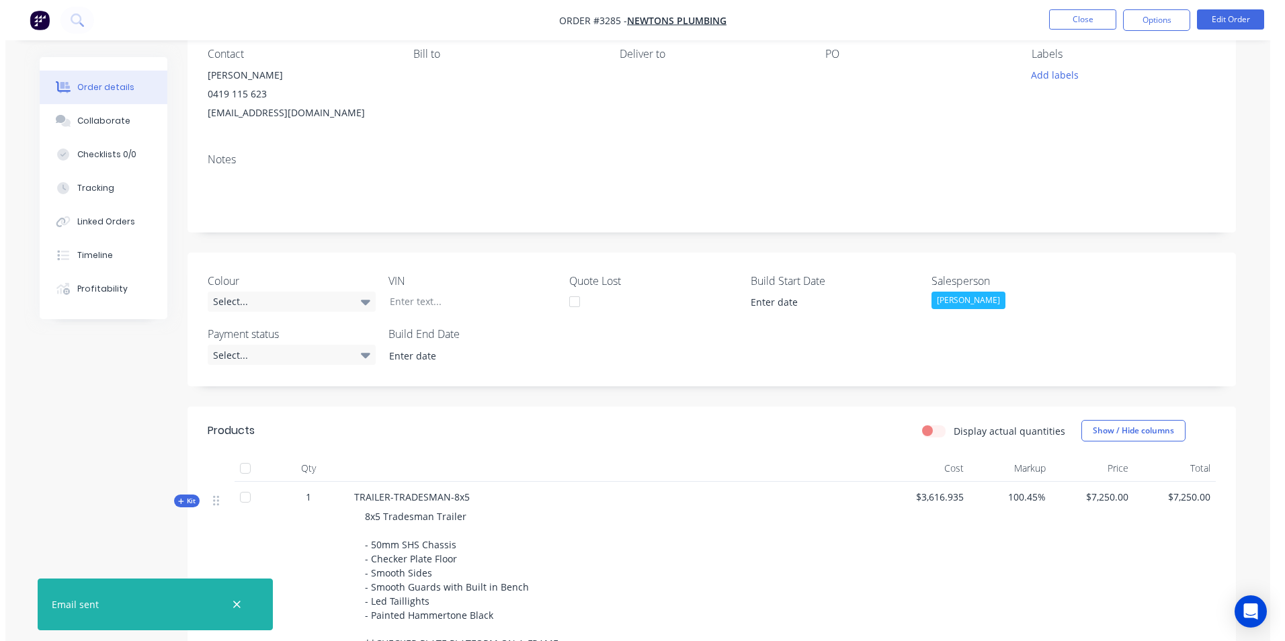
scroll to position [0, 0]
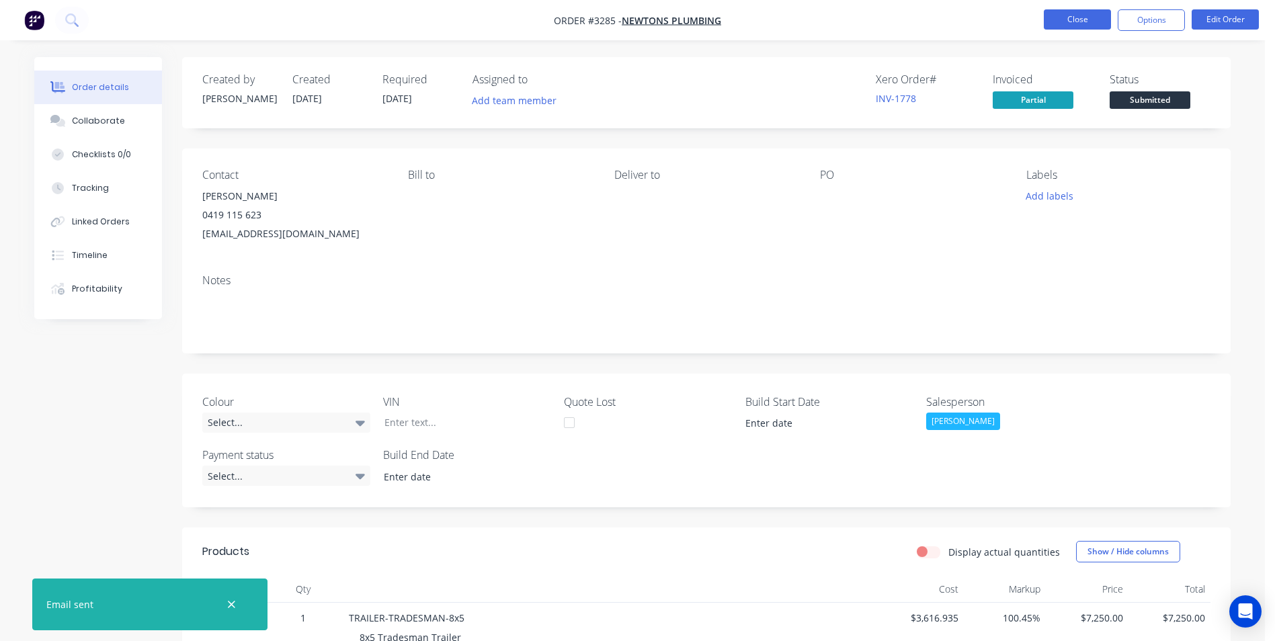
click at [1088, 16] on button "Close" at bounding box center [1077, 19] width 67 height 20
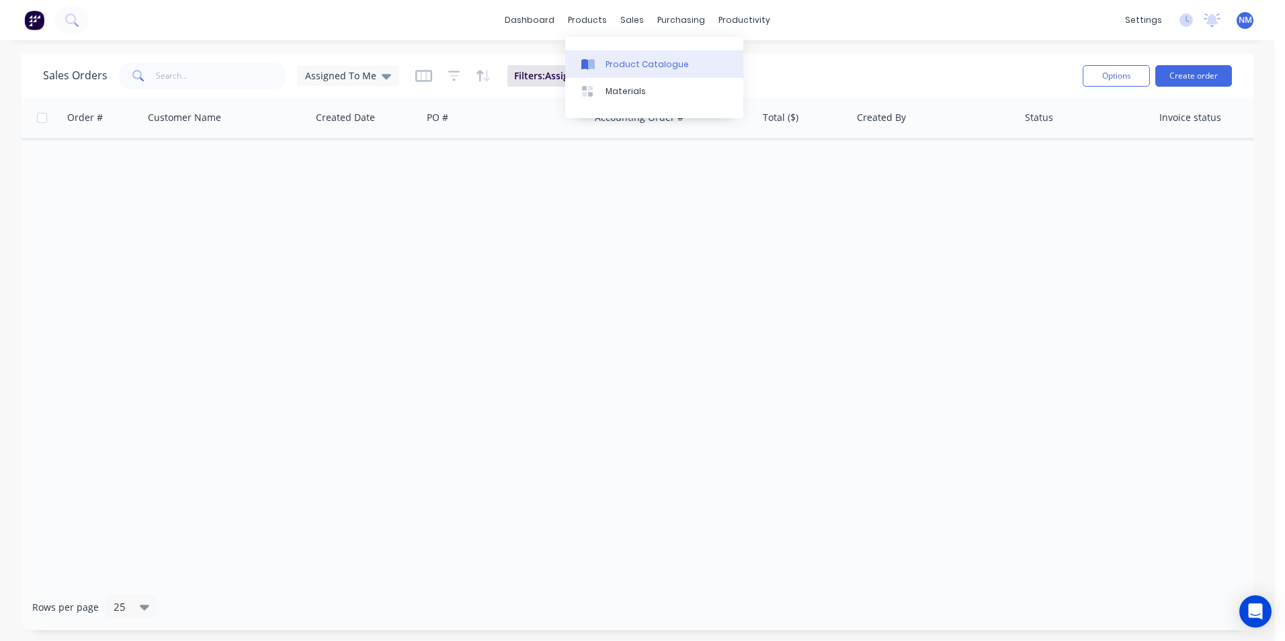
click at [599, 65] on div at bounding box center [591, 64] width 20 height 12
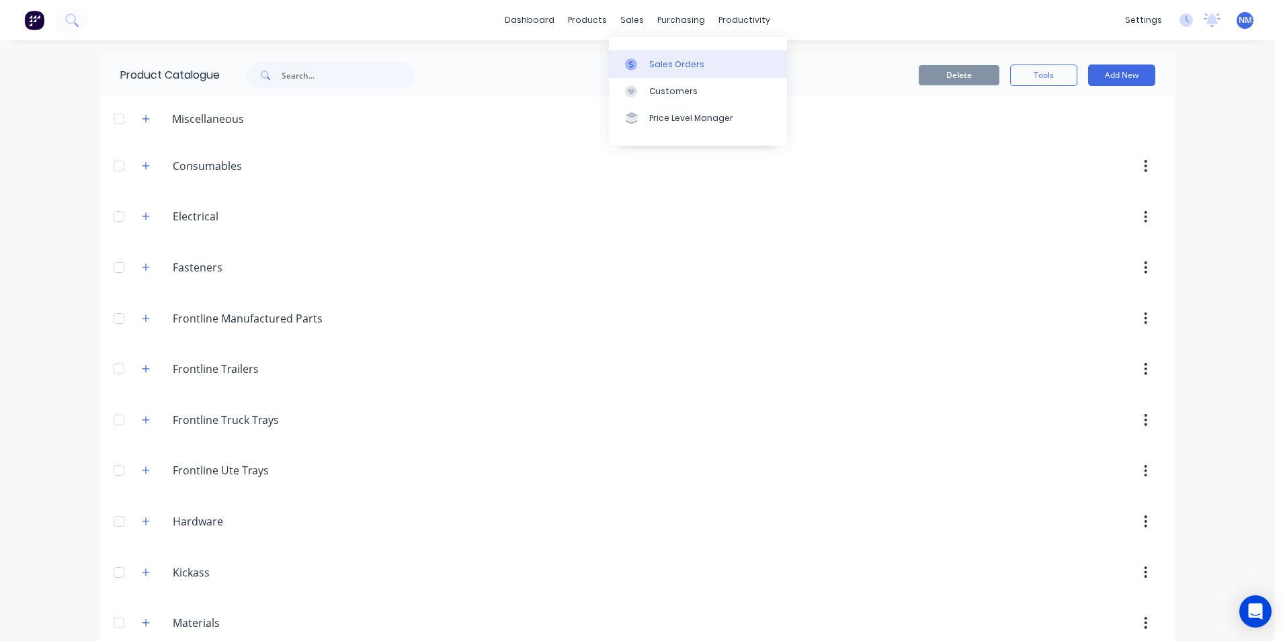
click at [645, 65] on div at bounding box center [635, 64] width 20 height 12
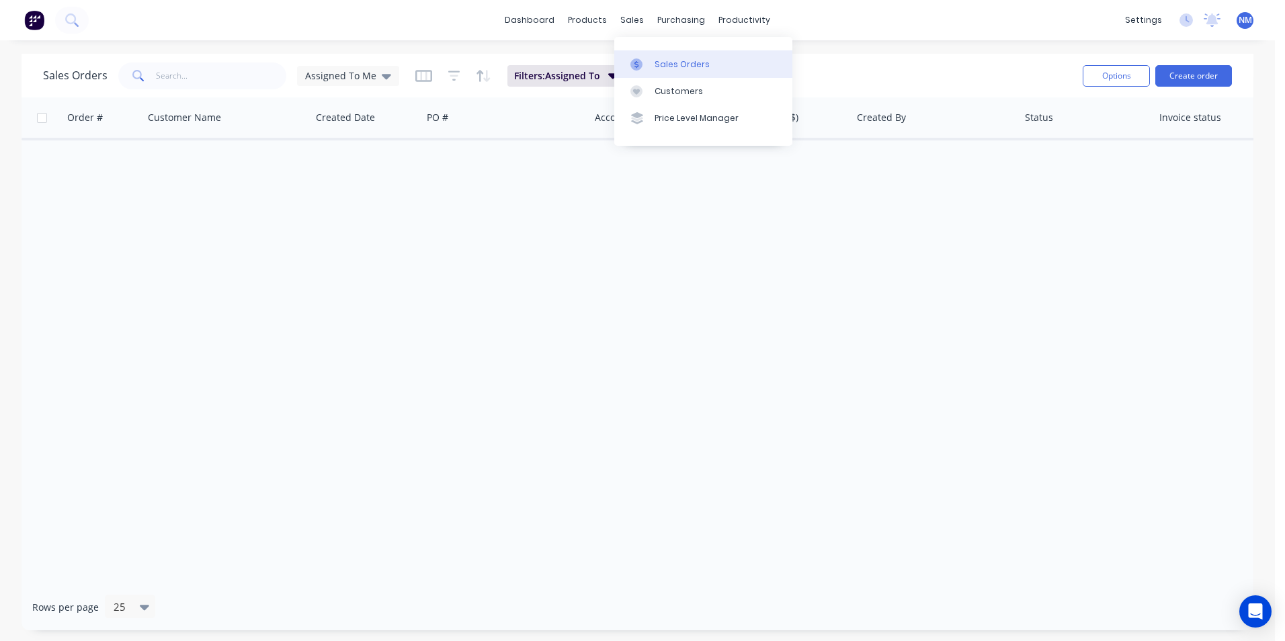
click at [680, 58] on div "Sales Orders" at bounding box center [682, 64] width 55 height 12
click at [385, 77] on icon at bounding box center [386, 76] width 9 height 15
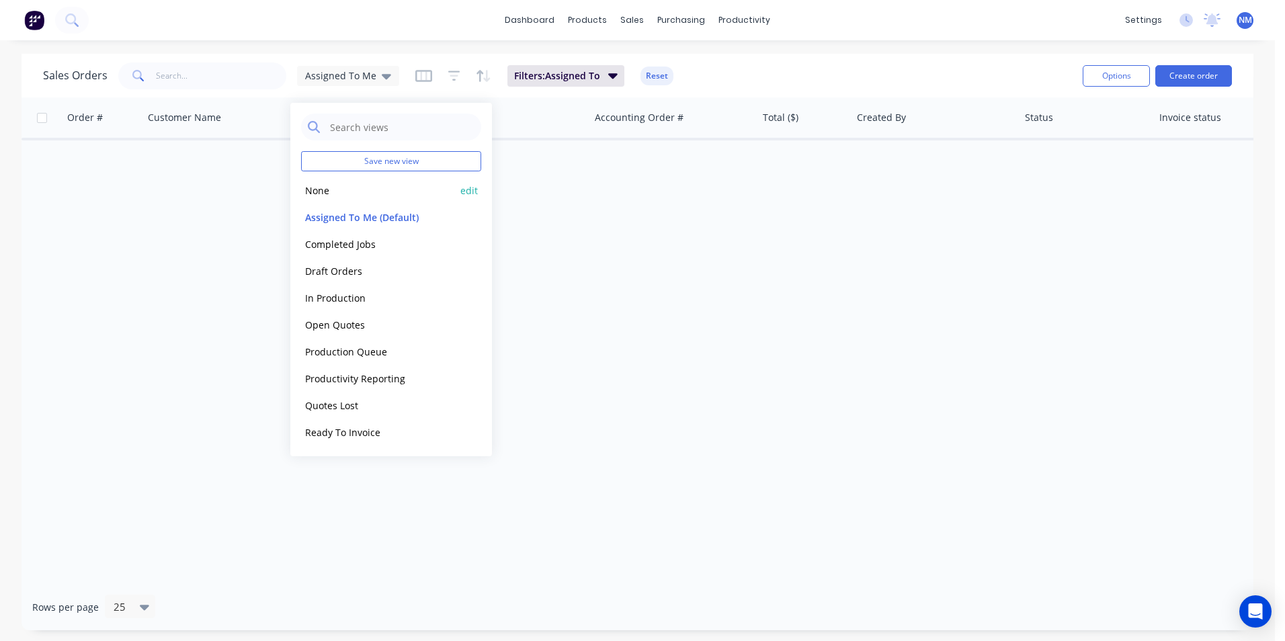
click at [331, 186] on button "None" at bounding box center [377, 190] width 153 height 15
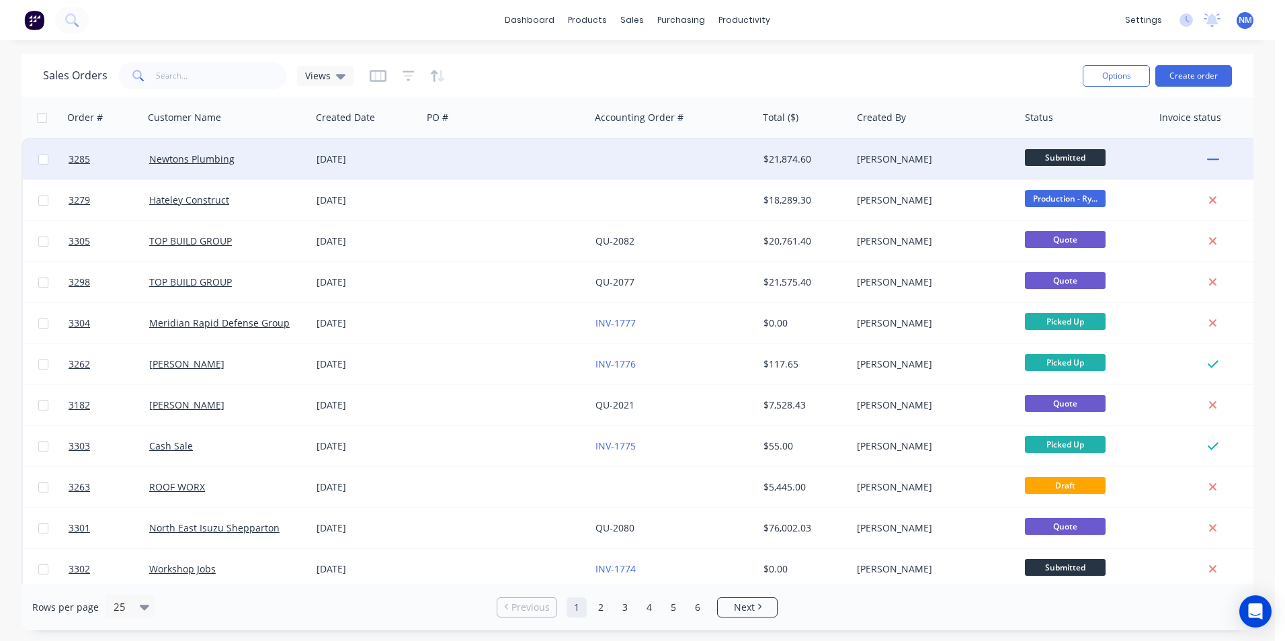
click at [629, 161] on div at bounding box center [674, 159] width 168 height 40
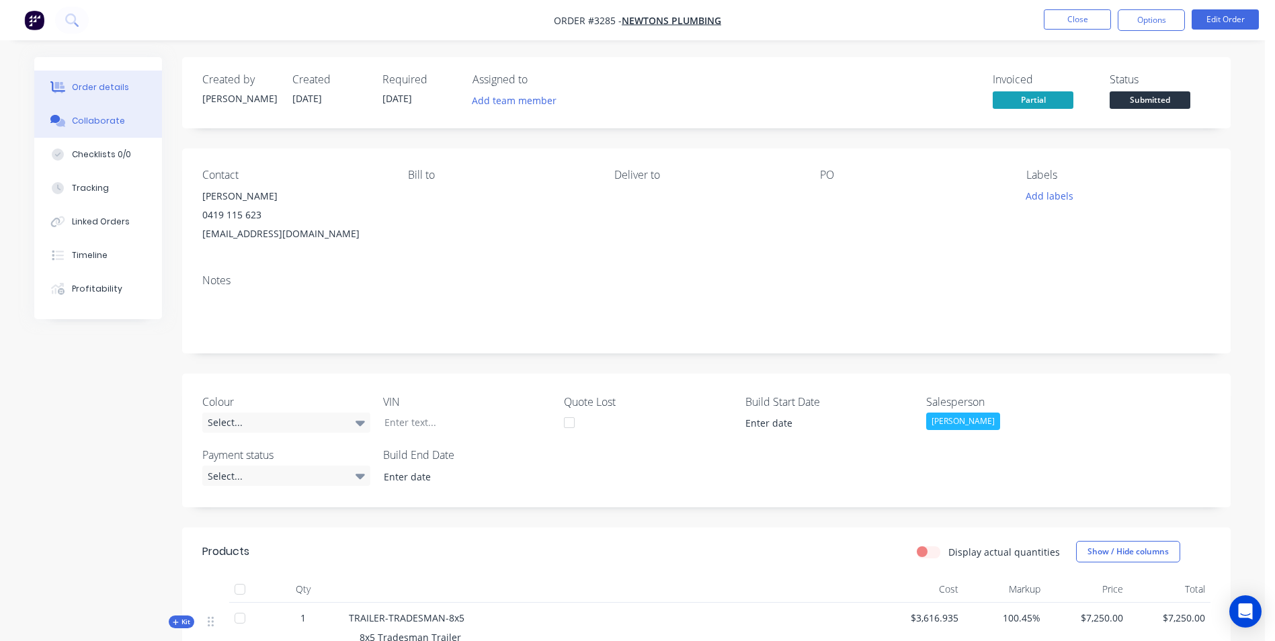
click at [97, 124] on div "Collaborate" at bounding box center [98, 121] width 53 height 12
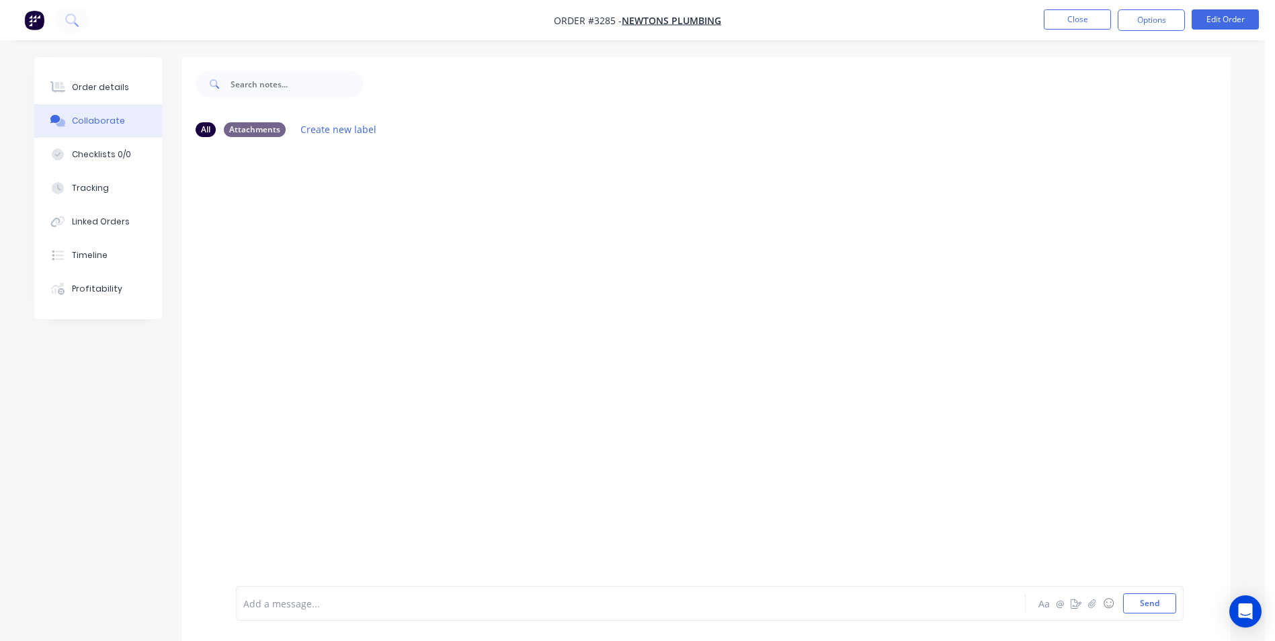
click at [479, 609] on div at bounding box center [593, 604] width 699 height 14
click at [553, 610] on div at bounding box center [593, 604] width 699 height 14
click at [364, 275] on div at bounding box center [706, 367] width 1049 height 438
click at [206, 128] on div "All" at bounding box center [206, 129] width 20 height 15
click at [243, 132] on div "Attachments" at bounding box center [255, 129] width 62 height 15
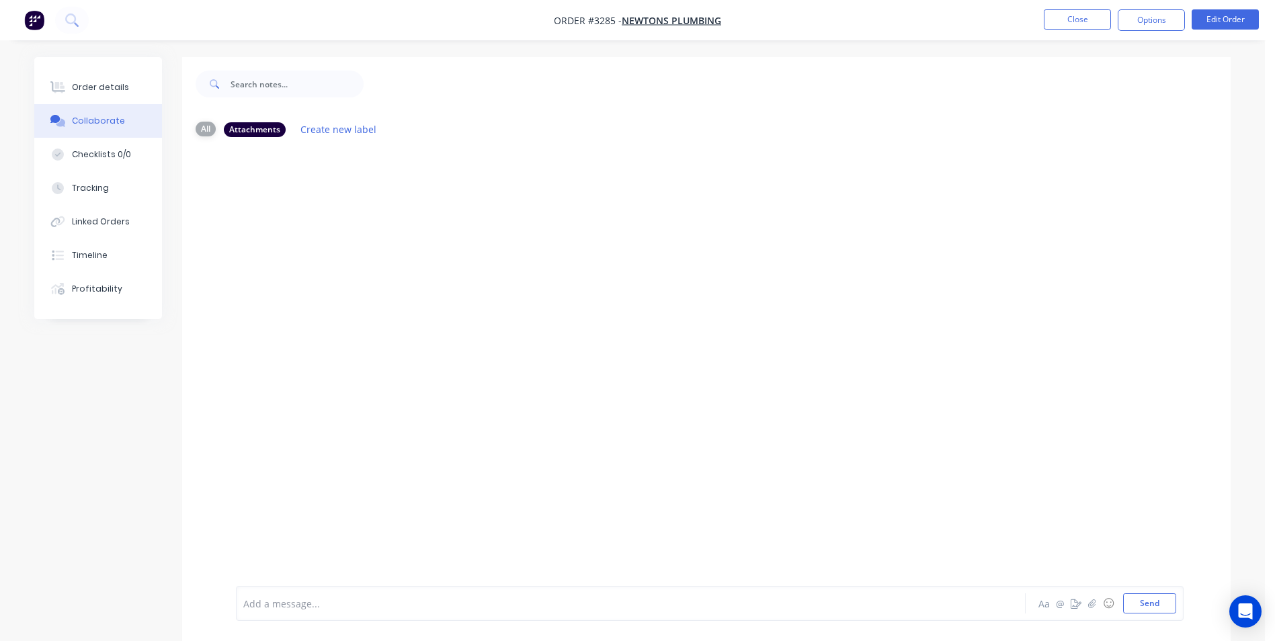
click at [206, 129] on div "All" at bounding box center [206, 129] width 20 height 15
click at [242, 130] on div "Attachments" at bounding box center [255, 129] width 62 height 15
click at [204, 132] on div "All" at bounding box center [206, 129] width 20 height 15
click at [104, 145] on button "Checklists 0/0" at bounding box center [98, 155] width 128 height 34
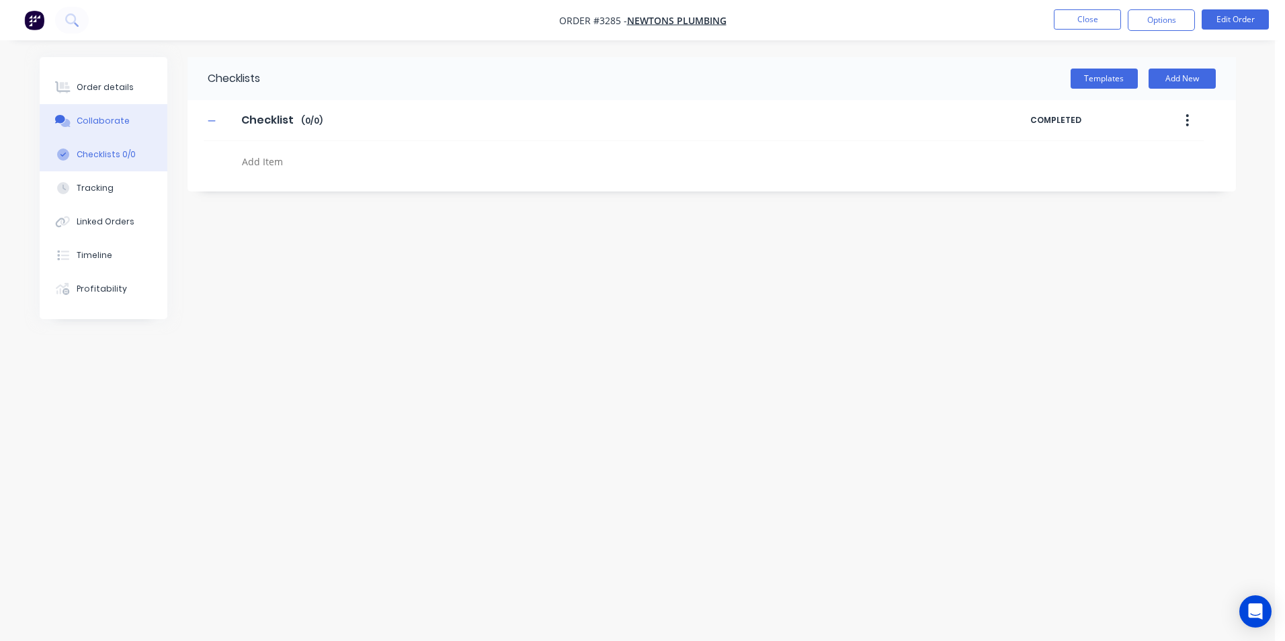
click at [102, 124] on div "Collaborate" at bounding box center [103, 121] width 53 height 12
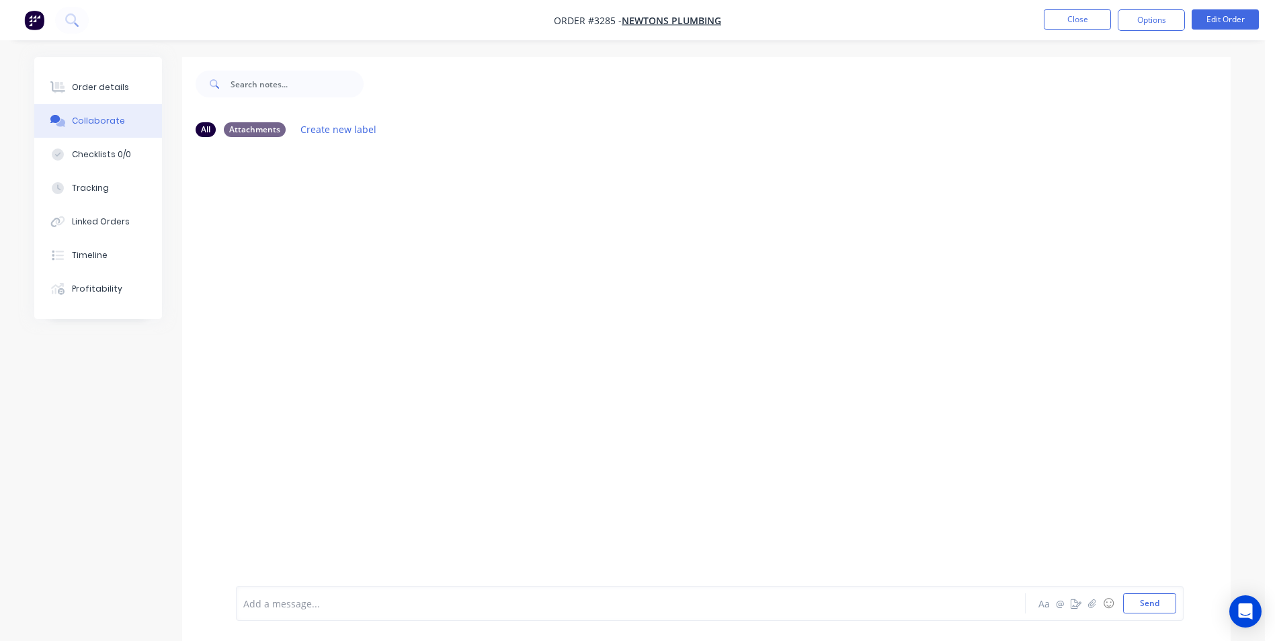
click at [207, 145] on div "All Attachments Create new label" at bounding box center [706, 129] width 1049 height 37
click at [206, 128] on div "All" at bounding box center [206, 129] width 20 height 15
click at [247, 118] on div "All Attachments Create new label" at bounding box center [706, 129] width 1049 height 37
click at [247, 131] on div "Attachments" at bounding box center [255, 129] width 62 height 15
click at [202, 128] on div "All" at bounding box center [206, 129] width 20 height 15
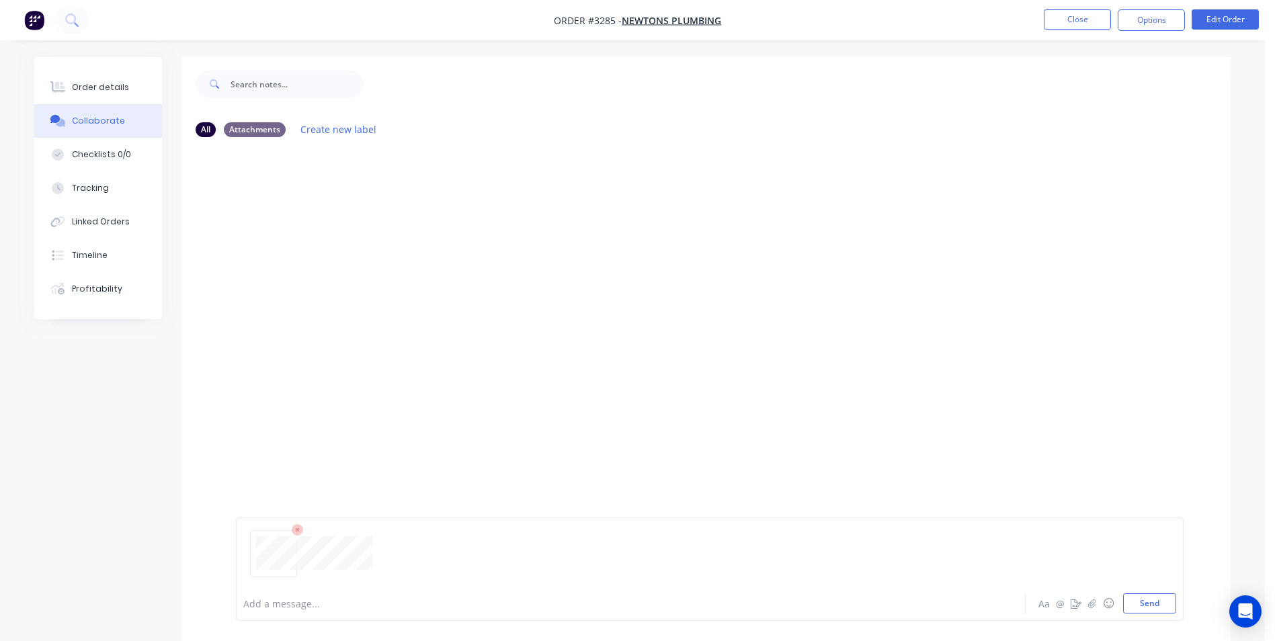
drag, startPoint x: 1146, startPoint y: 608, endPoint x: 1063, endPoint y: 546, distance: 103.4
click at [1145, 606] on button "Send" at bounding box center [1149, 603] width 53 height 20
click at [1087, 20] on button "Close" at bounding box center [1077, 19] width 67 height 20
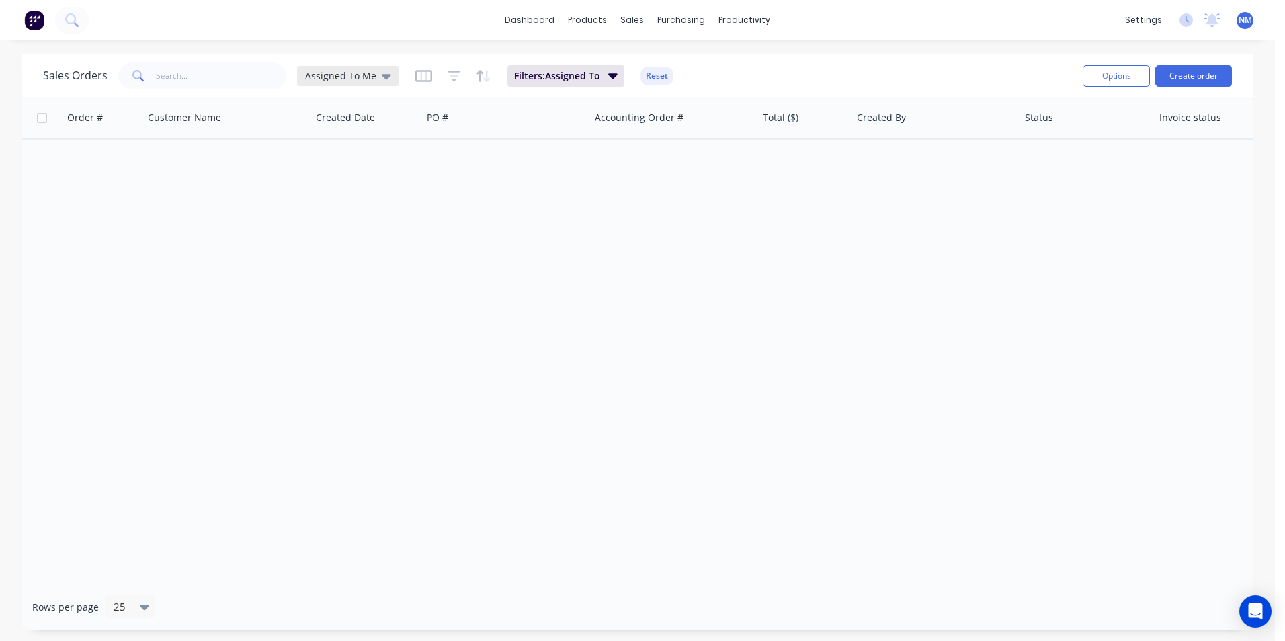
click at [362, 85] on div "Assigned To Me" at bounding box center [348, 76] width 102 height 20
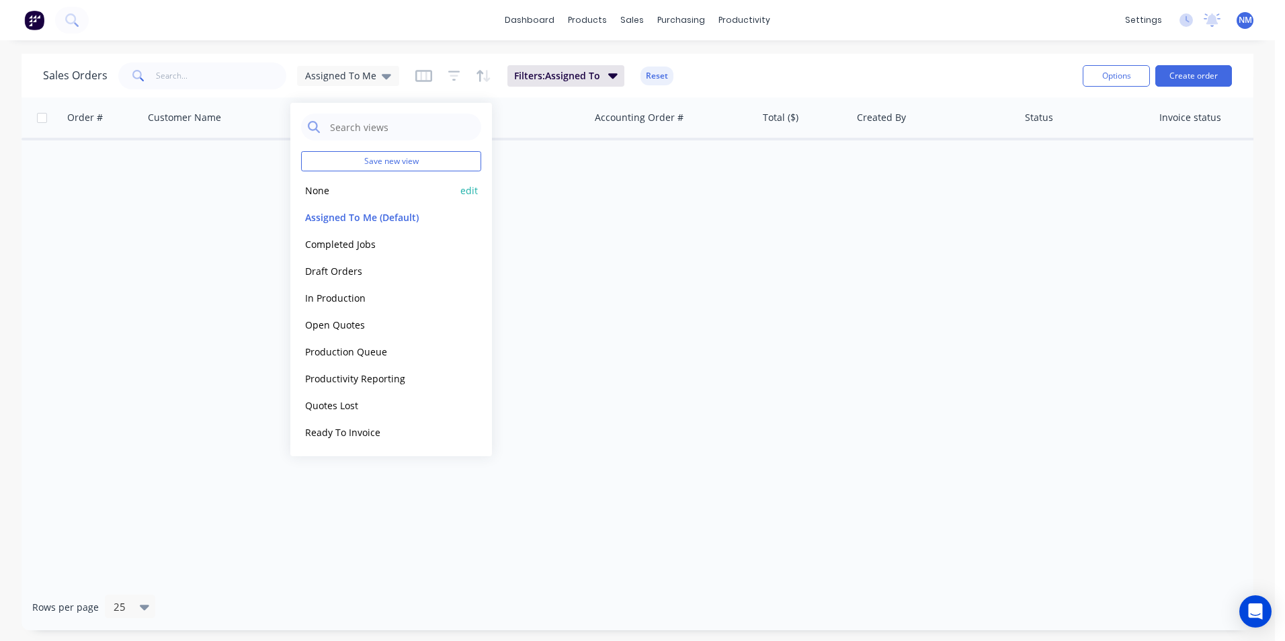
click at [338, 186] on button "None" at bounding box center [377, 190] width 153 height 15
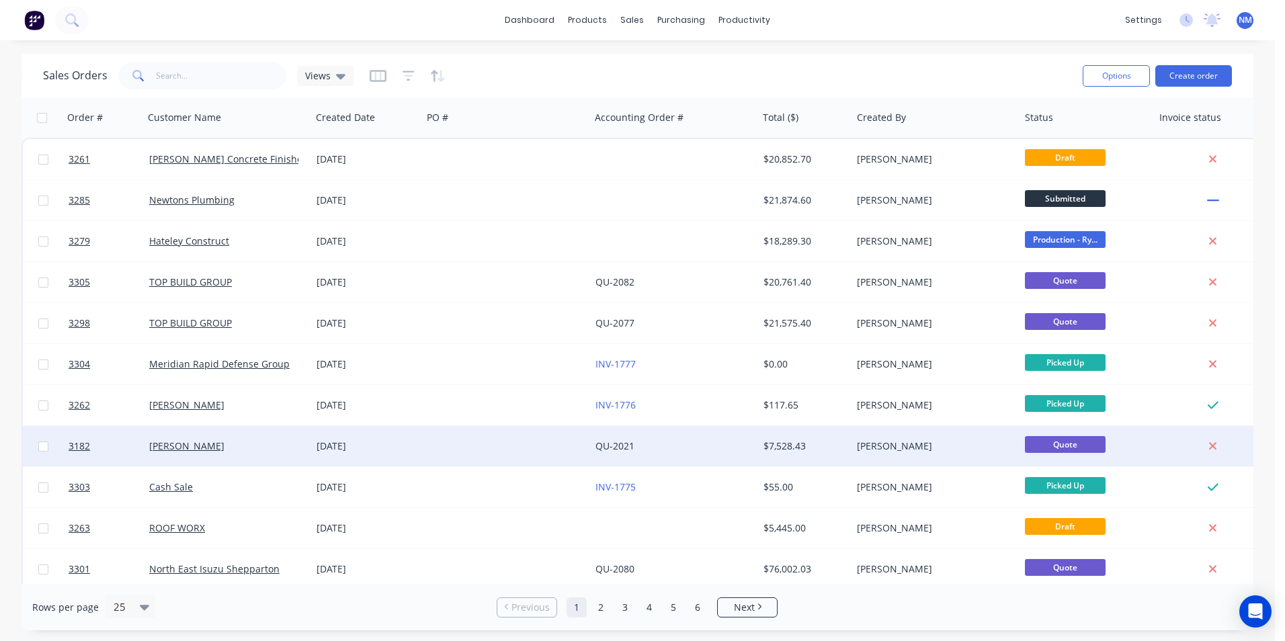
drag, startPoint x: 706, startPoint y: 476, endPoint x: 766, endPoint y: 447, distance: 65.8
